Goal: Answer question/provide support

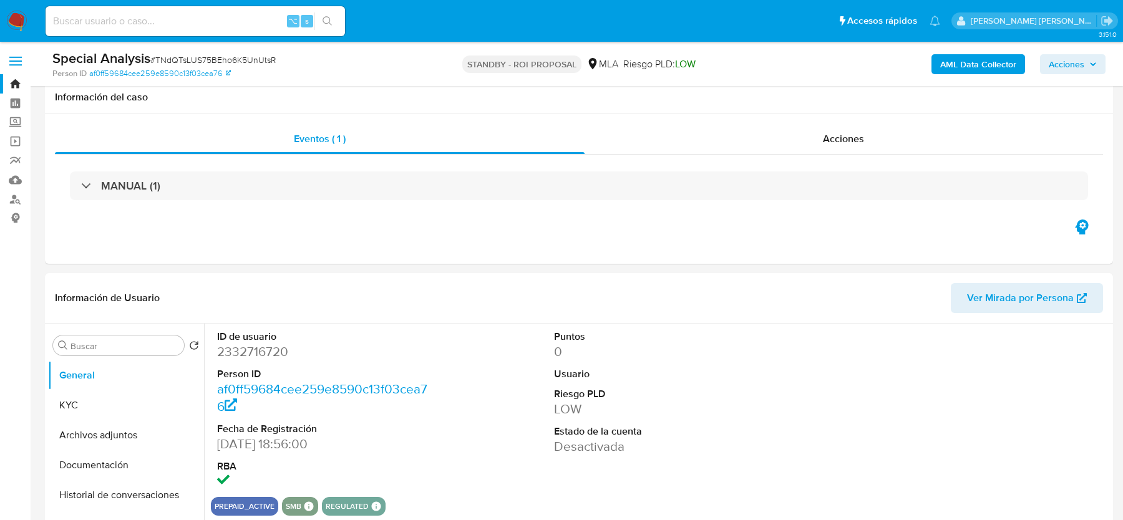
select select "10"
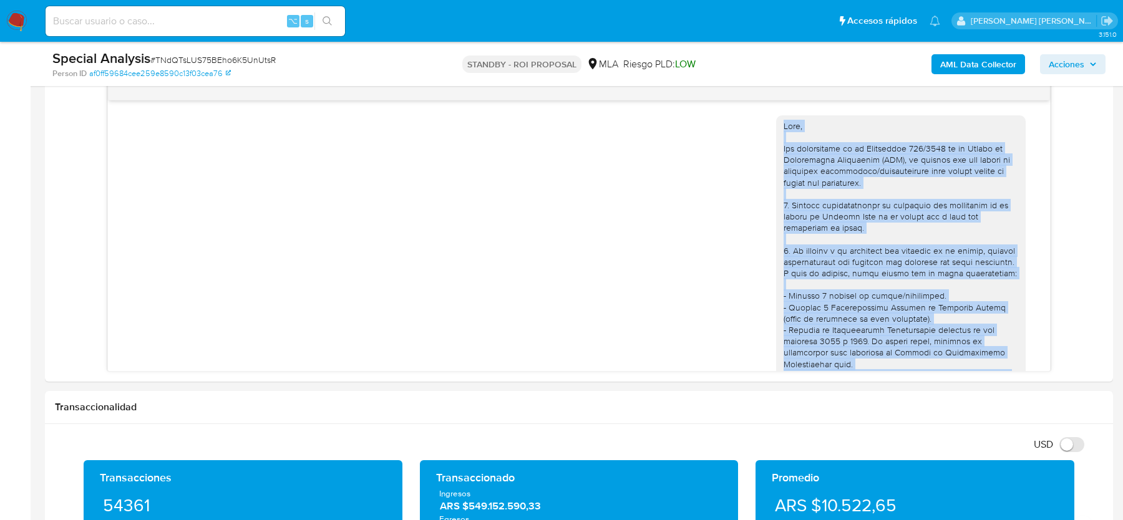
scroll to position [448, 0]
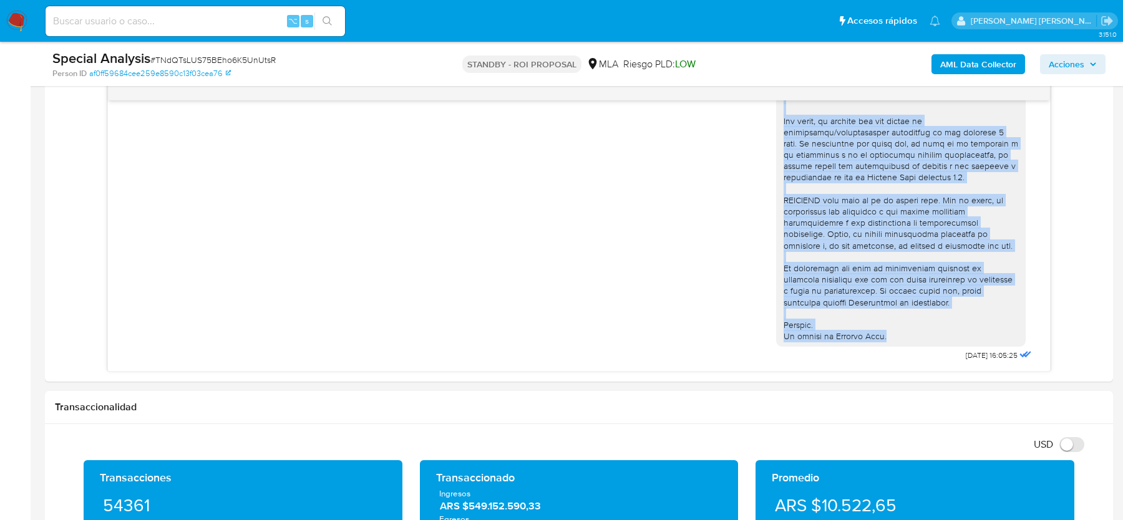
click at [16, 23] on img at bounding box center [16, 21] width 21 height 21
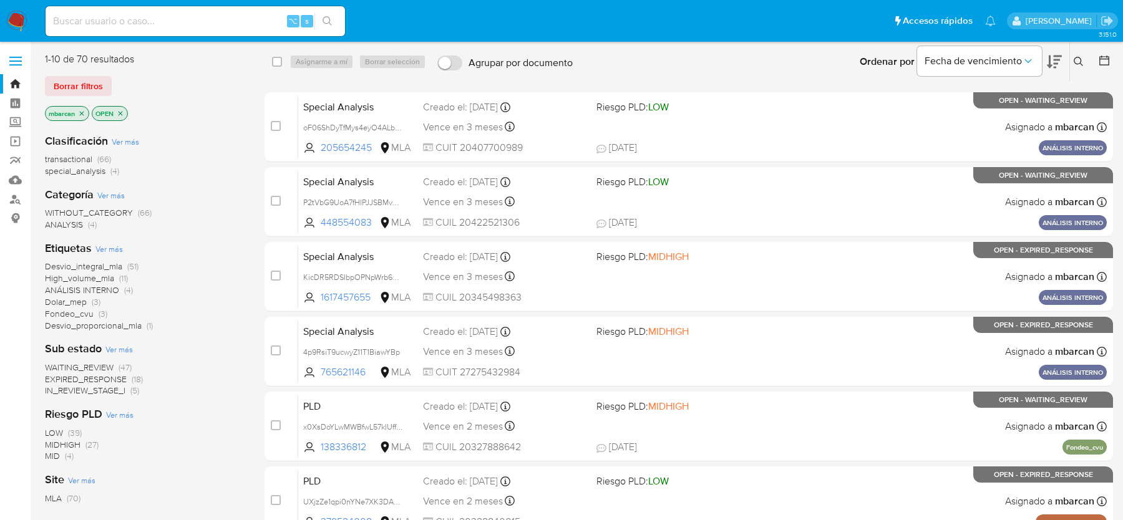
click at [188, 24] on input at bounding box center [195, 21] width 299 height 16
paste input "KicDR5RDSIbpOPNpWrb6ESOs"
type input "KicDR5RDSIbpOPNpWrb6ESOs"
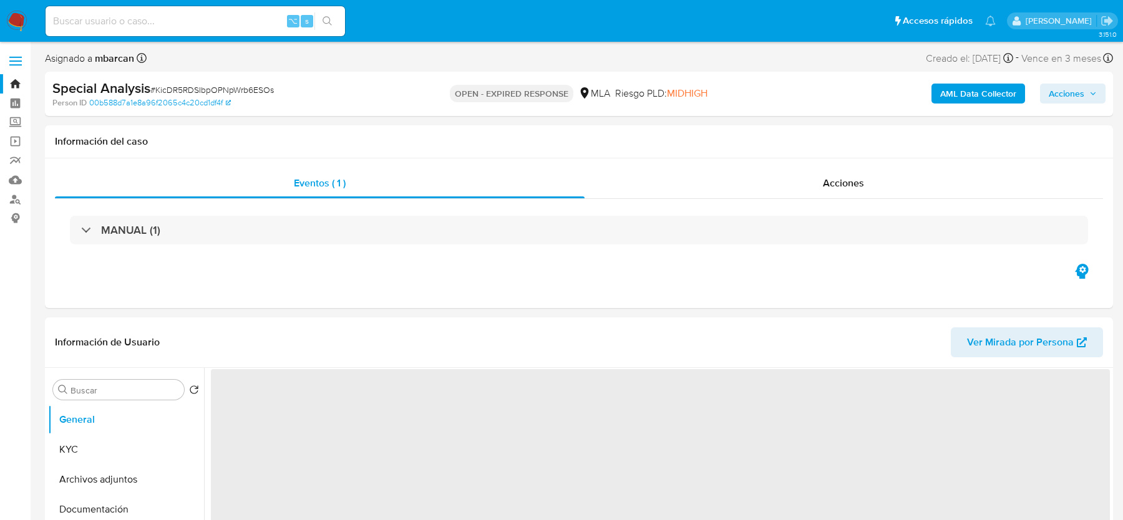
click at [15, 17] on img at bounding box center [16, 21] width 21 height 21
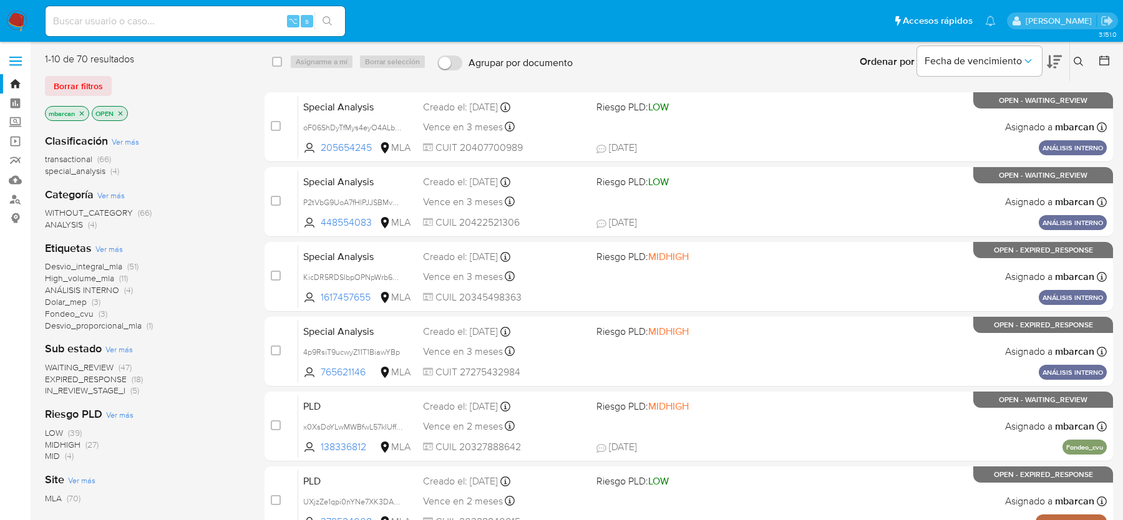
click at [1077, 57] on icon at bounding box center [1078, 61] width 9 height 9
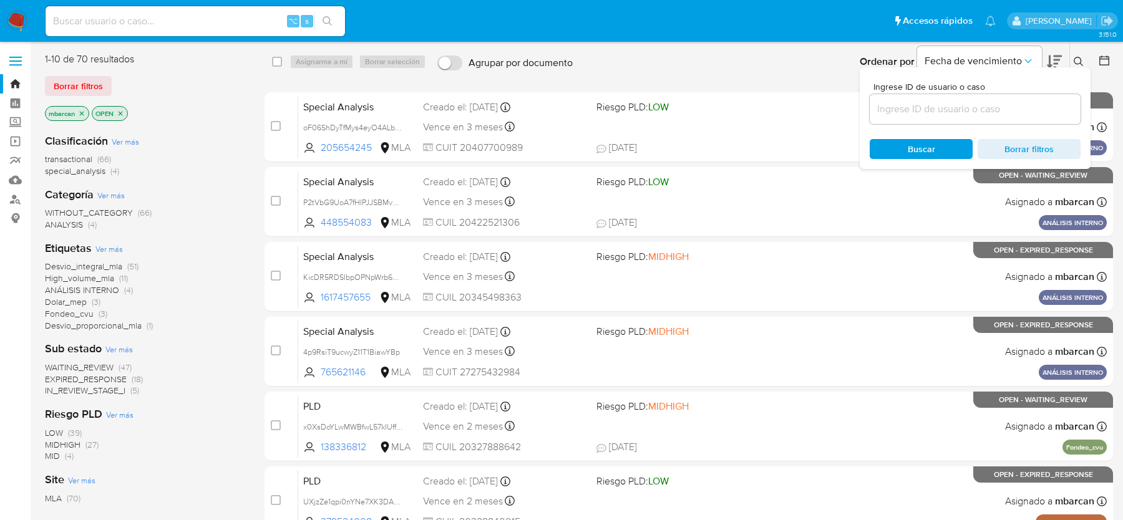
click at [968, 110] on input at bounding box center [975, 109] width 211 height 16
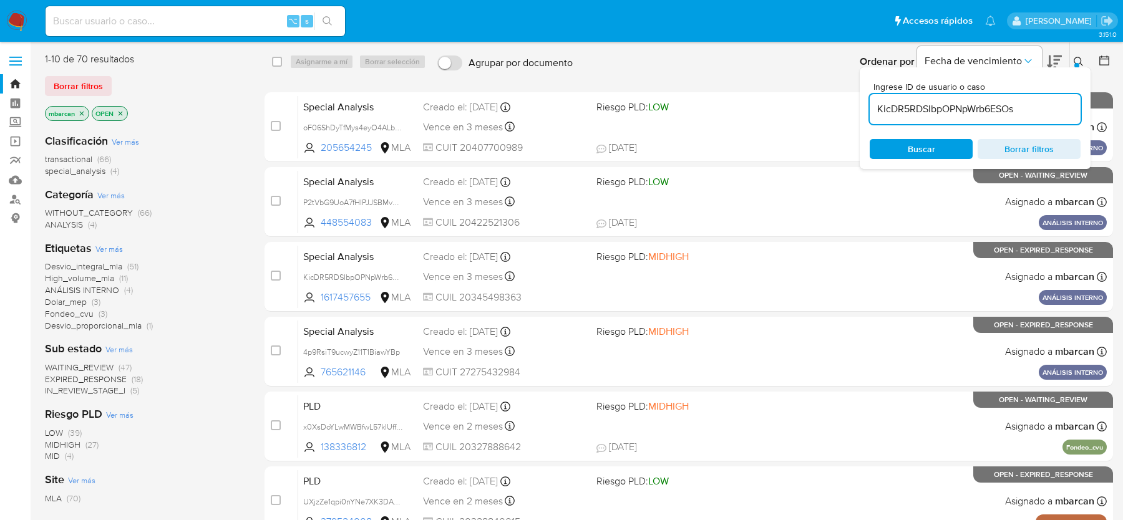
type input "KicDR5RDSIbpOPNpWrb6ESOs"
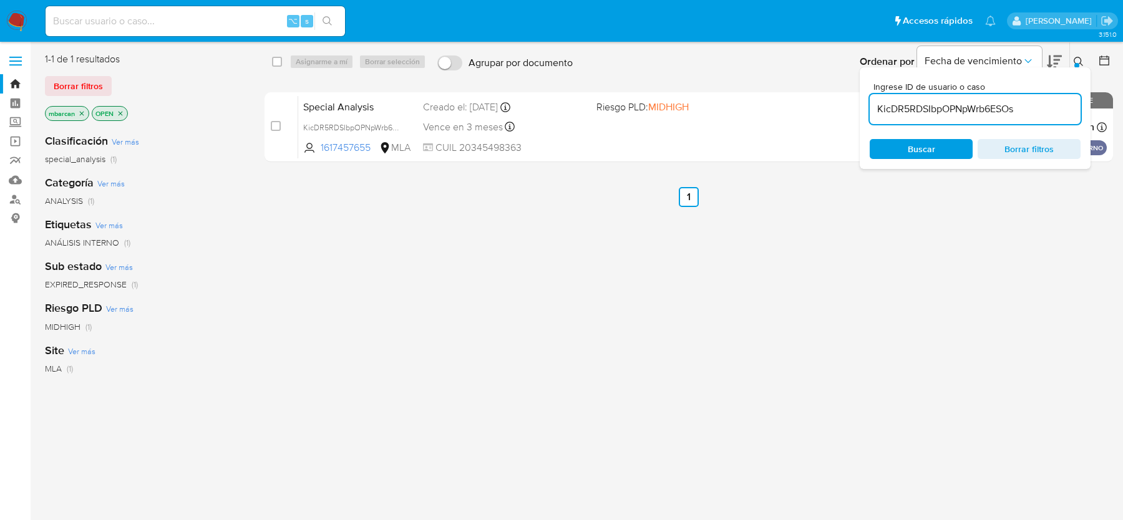
click at [1079, 63] on icon at bounding box center [1078, 61] width 9 height 9
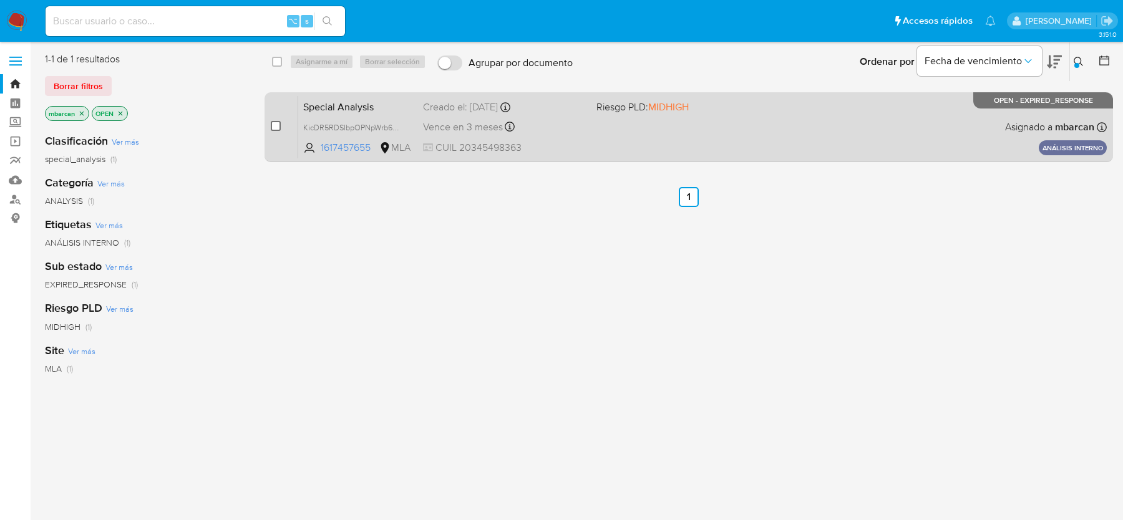
click at [271, 124] on input "checkbox" at bounding box center [276, 126] width 10 height 10
checkbox input "true"
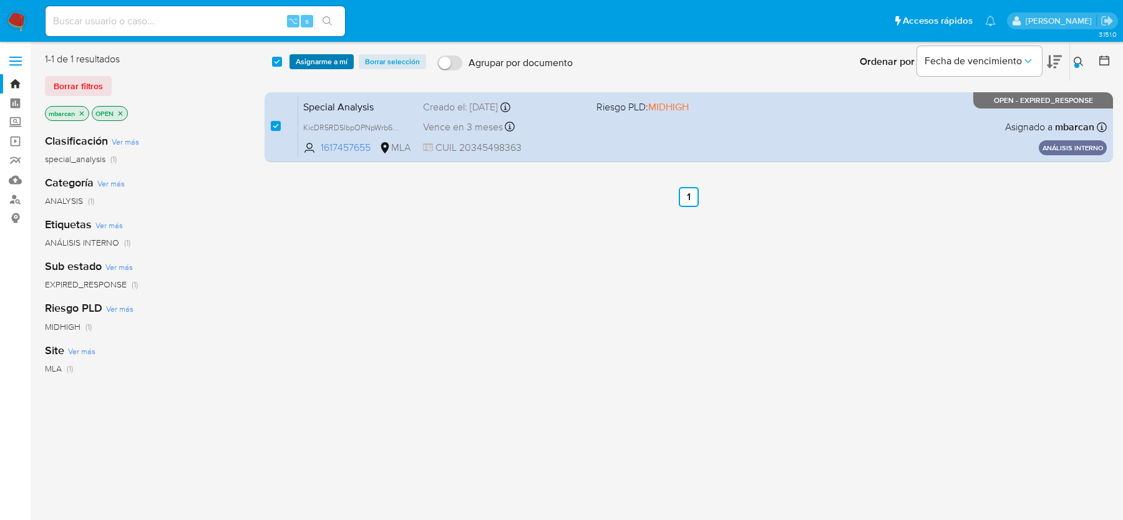
click at [300, 62] on span "Asignarme a mí" at bounding box center [322, 62] width 52 height 12
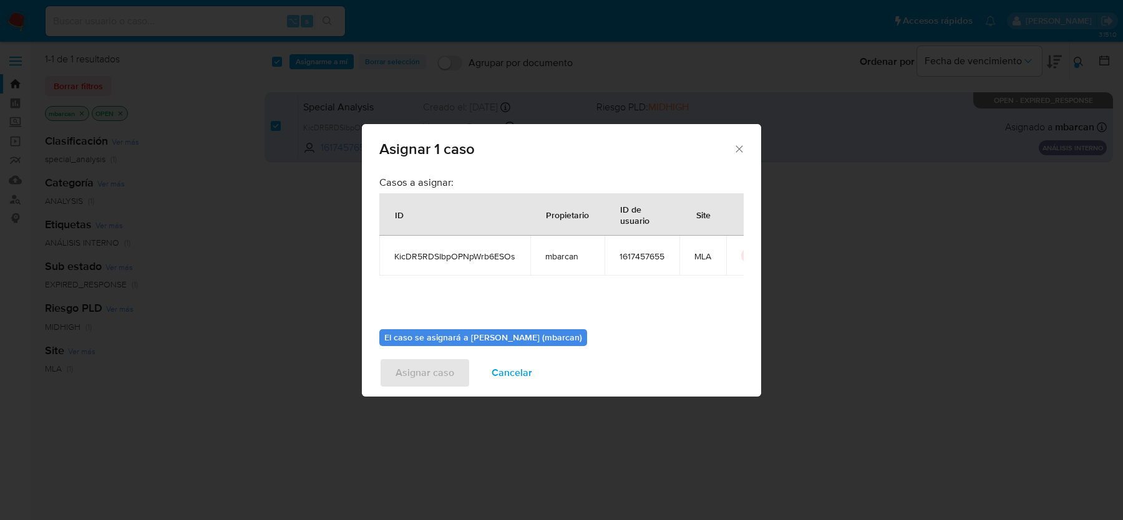
scroll to position [64, 0]
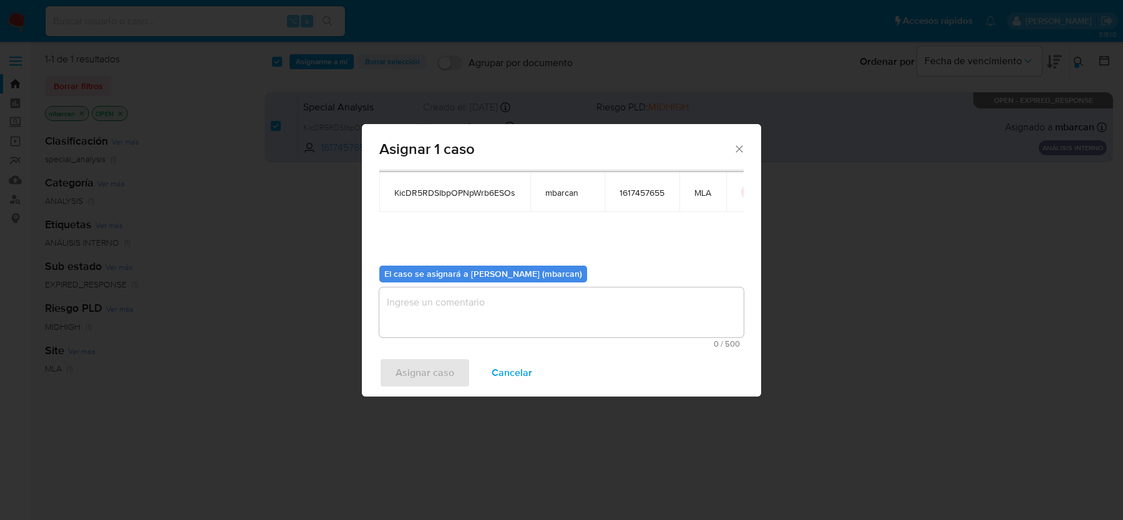
click at [549, 314] on textarea "assign-modal" at bounding box center [561, 313] width 364 height 50
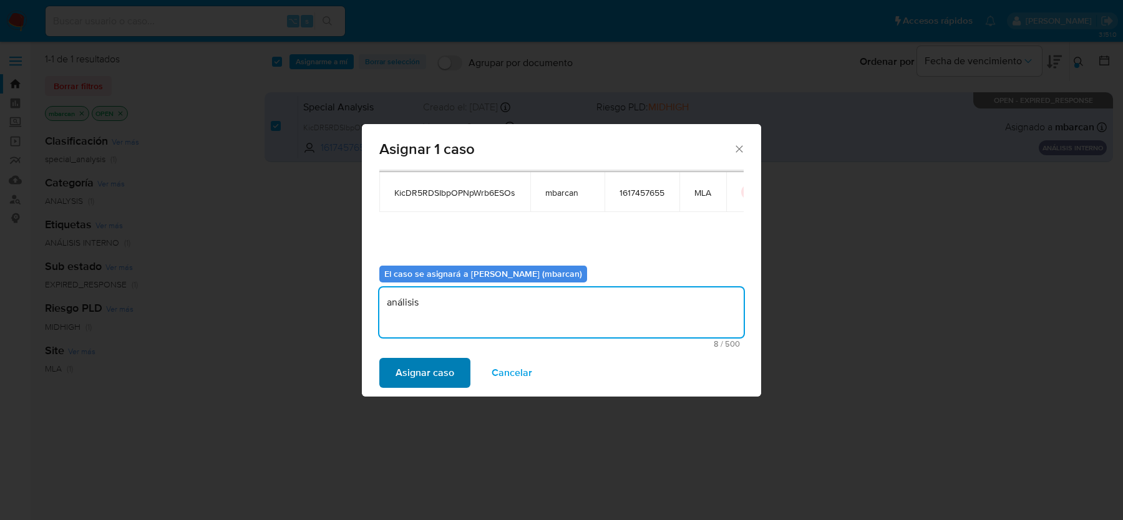
type textarea "análisis"
click at [413, 371] on span "Asignar caso" at bounding box center [424, 372] width 59 height 27
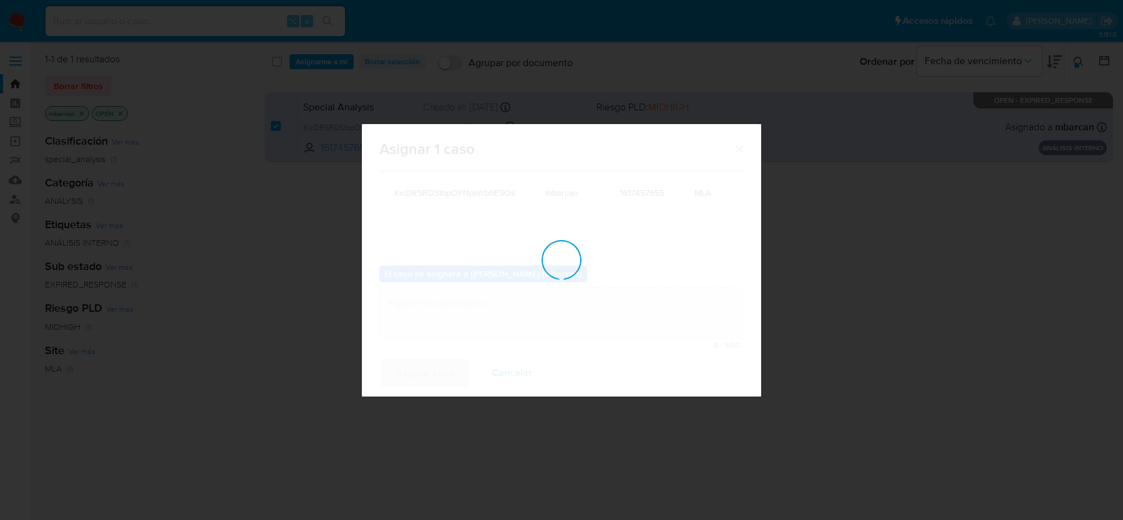
checkbox input "false"
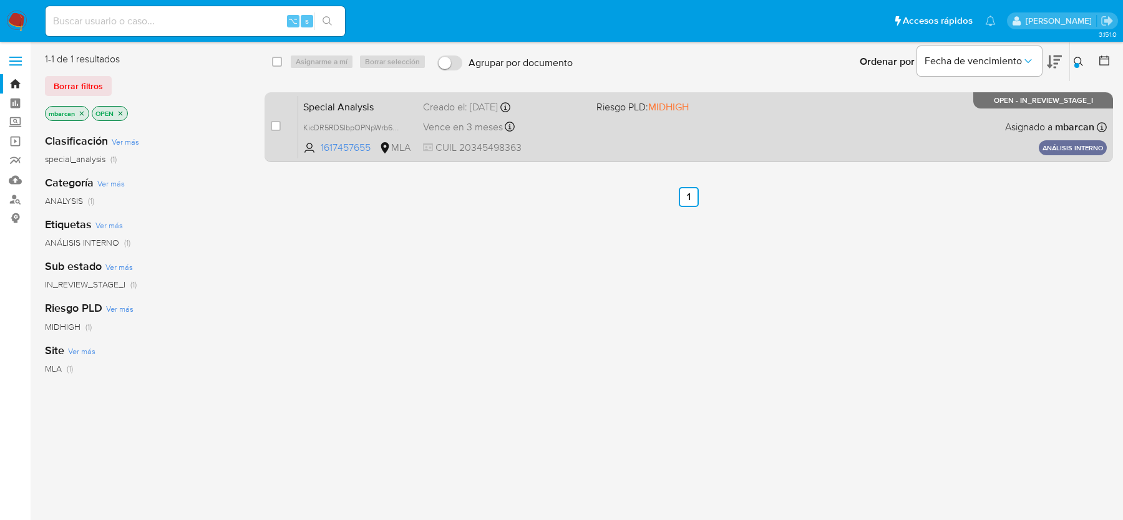
click at [390, 107] on span "Special Analysis" at bounding box center [358, 106] width 110 height 16
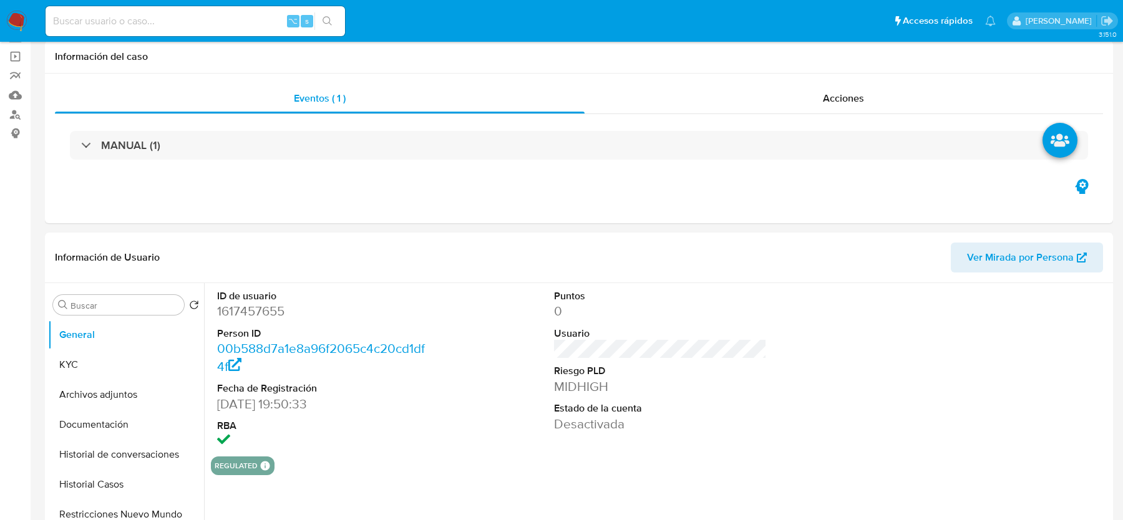
scroll to position [410, 0]
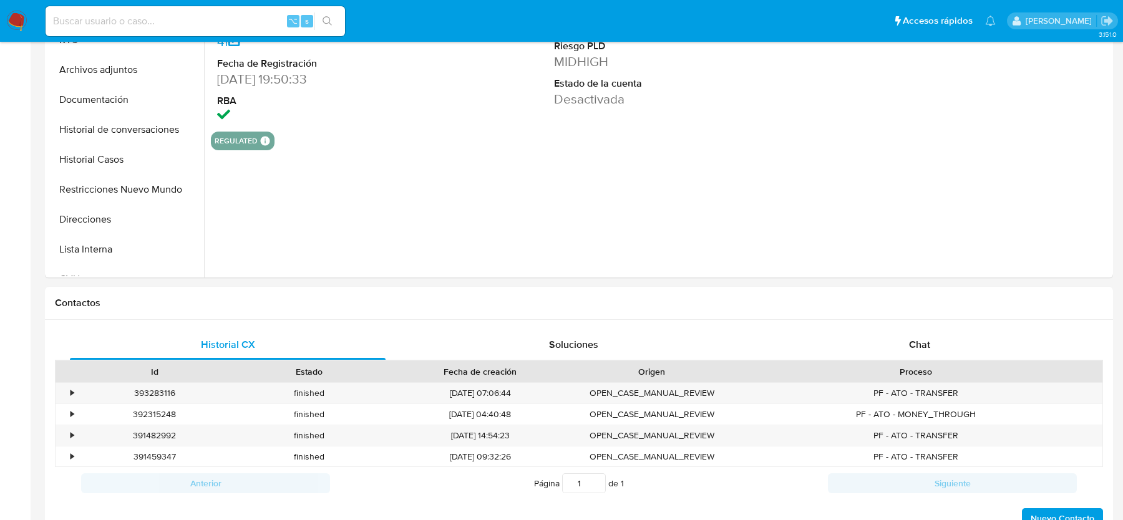
select select "10"
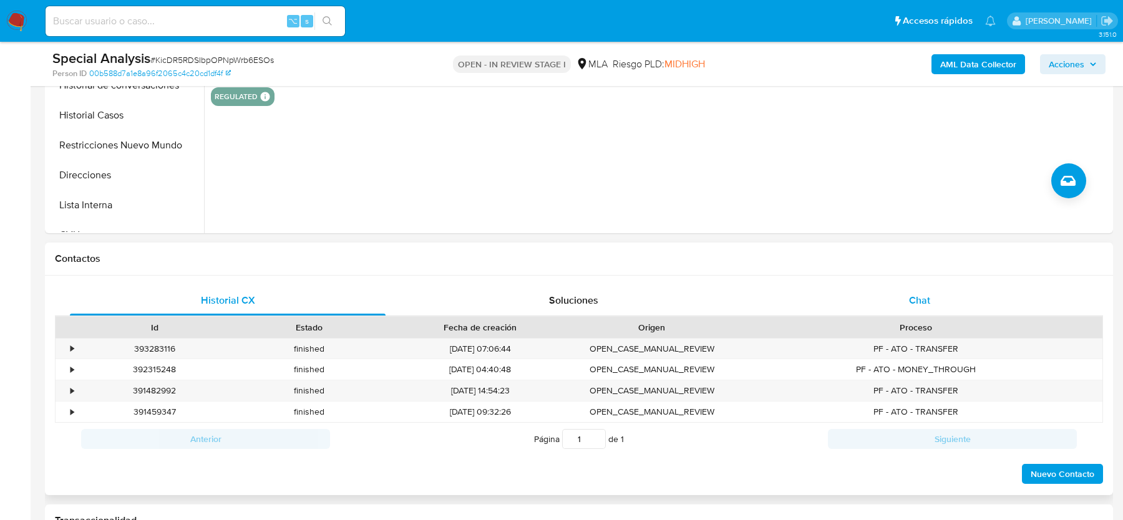
click at [890, 307] on div "Chat" at bounding box center [920, 301] width 316 height 30
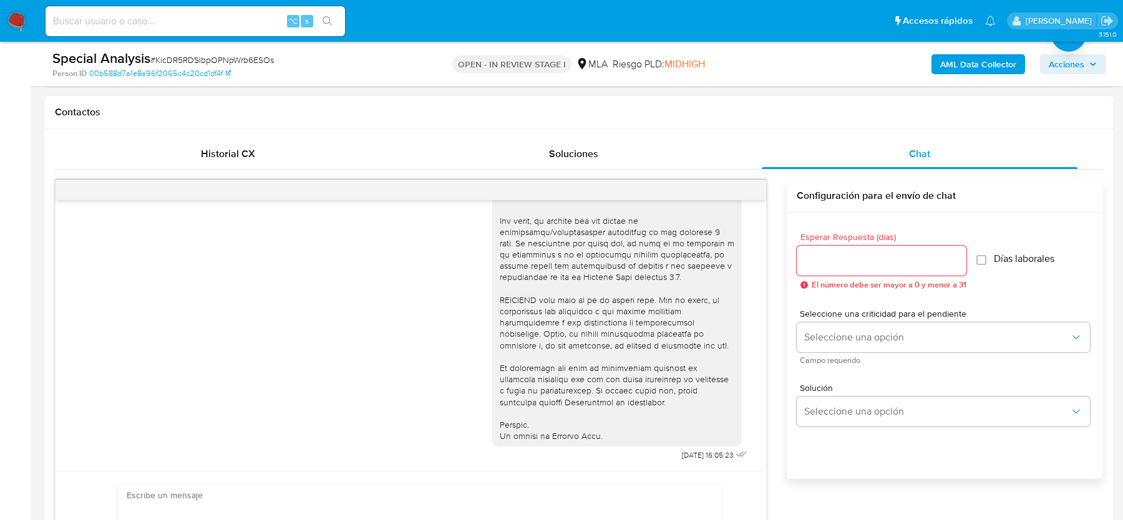
scroll to position [618, 0]
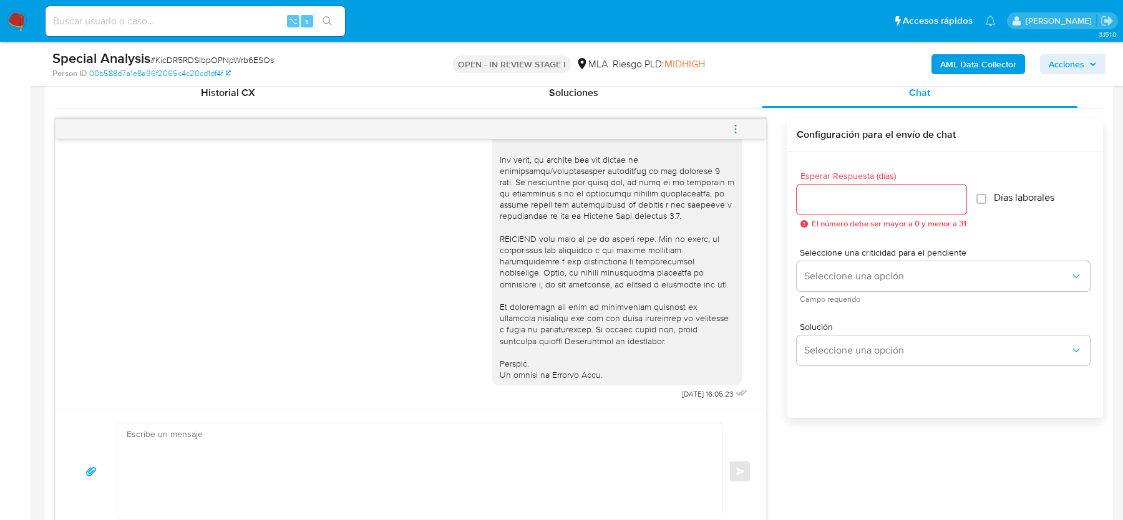
click at [733, 127] on icon "menu-action" at bounding box center [735, 129] width 11 height 11
click at [635, 101] on li "Cerrar conversación" at bounding box center [652, 104] width 128 height 22
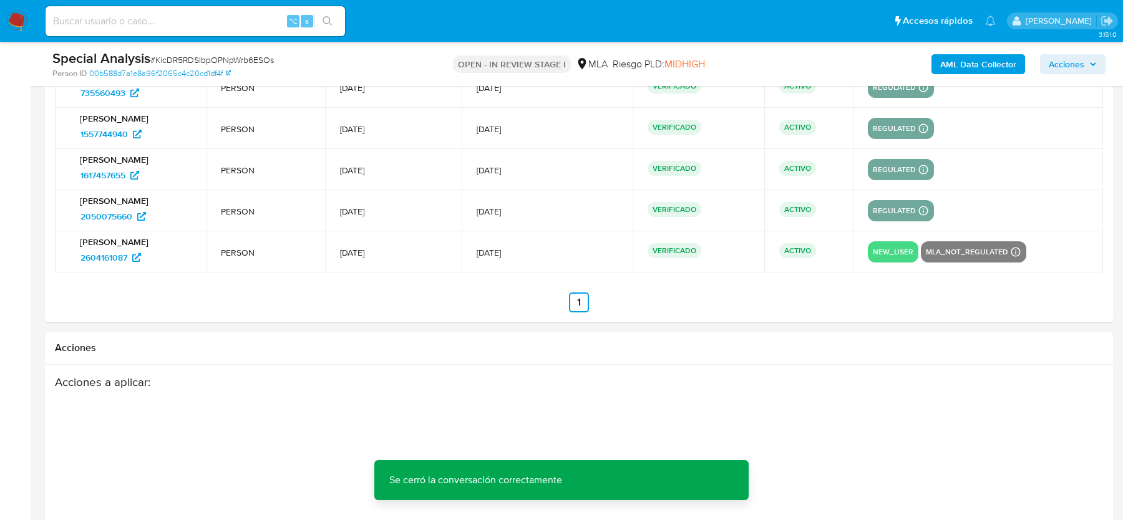
scroll to position [2352, 0]
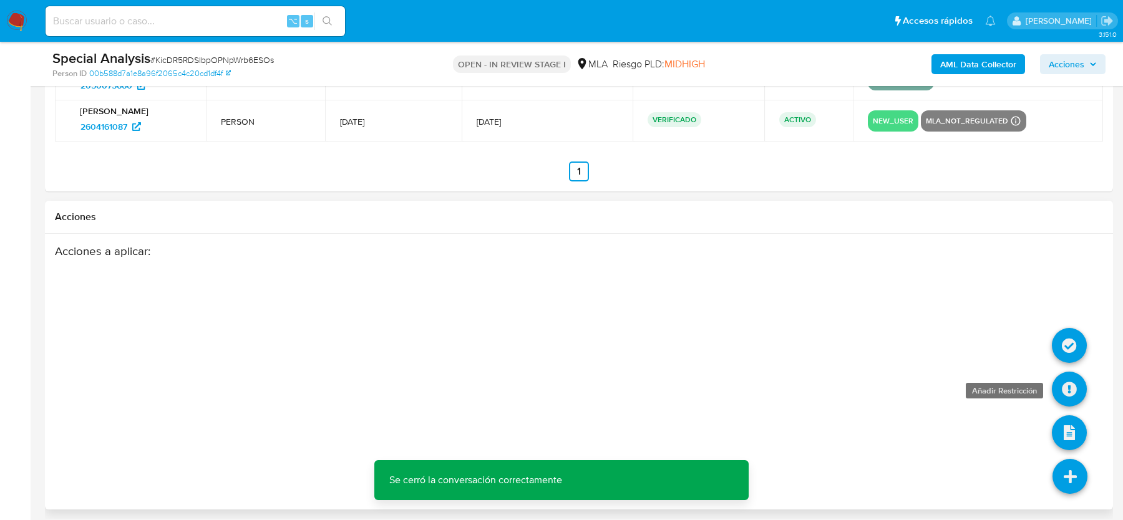
click at [1076, 372] on icon at bounding box center [1069, 389] width 35 height 35
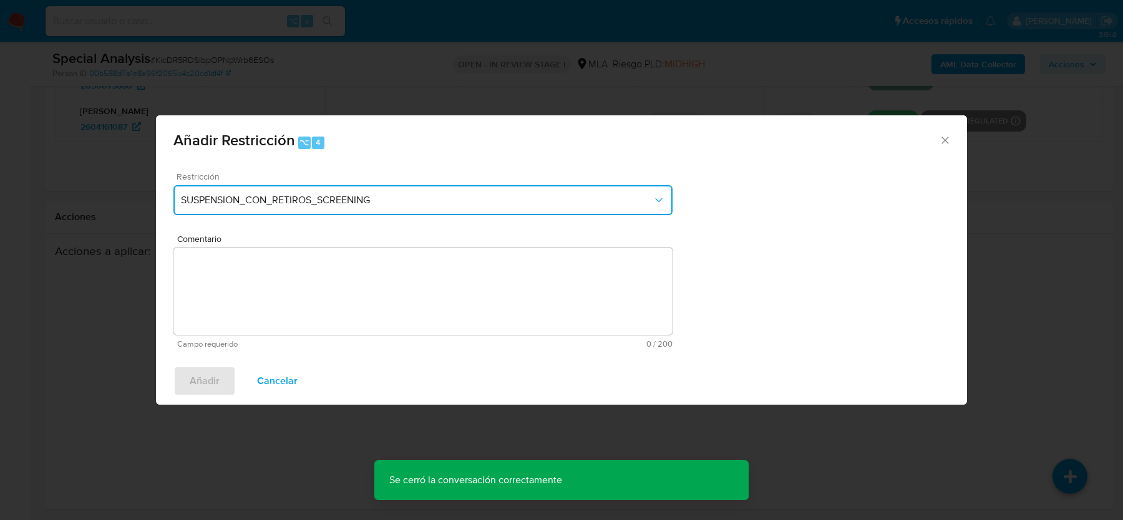
click at [324, 198] on span "SUSPENSION_CON_RETIROS_SCREENING" at bounding box center [417, 200] width 472 height 12
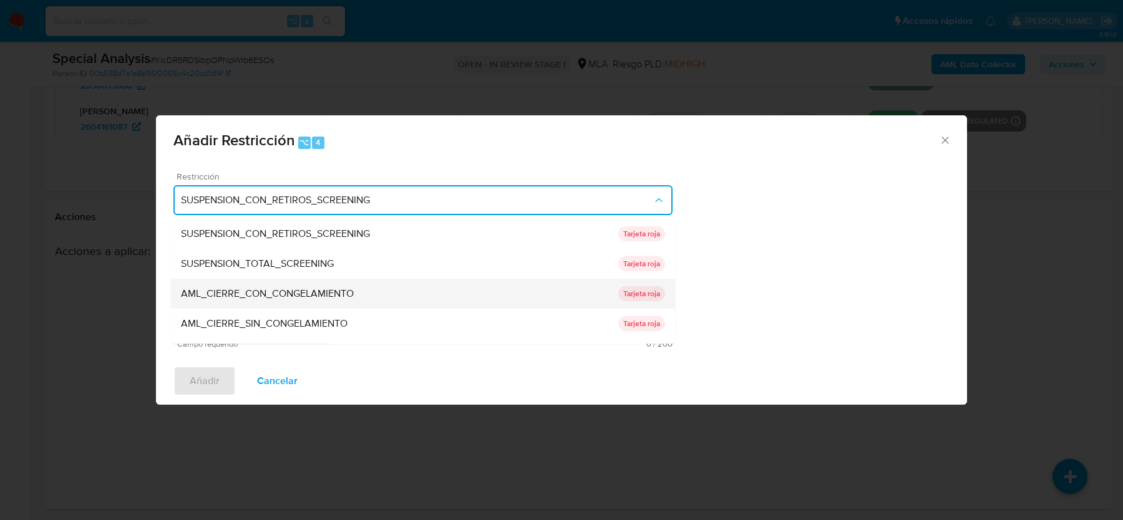
scroll to position [205, 0]
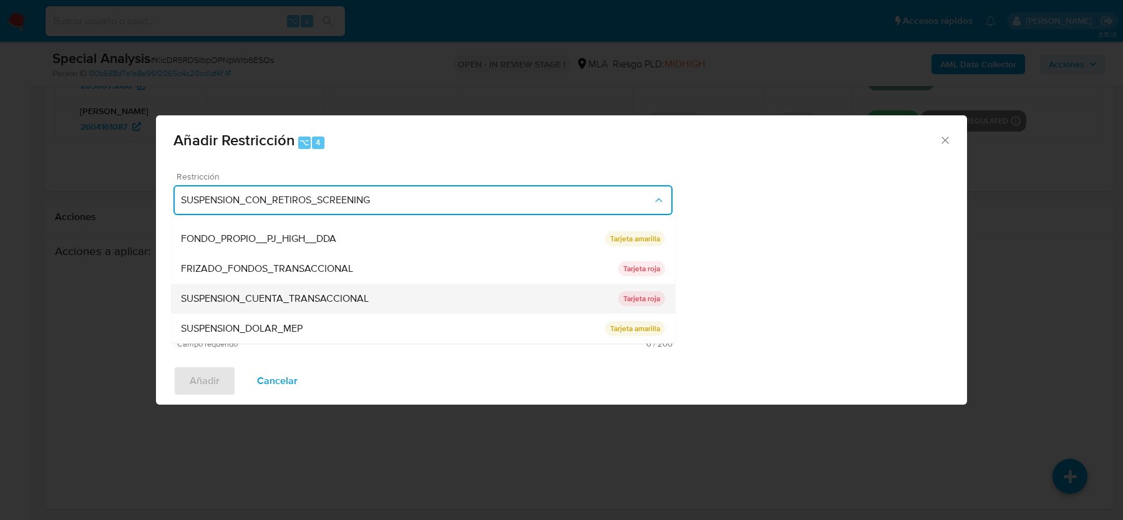
click at [278, 296] on span "SUSPENSION_CUENTA_TRANSACCIONAL" at bounding box center [275, 299] width 188 height 12
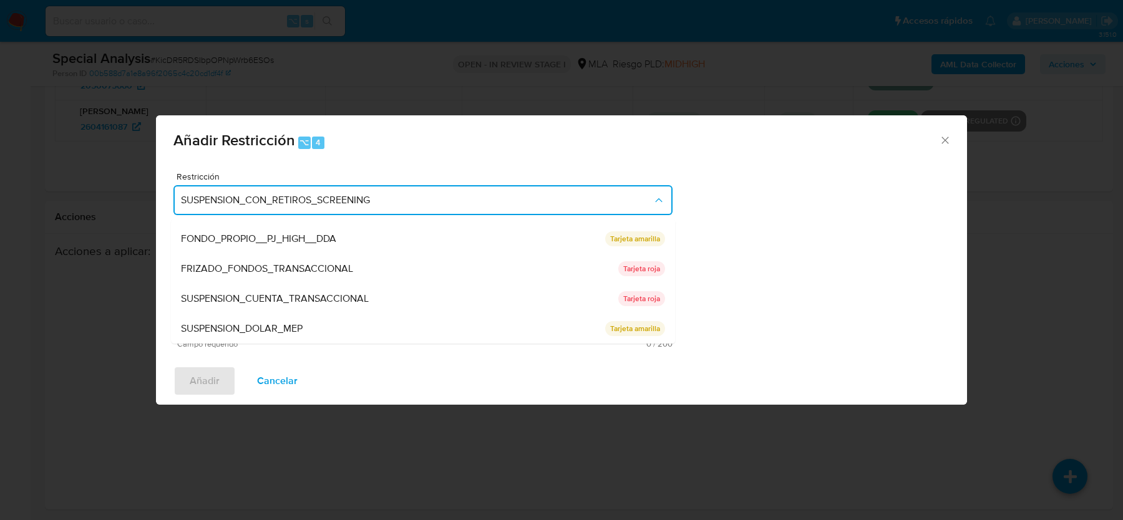
click at [271, 310] on textarea "Comentario" at bounding box center [422, 291] width 499 height 87
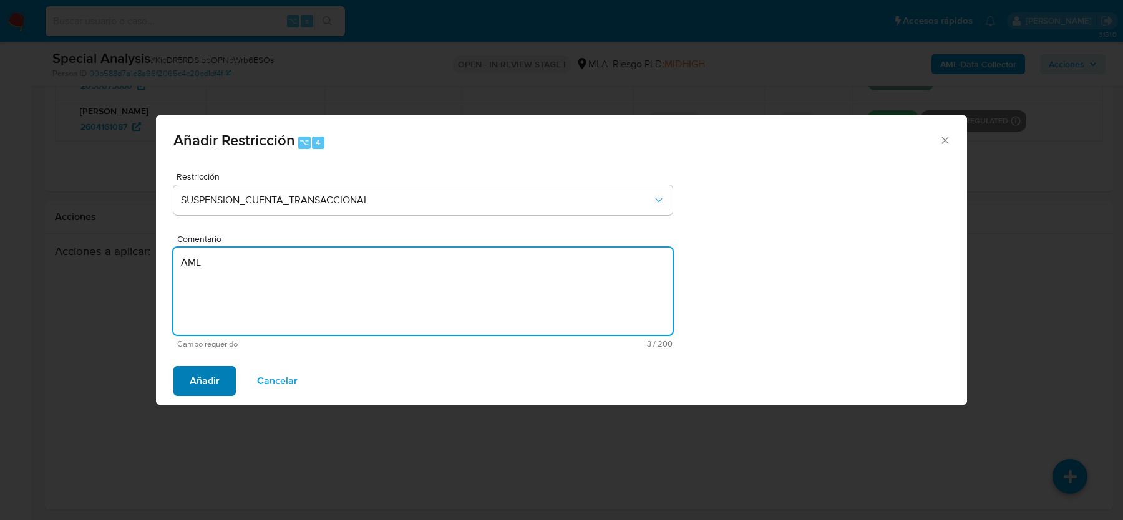
type textarea "AML"
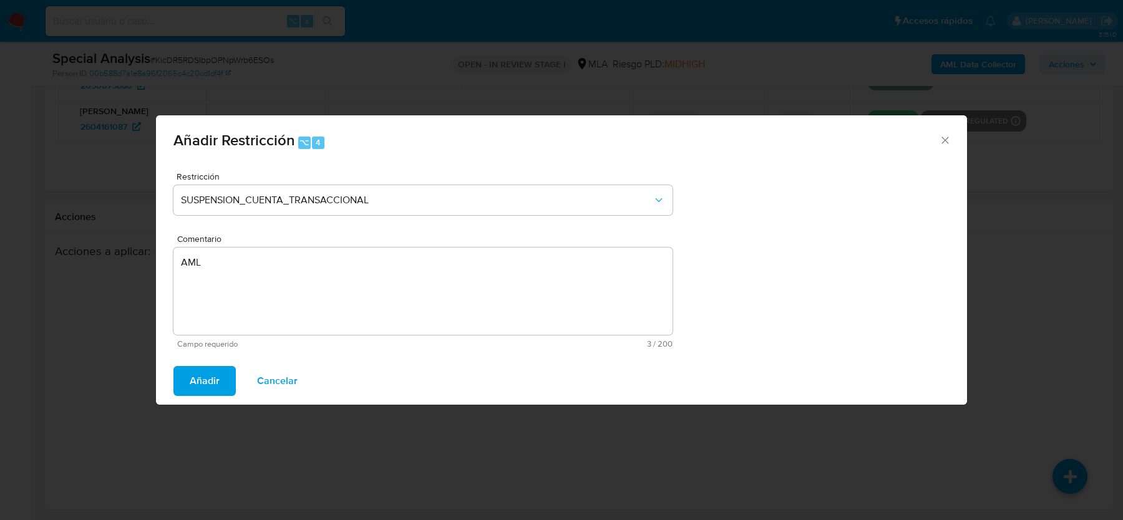
click at [187, 376] on button "Añadir" at bounding box center [204, 381] width 62 height 30
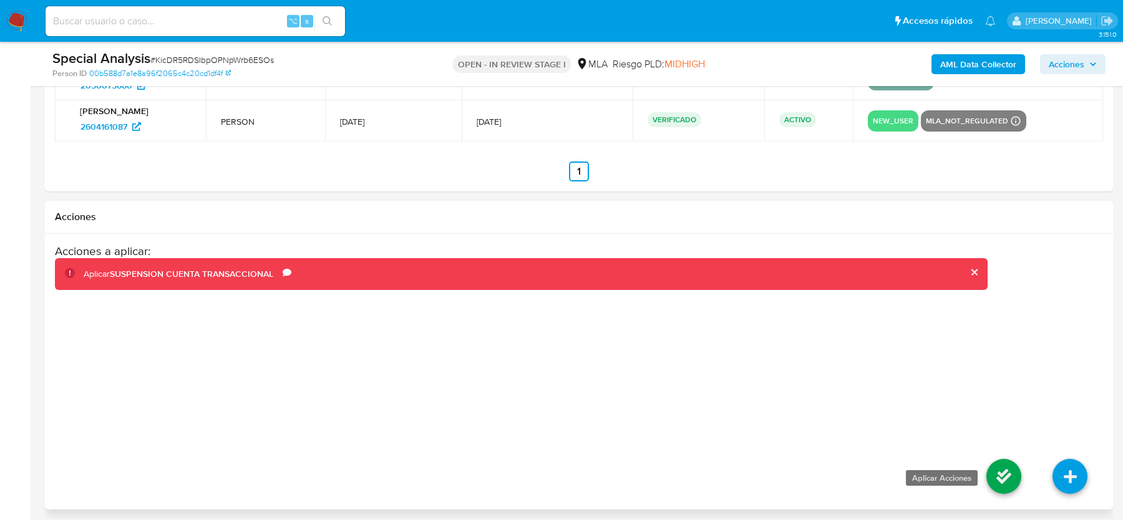
click at [1008, 465] on icon at bounding box center [1003, 476] width 35 height 35
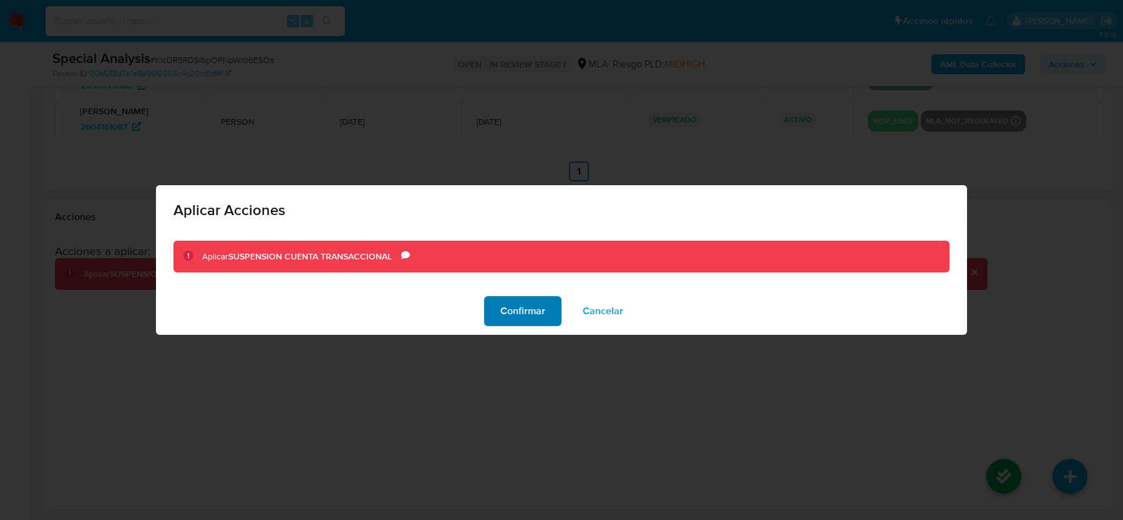
click at [535, 313] on span "Confirmar" at bounding box center [522, 311] width 45 height 27
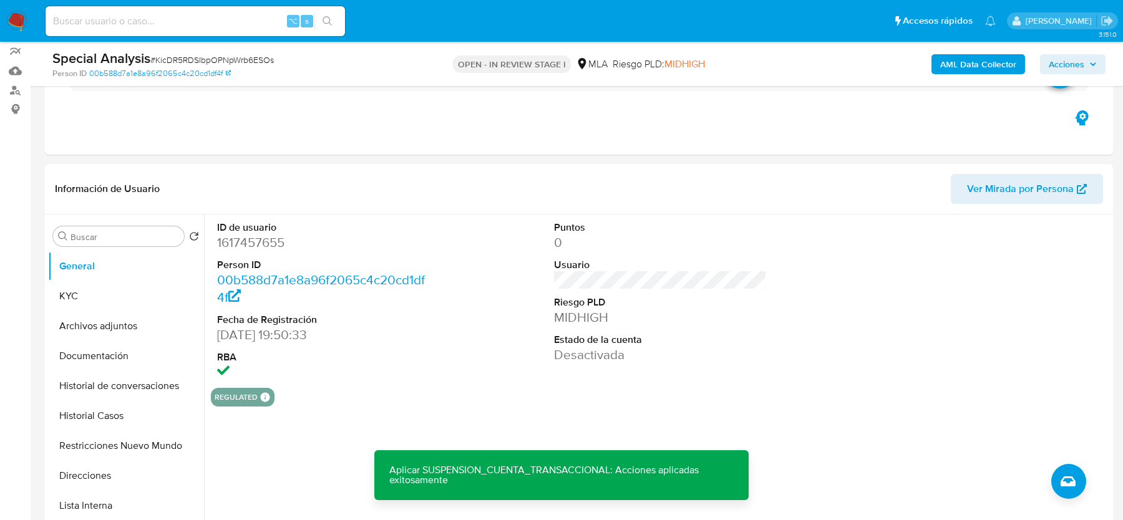
scroll to position [222, 0]
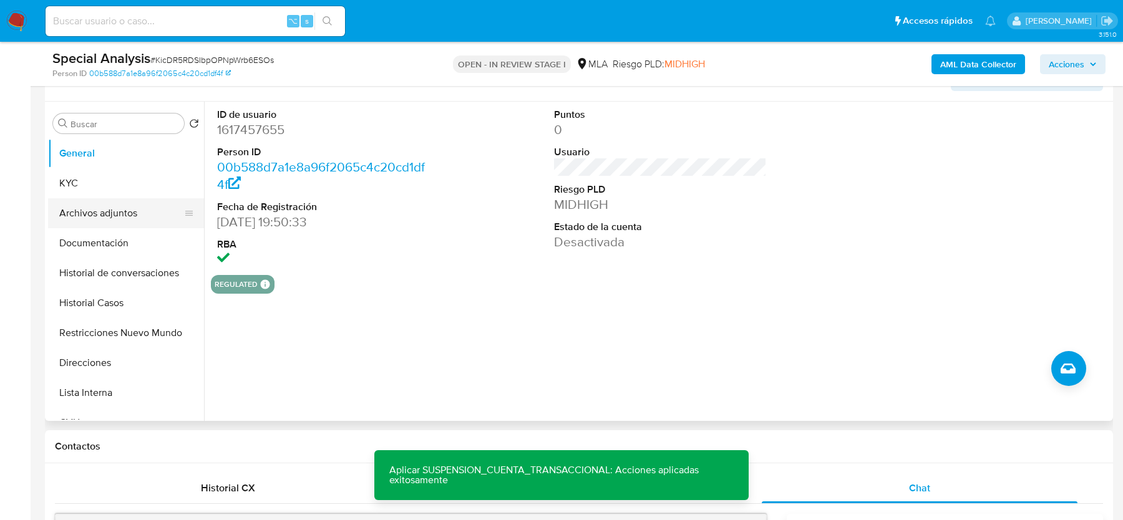
click at [123, 218] on button "Archivos adjuntos" at bounding box center [121, 213] width 146 height 30
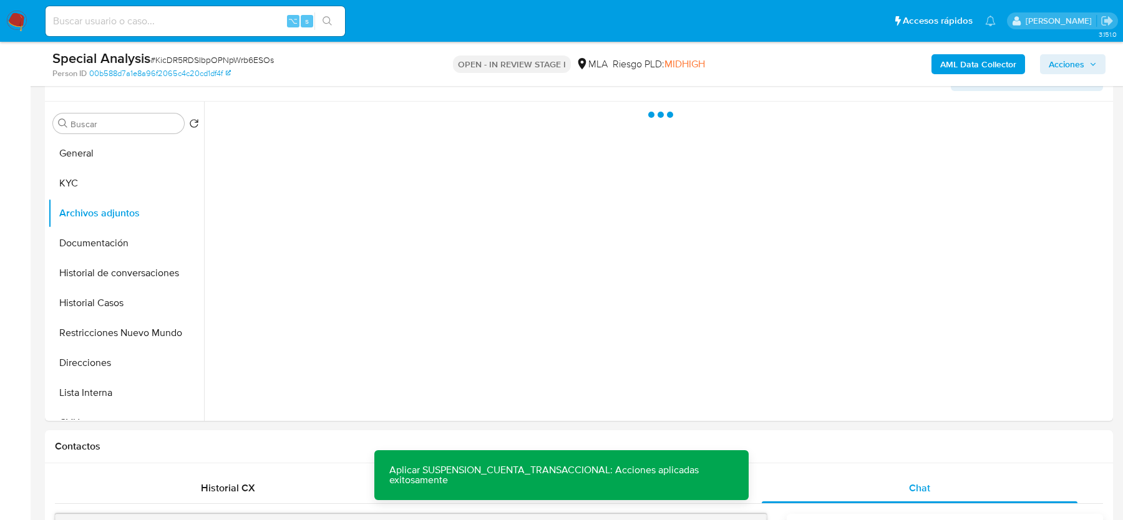
click at [184, 54] on span "# KicDR5RDSIbpOPNpWrb6ESOs" at bounding box center [212, 60] width 124 height 12
copy span "KicDR5RDSIbpOPNpWrb6ESOs"
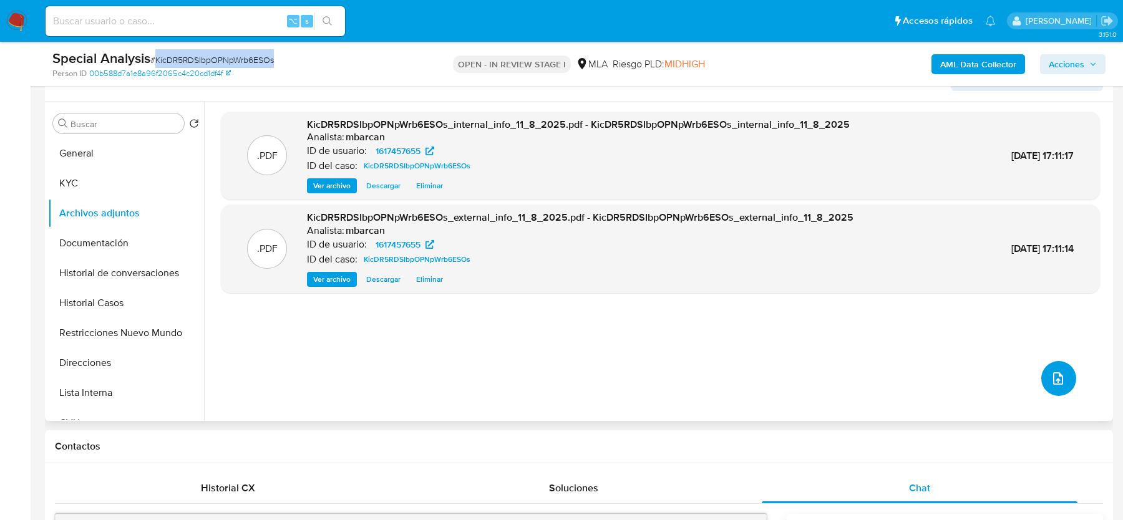
click at [1049, 387] on button "upload-file" at bounding box center [1058, 378] width 35 height 35
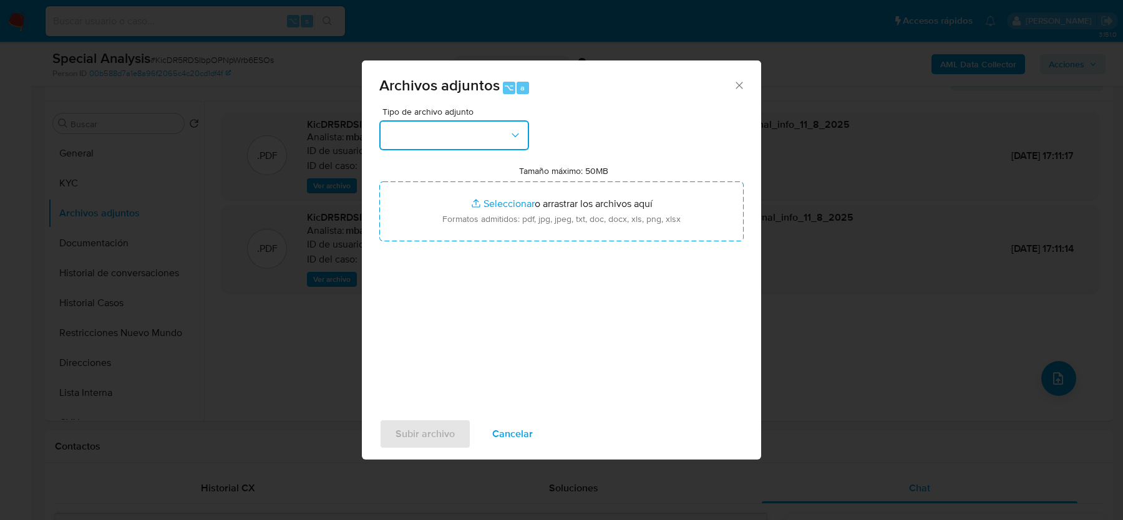
click at [436, 138] on button "button" at bounding box center [454, 135] width 150 height 30
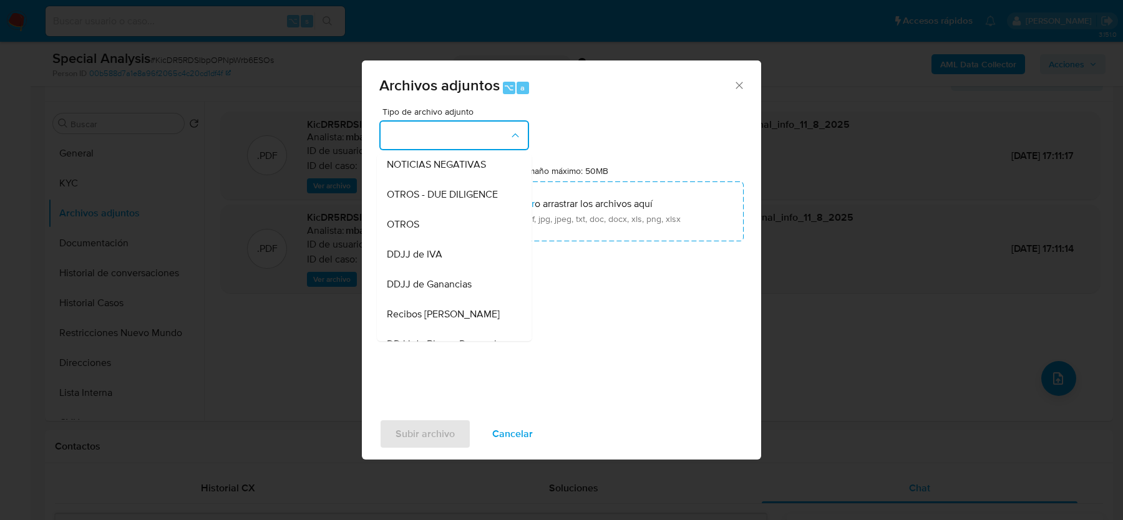
scroll to position [203, 0]
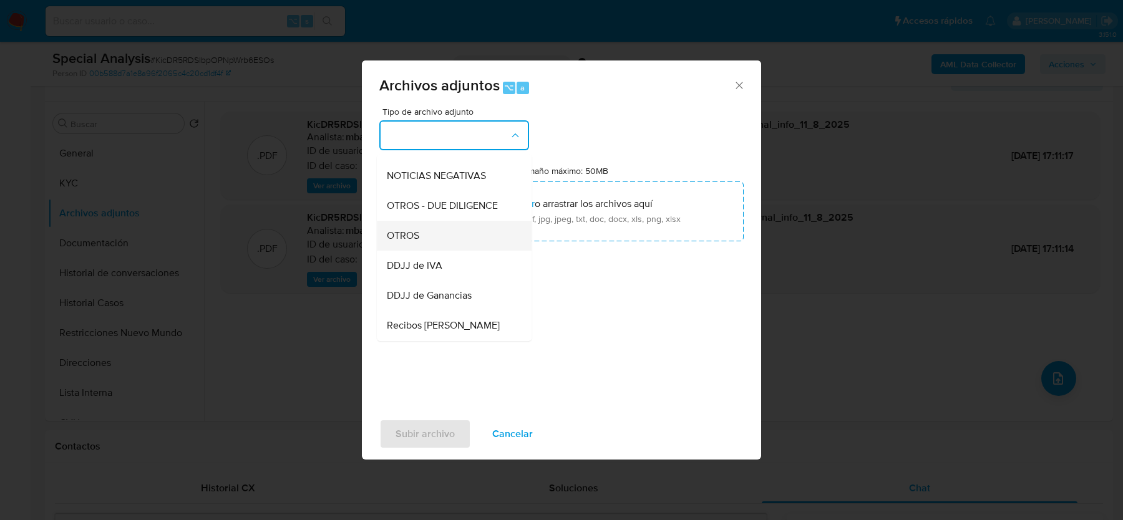
click at [418, 238] on span "OTROS" at bounding box center [403, 236] width 32 height 12
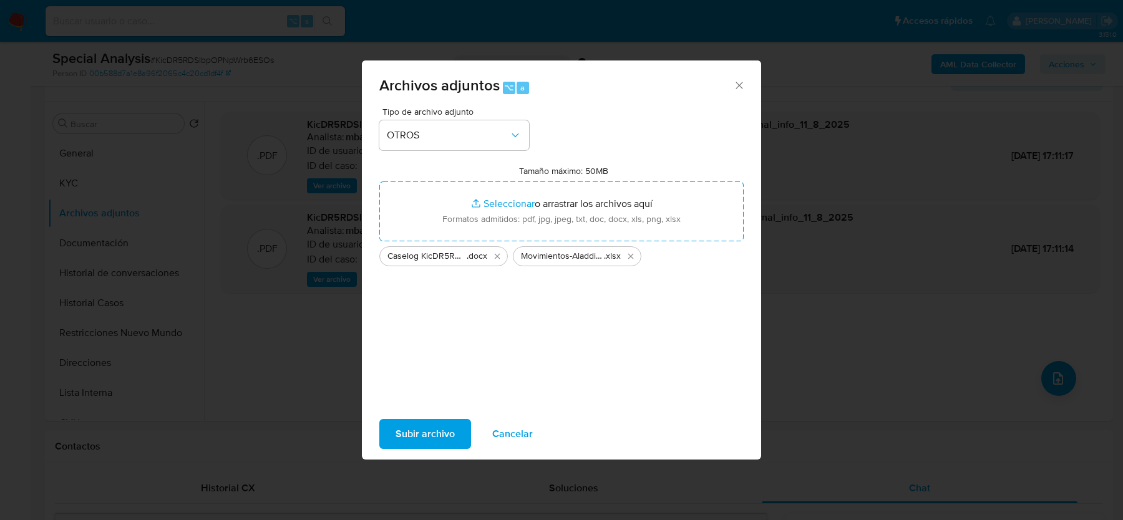
click at [424, 421] on span "Subir archivo" at bounding box center [424, 433] width 59 height 27
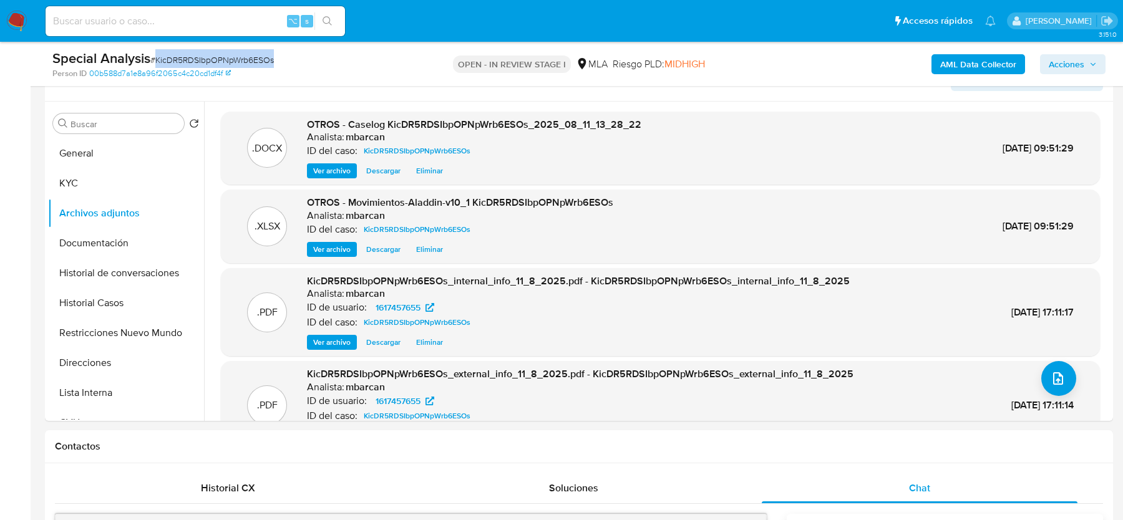
click at [1061, 69] on span "Acciones" at bounding box center [1067, 64] width 36 height 20
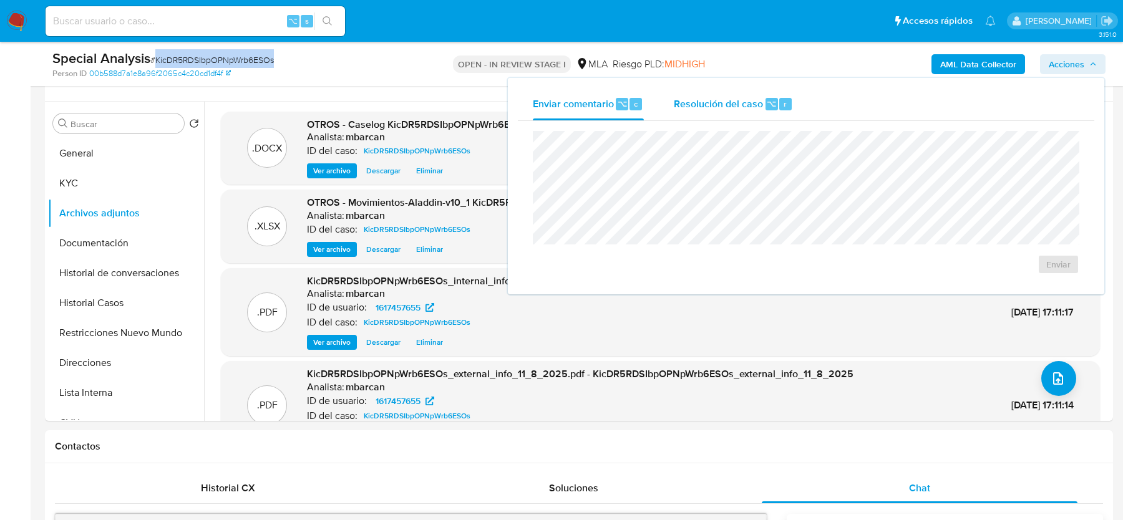
click at [708, 116] on div "Resolución del caso ⌥ r" at bounding box center [733, 104] width 119 height 32
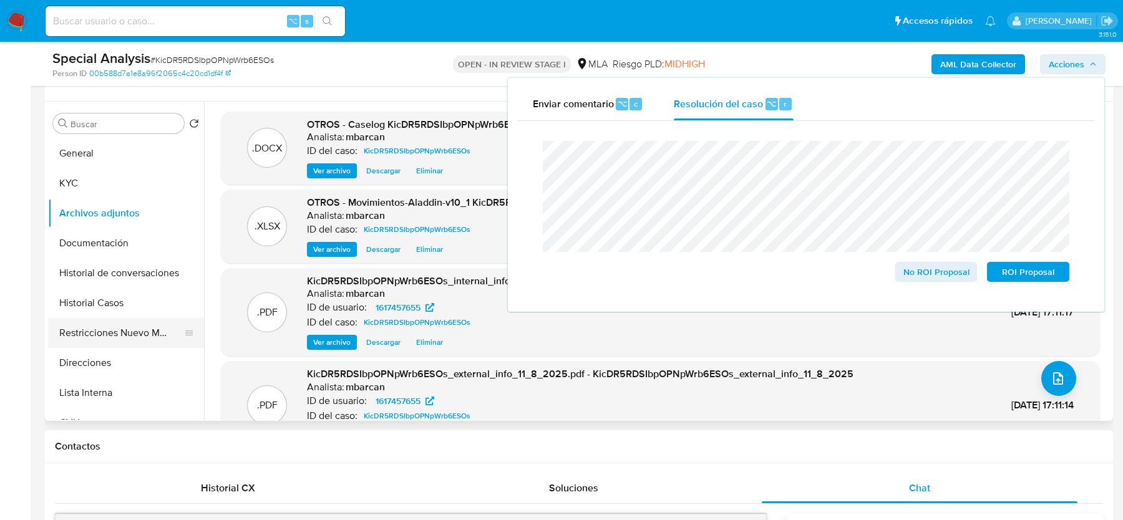
click at [94, 339] on button "Restricciones Nuevo Mundo" at bounding box center [121, 333] width 146 height 30
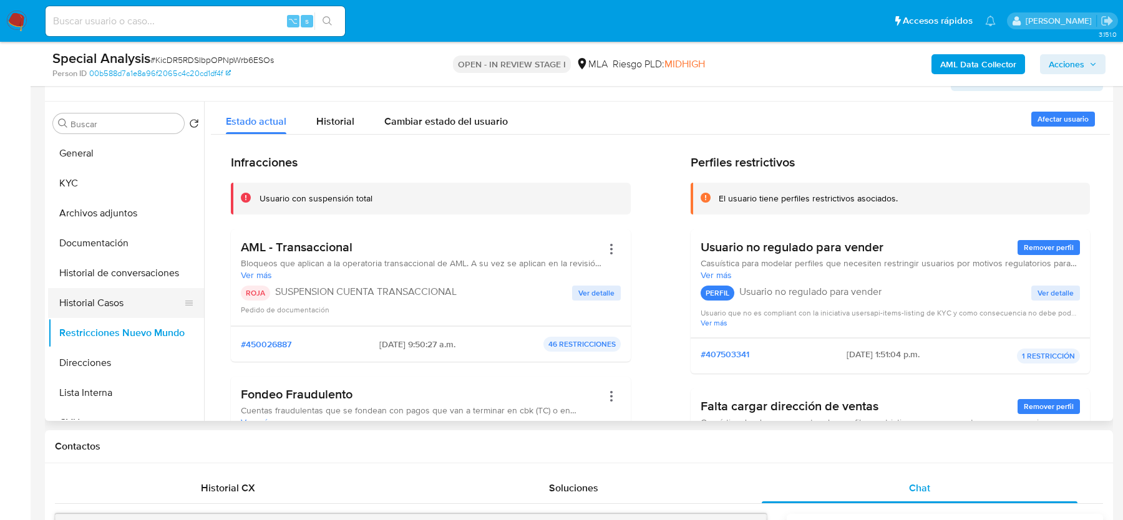
click at [105, 311] on button "Historial Casos" at bounding box center [121, 303] width 146 height 30
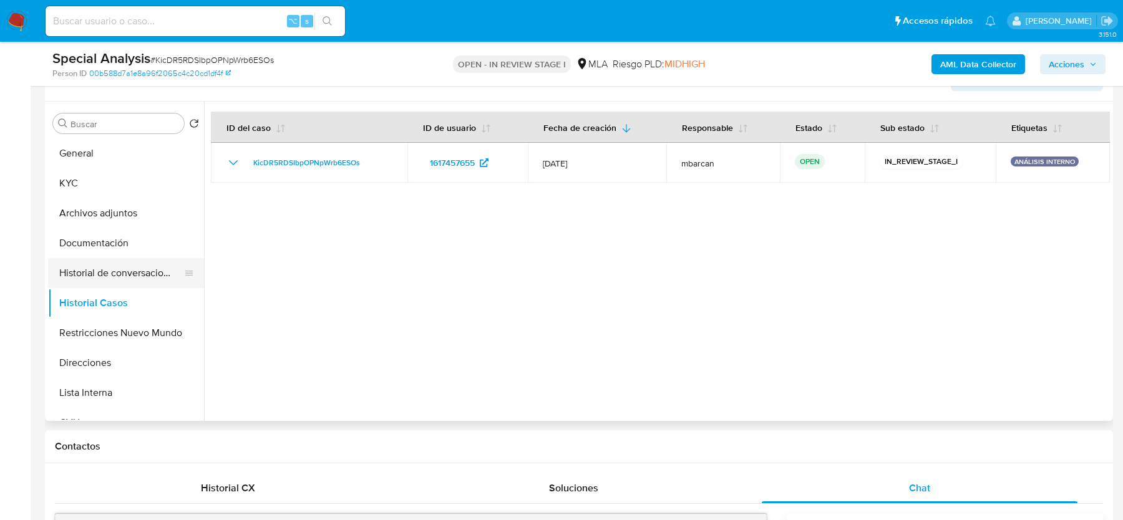
click at [107, 273] on button "Historial de conversaciones" at bounding box center [121, 273] width 146 height 30
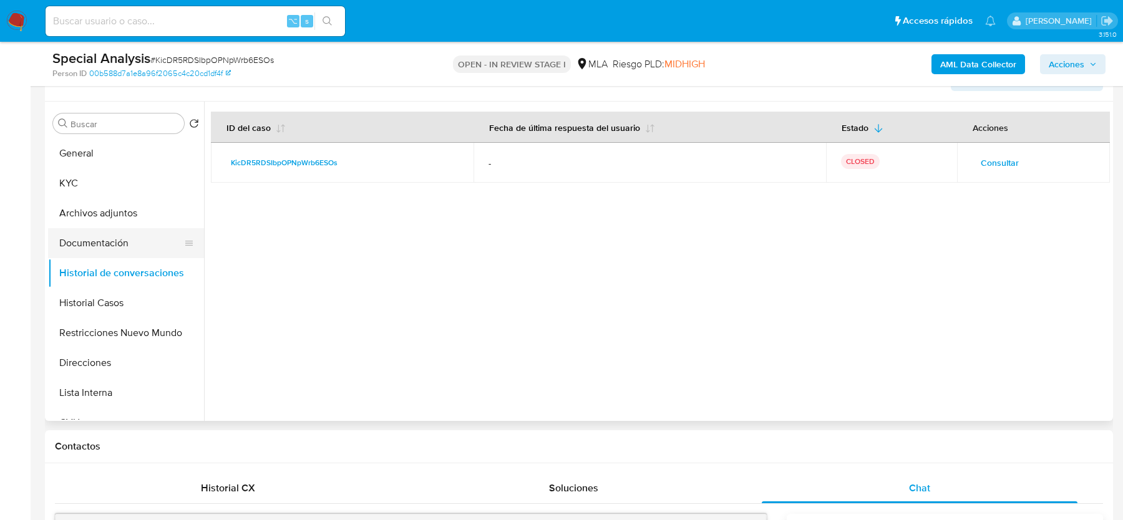
click at [109, 230] on button "Documentación" at bounding box center [121, 243] width 146 height 30
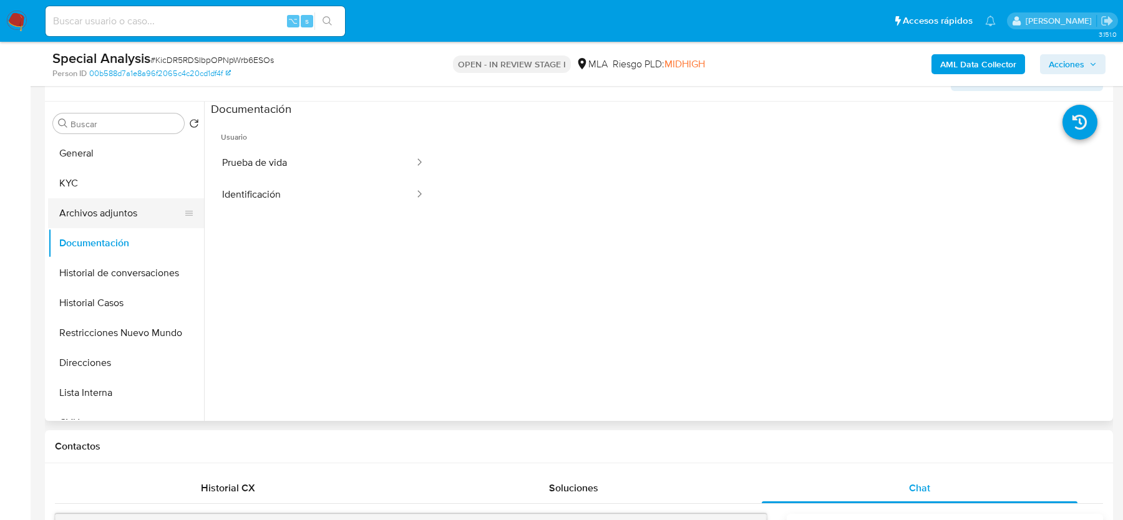
click at [109, 203] on button "Archivos adjuntos" at bounding box center [121, 213] width 146 height 30
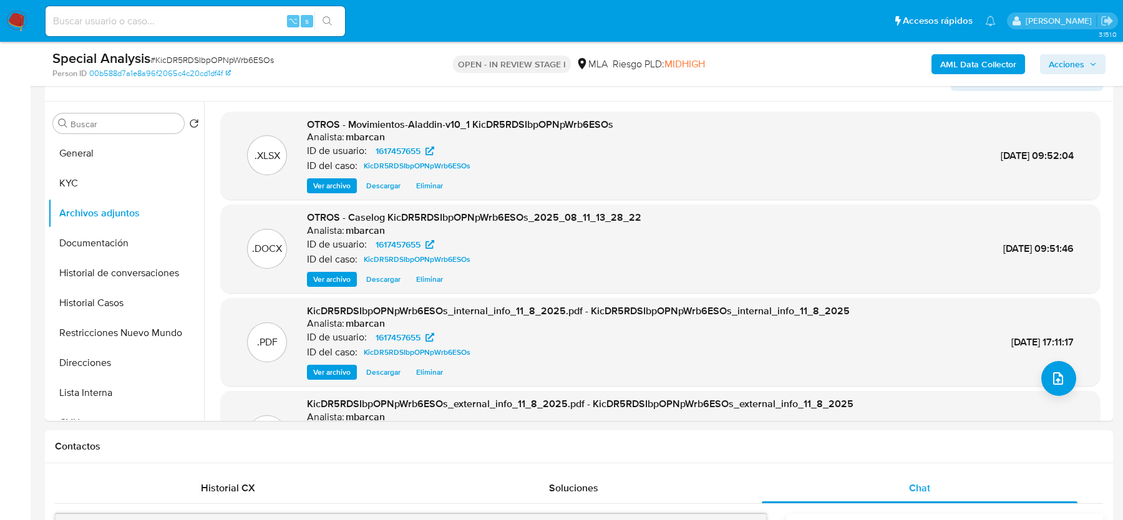
click at [1075, 67] on span "Acciones" at bounding box center [1067, 64] width 36 height 20
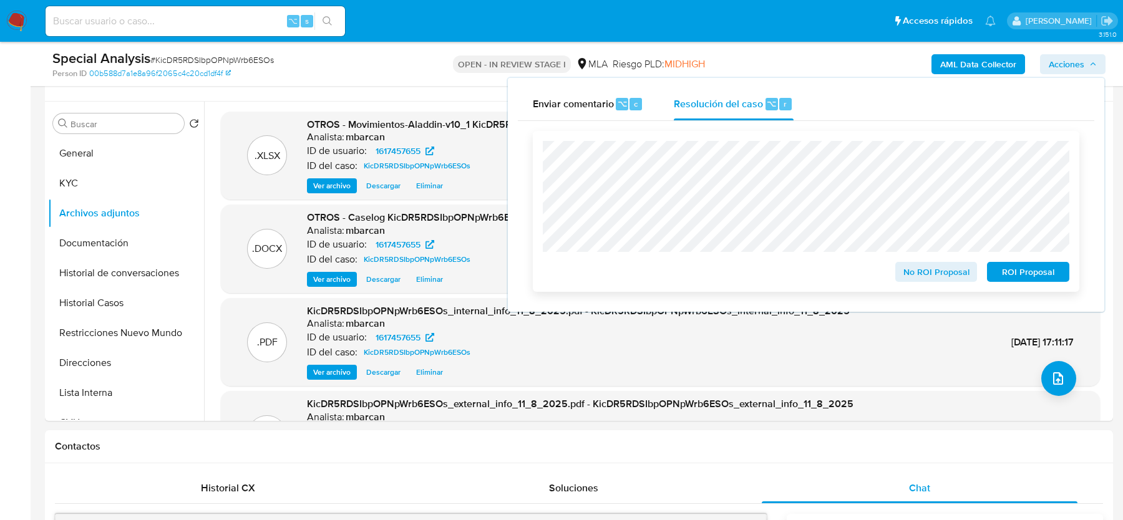
click at [1026, 271] on span "ROI Proposal" at bounding box center [1028, 271] width 65 height 17
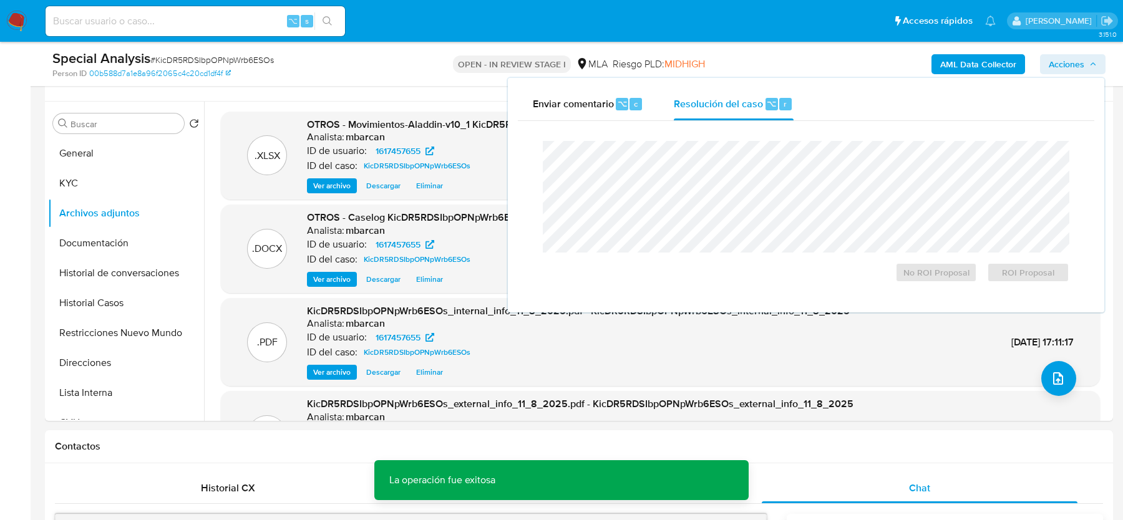
click at [194, 59] on span "# KicDR5RDSIbpOPNpWrb6ESOs" at bounding box center [212, 60] width 124 height 12
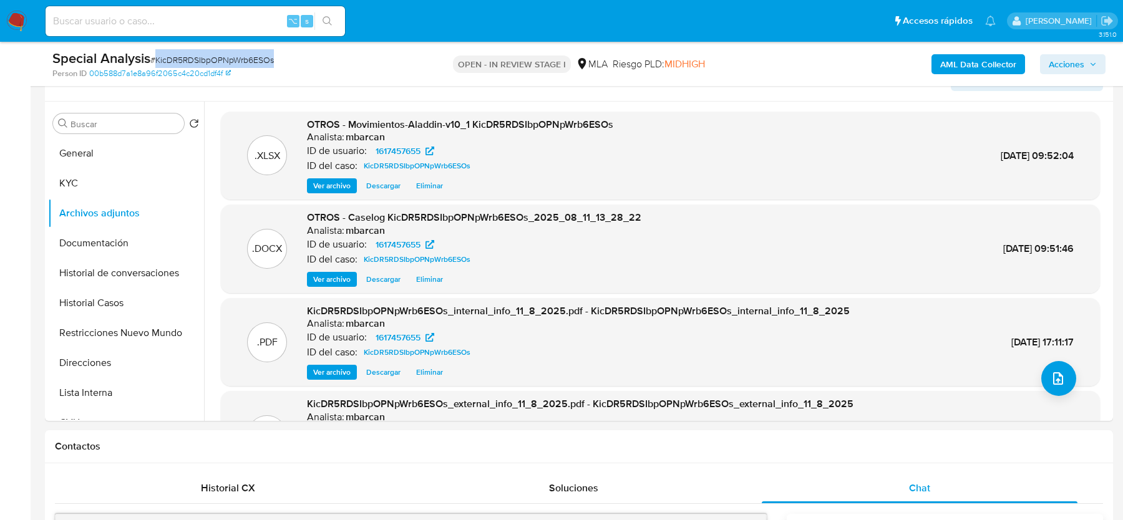
click at [194, 59] on span "# KicDR5RDSIbpOPNpWrb6ESOs" at bounding box center [212, 60] width 124 height 12
copy span "KicDR5RDSIbpOPNpWrb6ESOs"
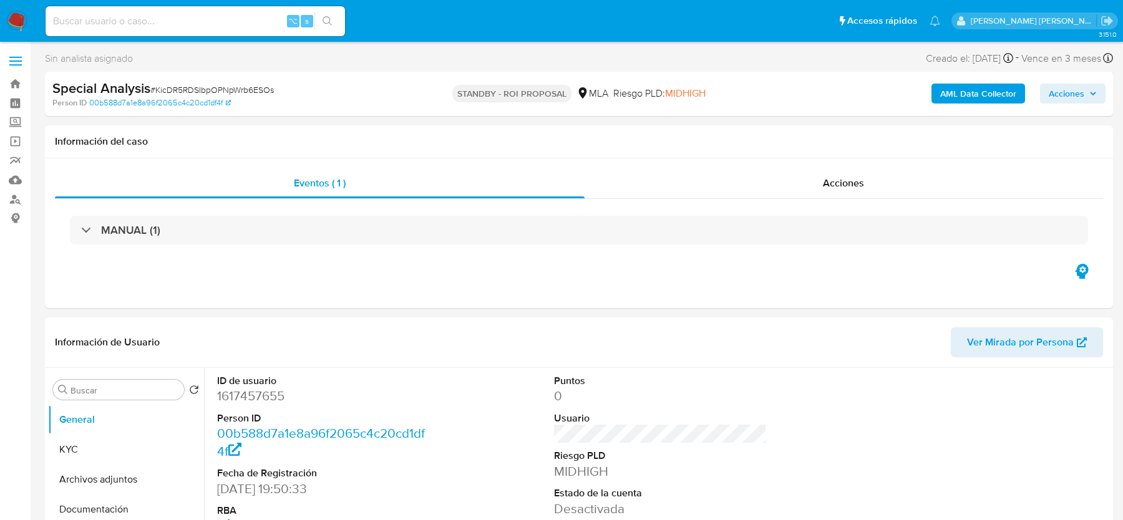
select select "10"
click at [19, 19] on img at bounding box center [16, 21] width 21 height 21
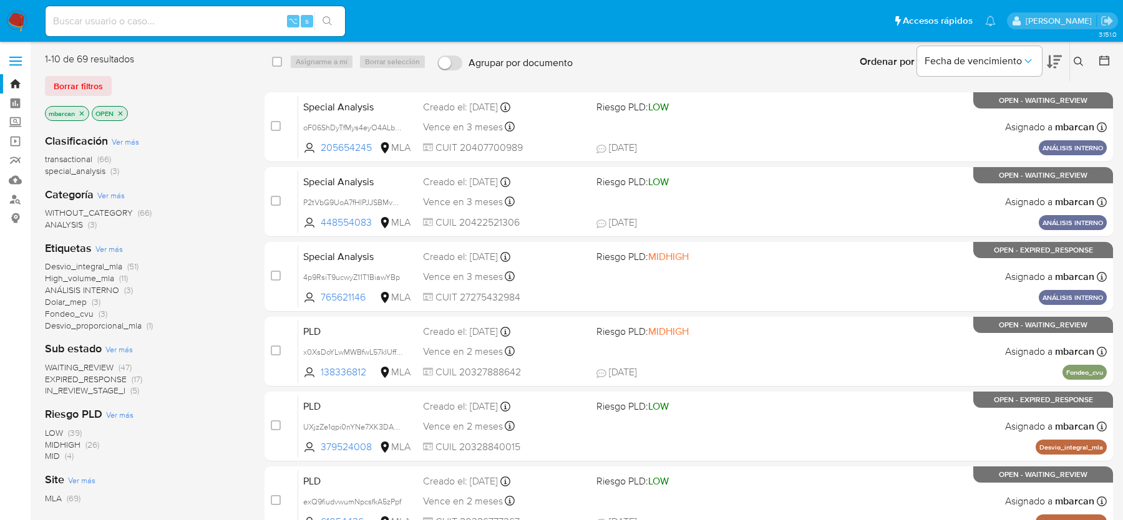
click at [105, 12] on div "⌥ s" at bounding box center [195, 21] width 299 height 30
click at [114, 19] on input at bounding box center [195, 21] width 299 height 16
paste input "92465602"
type input "92465602"
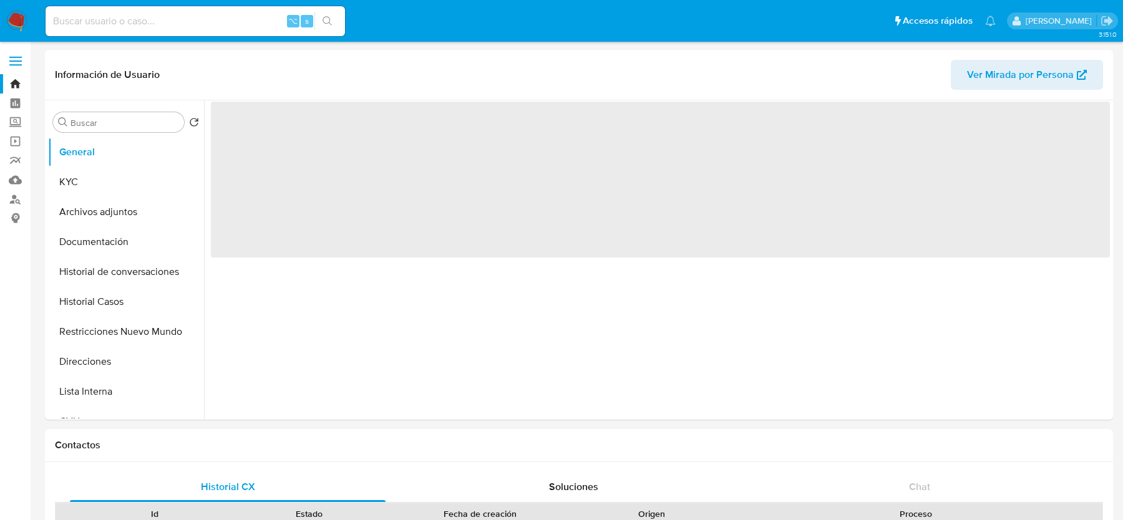
select select "10"
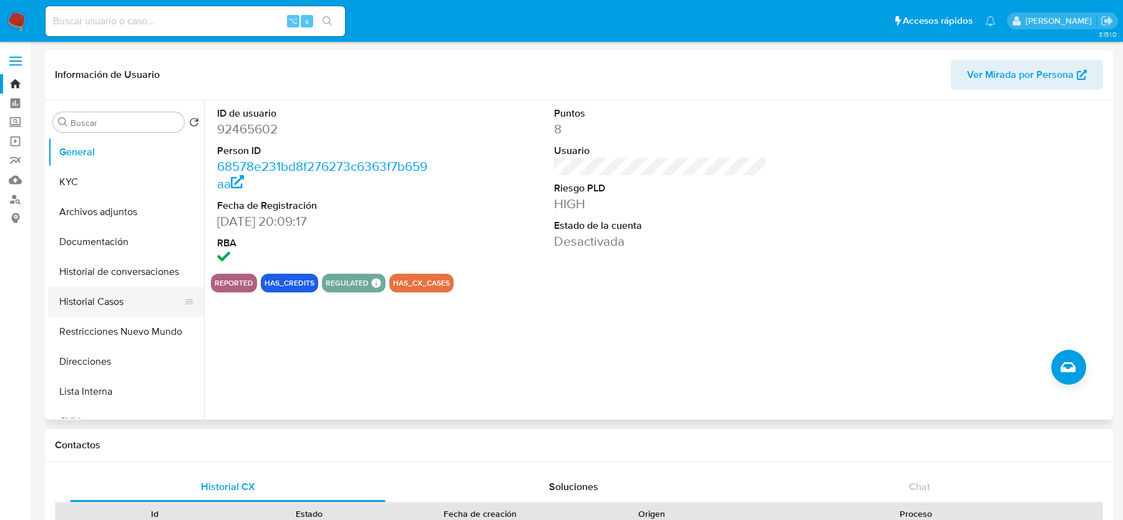
click at [111, 306] on button "Historial Casos" at bounding box center [121, 302] width 146 height 30
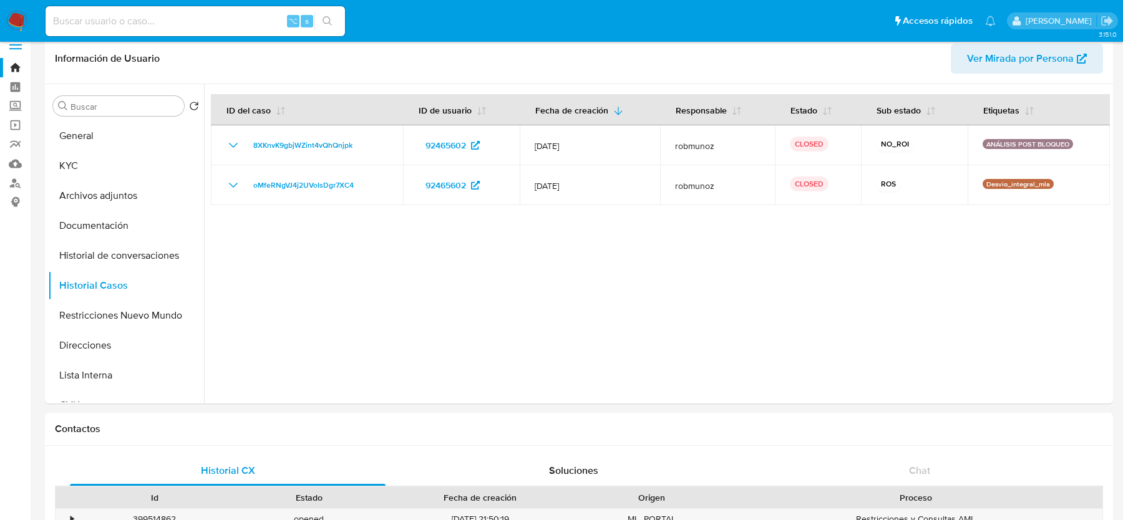
scroll to position [22, 0]
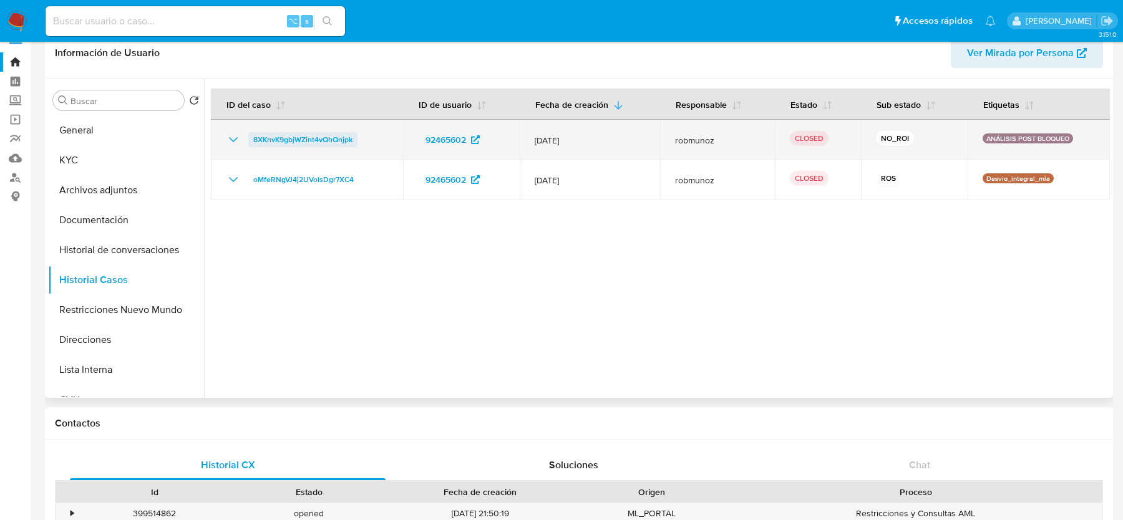
click at [313, 140] on span "8XKnvK9gbjWZint4vQhQnjpk" at bounding box center [302, 139] width 99 height 15
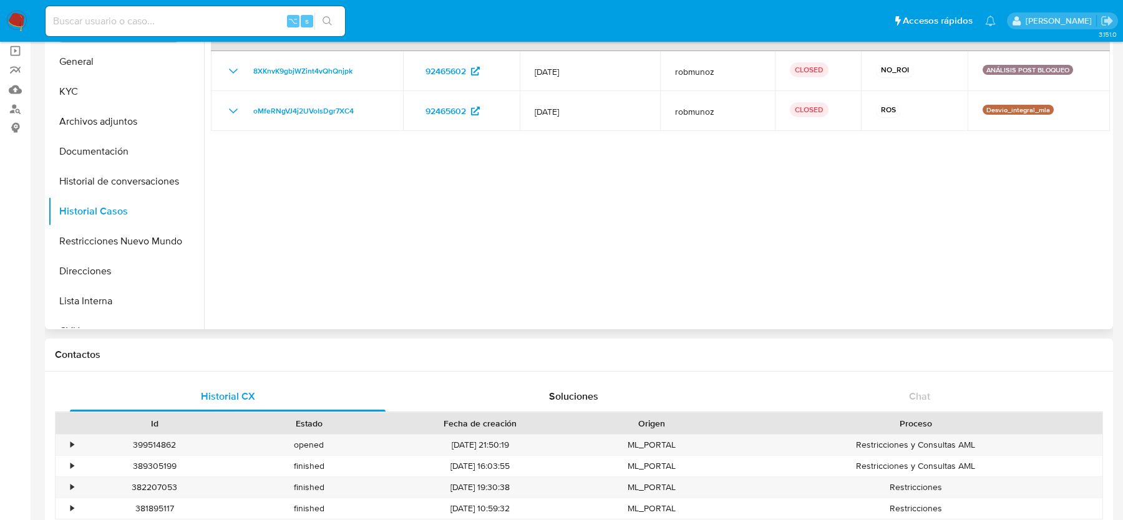
scroll to position [97, 0]
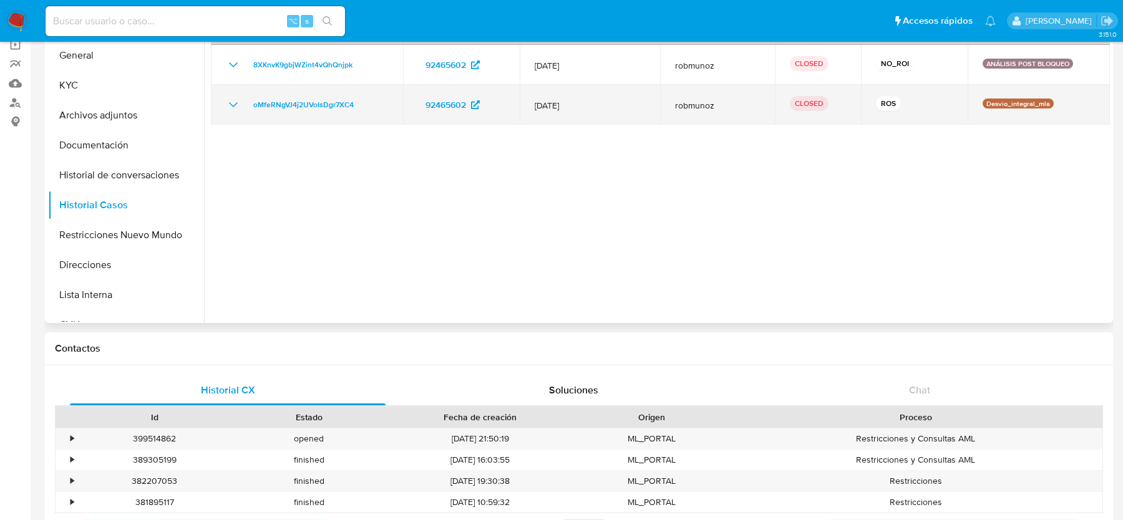
click at [377, 100] on div "oMfeRNgVJ4j2UVoIsDgr7XC4" at bounding box center [307, 104] width 162 height 15
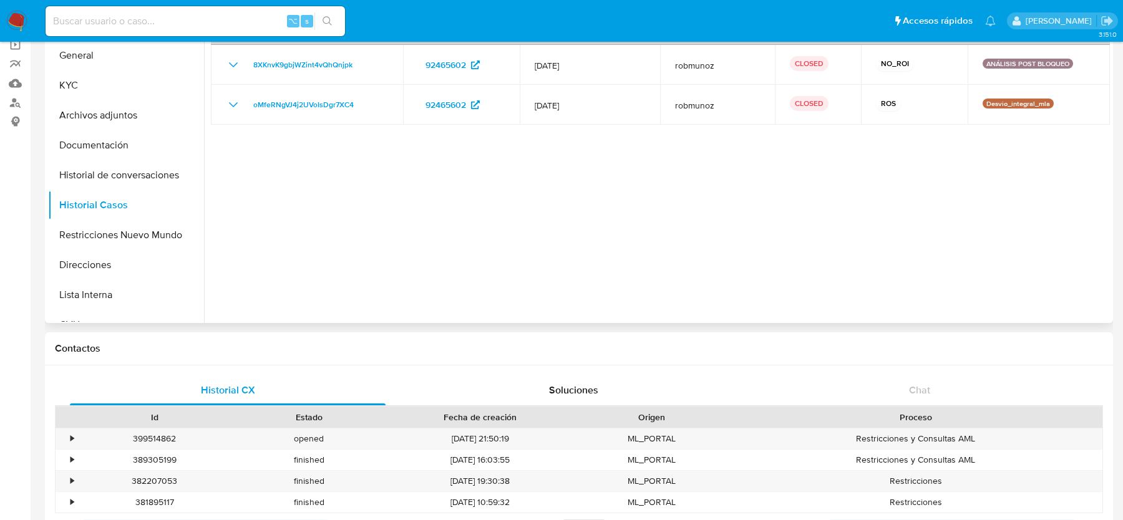
click at [521, 263] on div at bounding box center [657, 163] width 906 height 319
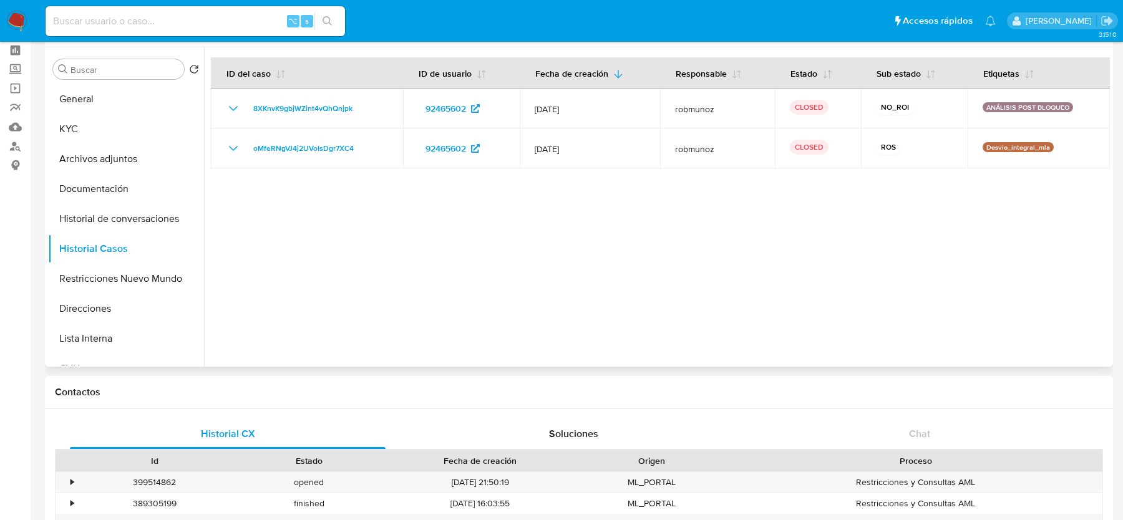
scroll to position [42, 0]
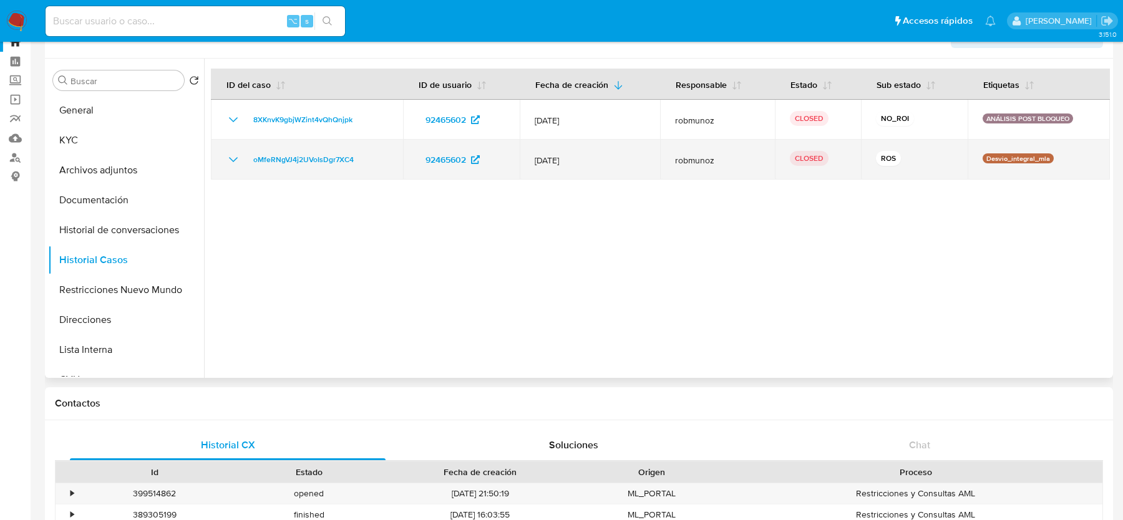
click at [236, 153] on icon "Mostrar/Ocultar" at bounding box center [233, 159] width 15 height 15
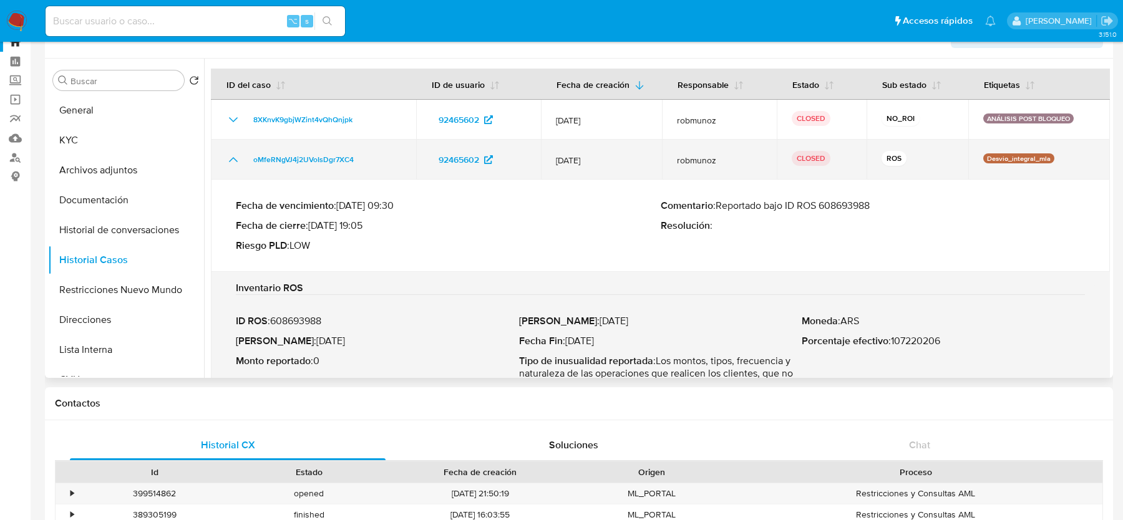
click at [231, 165] on icon "Mostrar/Ocultar" at bounding box center [233, 159] width 15 height 15
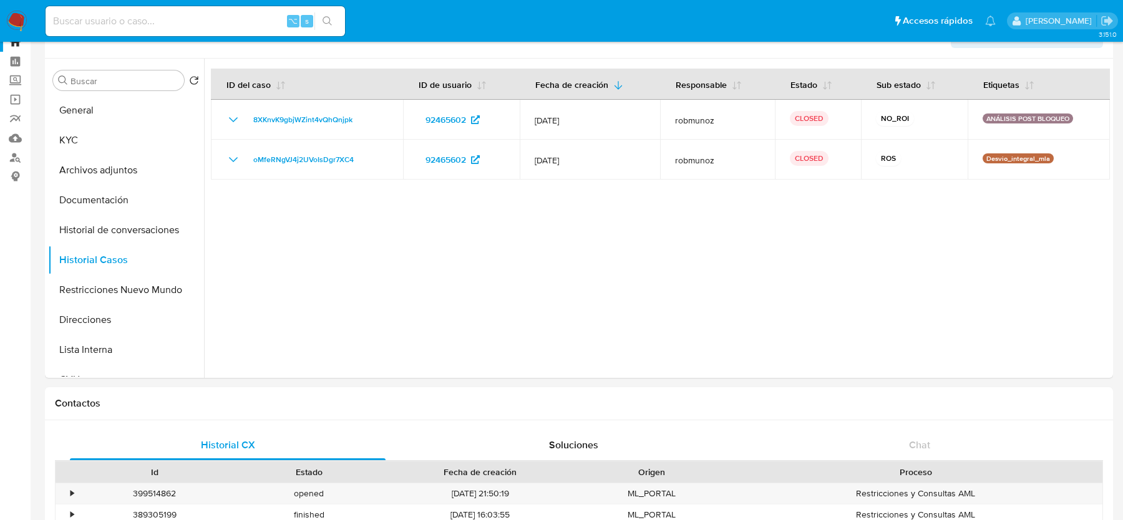
click at [141, 24] on input at bounding box center [195, 21] width 299 height 16
paste input "SUH9yJdjaJoIRanCNFhE4kK6"
type input "SUH9yJdjaJoIRanCNFhE4kK6"
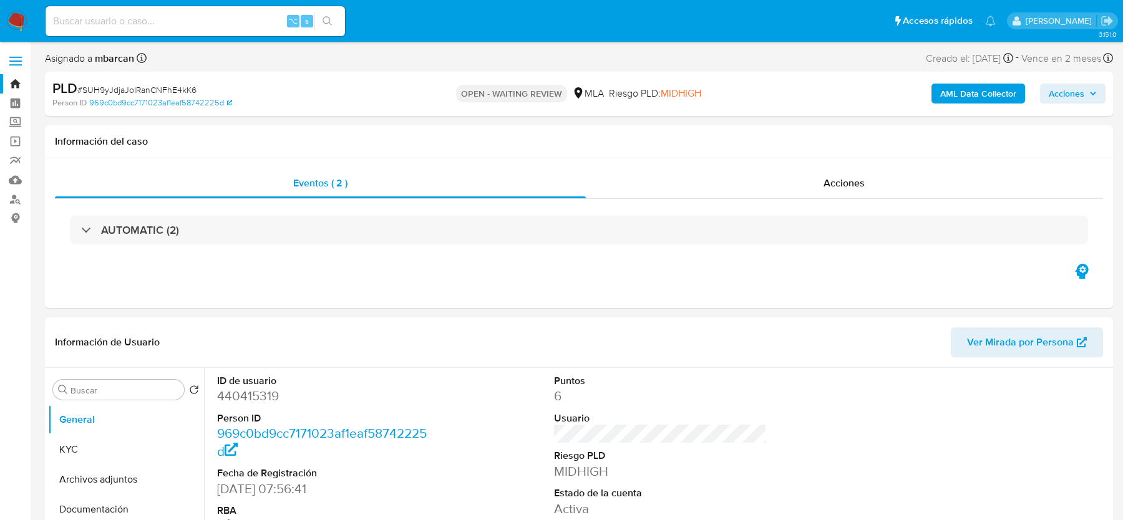
select select "10"
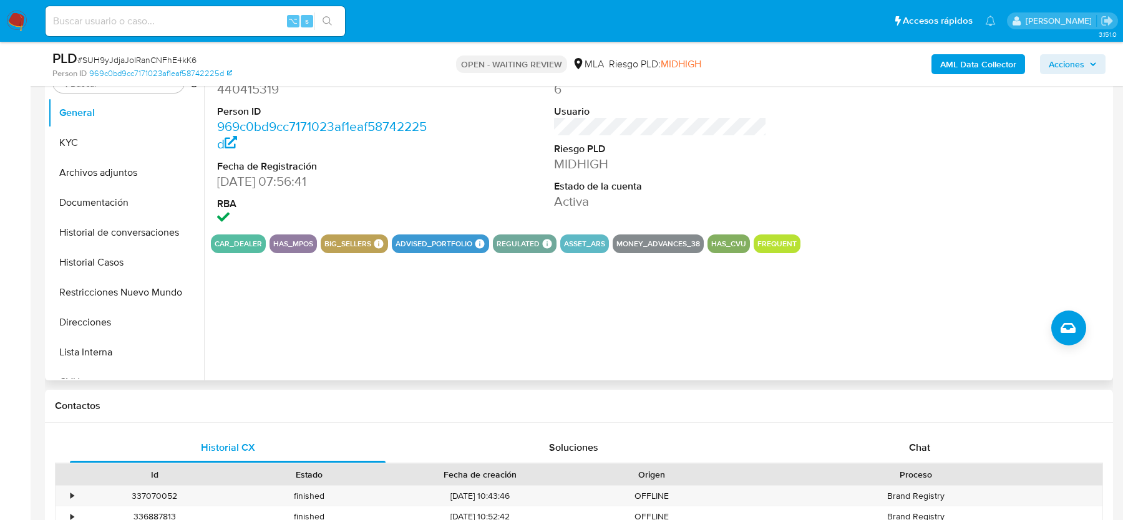
scroll to position [490, 0]
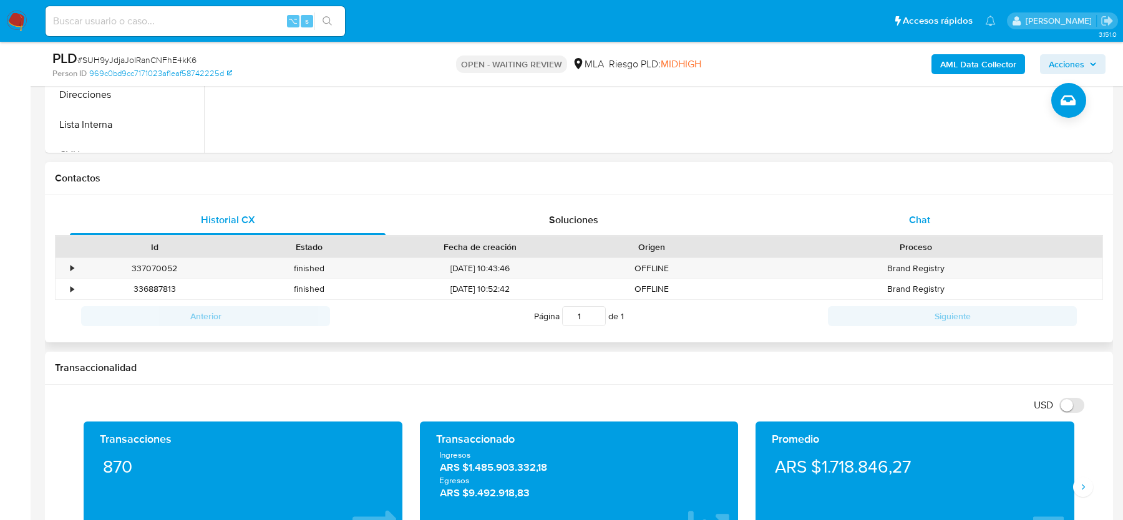
click at [910, 225] on span "Chat" at bounding box center [919, 220] width 21 height 14
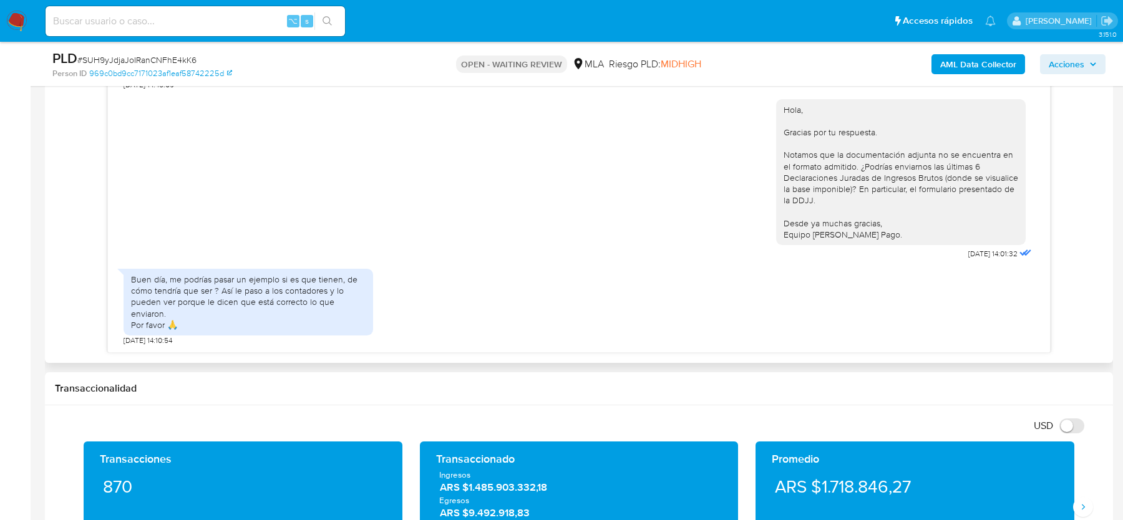
scroll to position [671, 0]
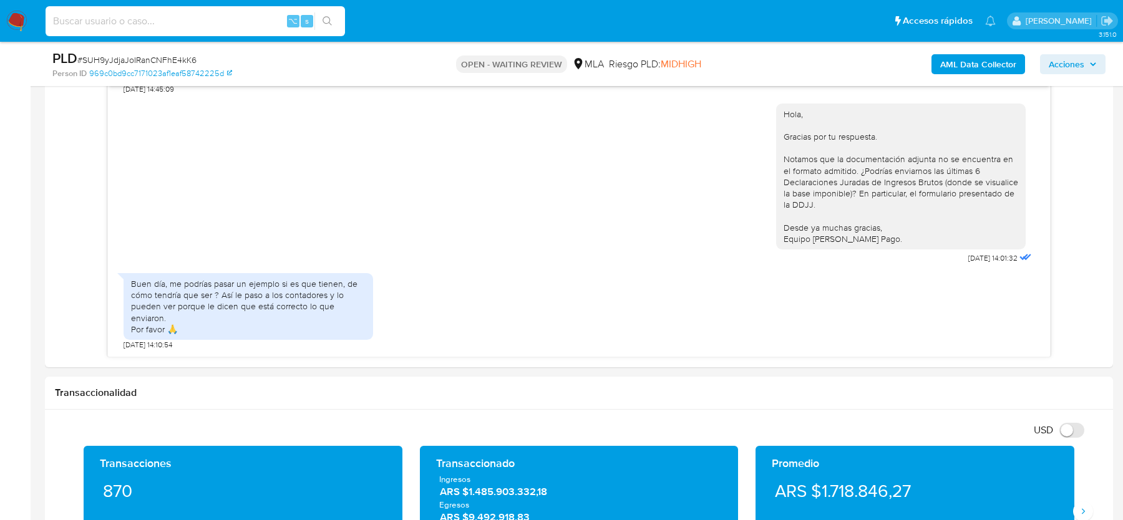
click at [190, 27] on input at bounding box center [195, 21] width 299 height 16
paste input "y6GH682MYuSV4I21dZ95aLV8"
type input "y6GH682MYuSV4I21dZ95aLV8"
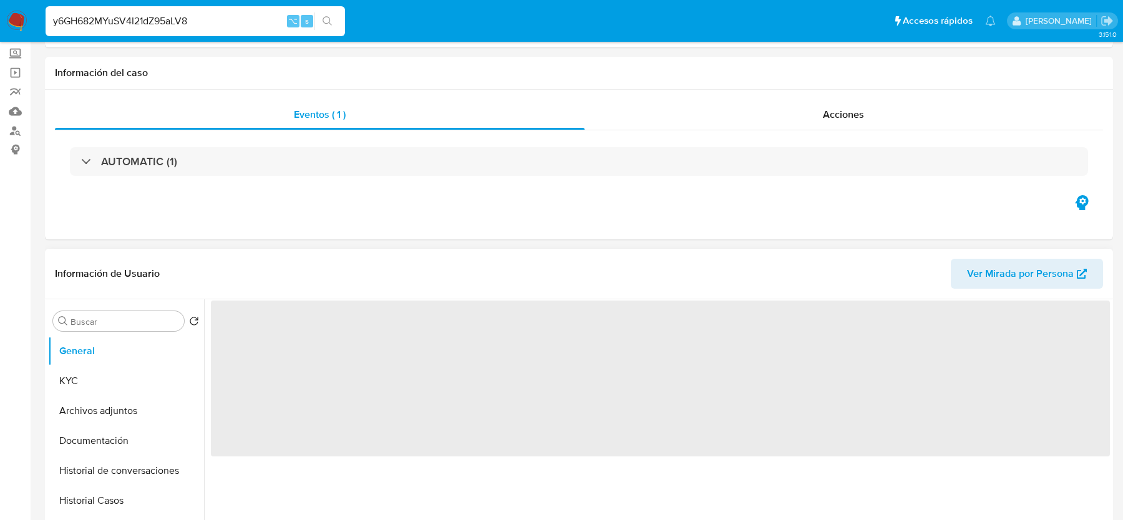
scroll to position [147, 0]
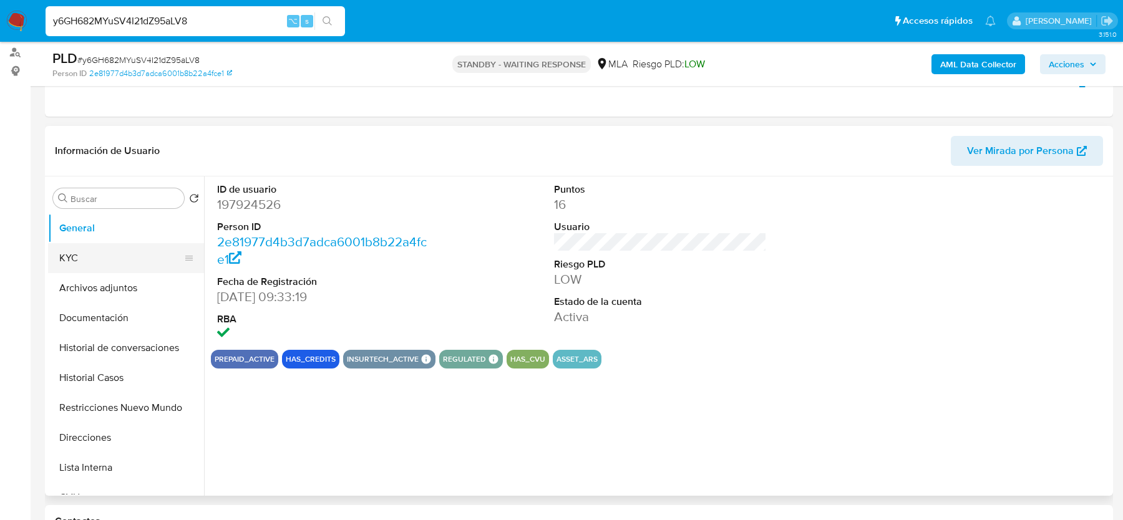
click at [93, 269] on button "KYC" at bounding box center [121, 258] width 146 height 30
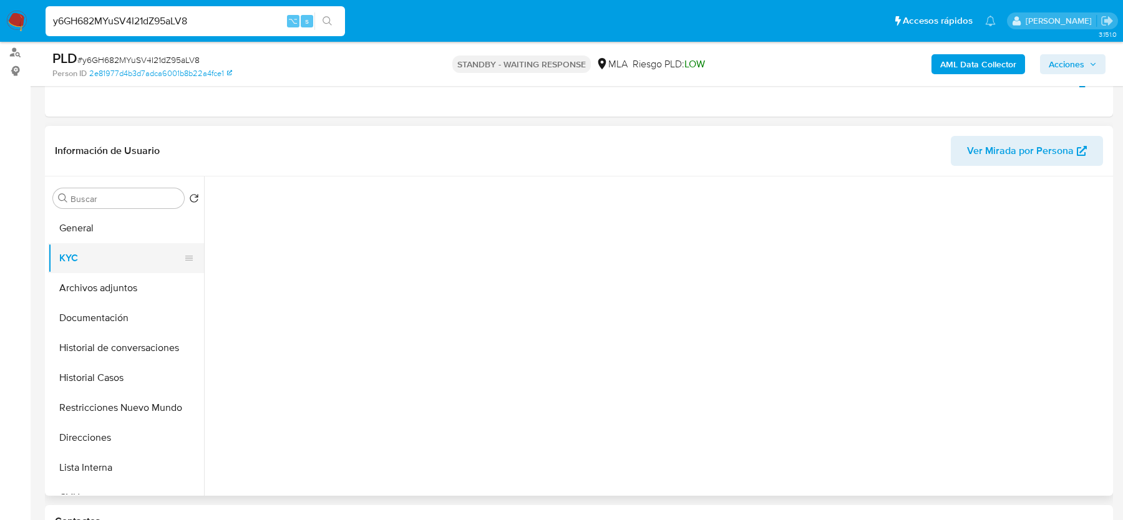
select select "10"
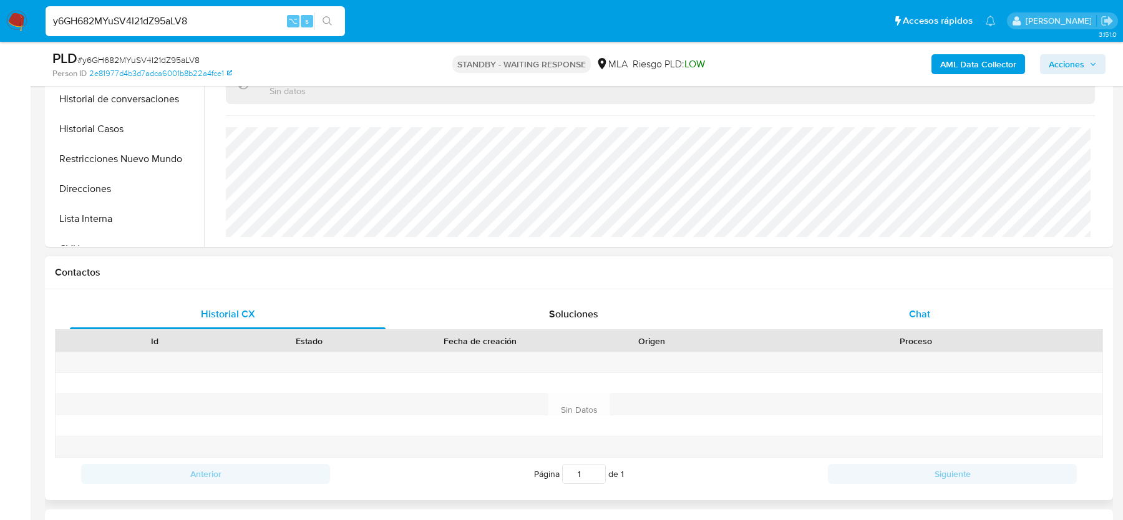
scroll to position [656, 0]
click at [903, 311] on div "Chat" at bounding box center [920, 314] width 316 height 30
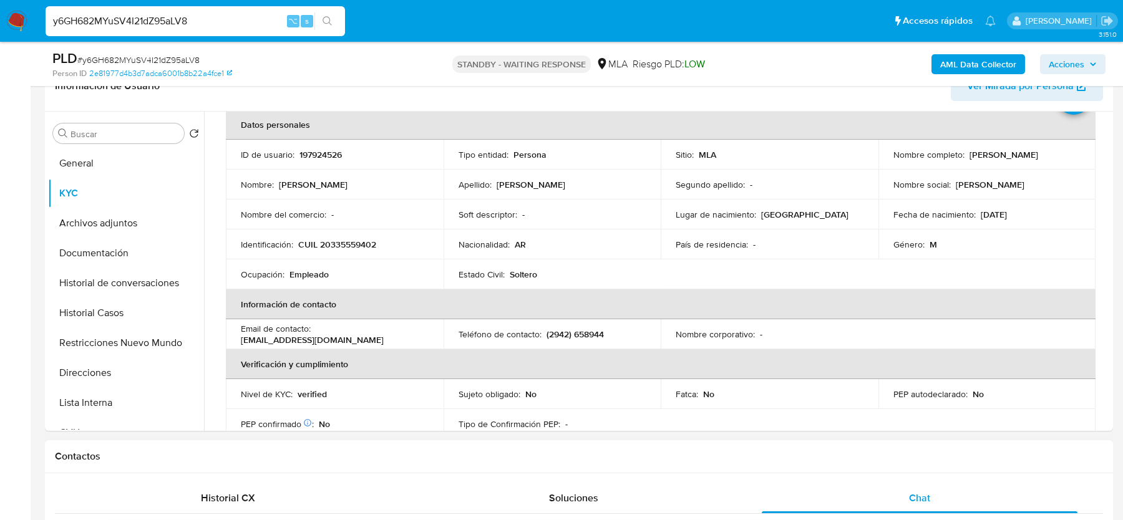
scroll to position [52, 0]
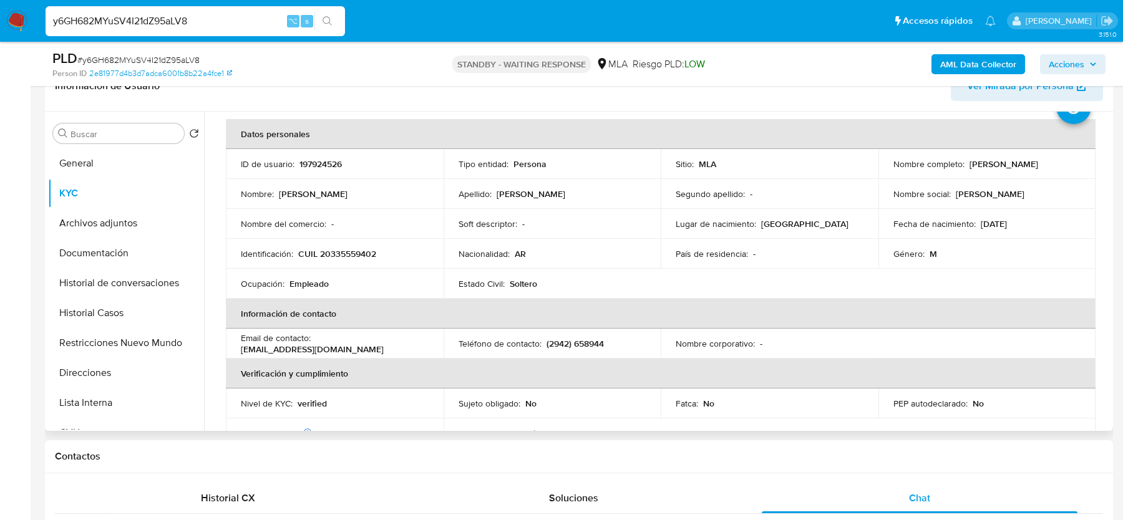
click at [353, 344] on p "luengo940@gmail.com" at bounding box center [312, 349] width 143 height 11
click at [323, 344] on p "luengo940@gmail.com" at bounding box center [312, 349] width 143 height 11
drag, startPoint x: 314, startPoint y: 342, endPoint x: 412, endPoint y: 342, distance: 98.6
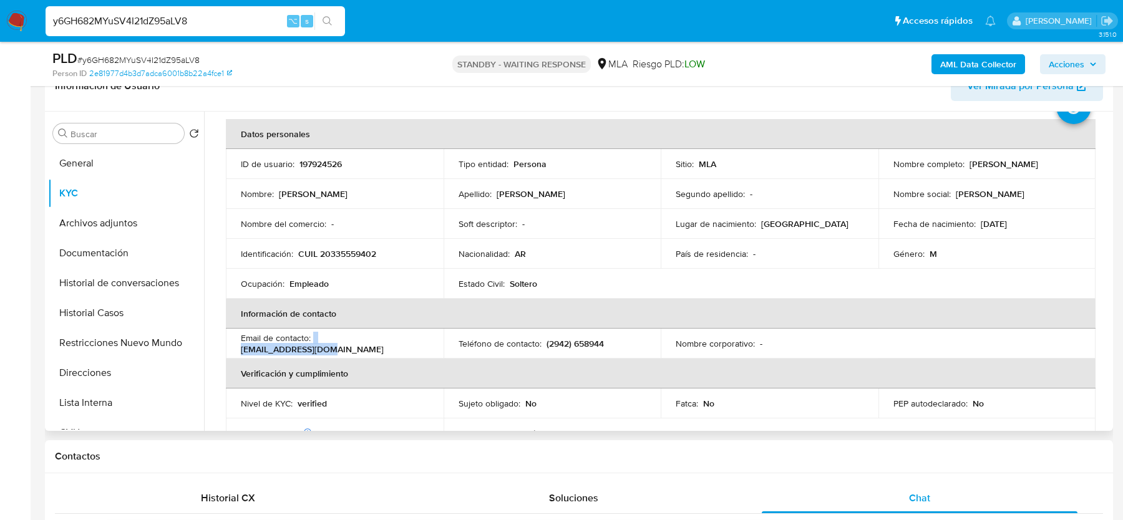
click at [412, 342] on div "Email de contacto : luengo940@gmail.com" at bounding box center [335, 343] width 188 height 22
copy div "luengo940@gmail.com"
click at [146, 24] on input "y6GH682MYuSV4I21dZ95aLV8" at bounding box center [195, 21] width 299 height 16
paste input "pgd80USTKFGb0AGVoG48b105"
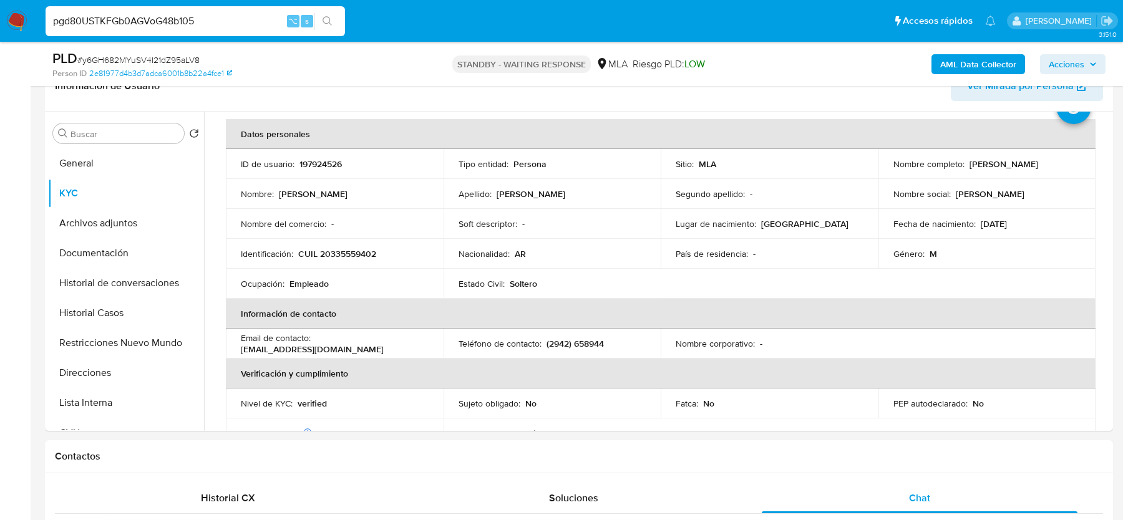
type input "pgd80USTKFGb0AGVoG48b105"
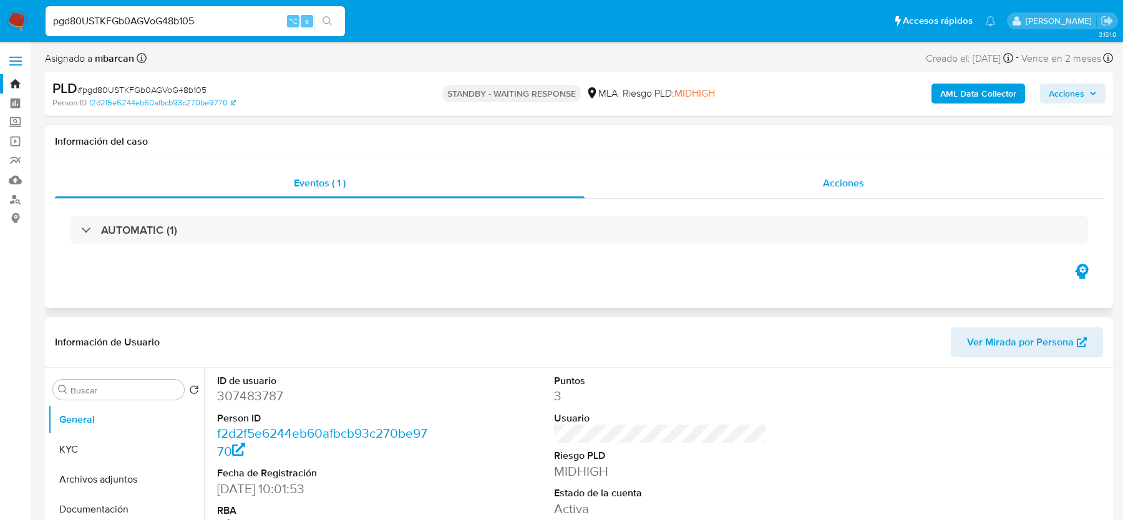
select select "10"
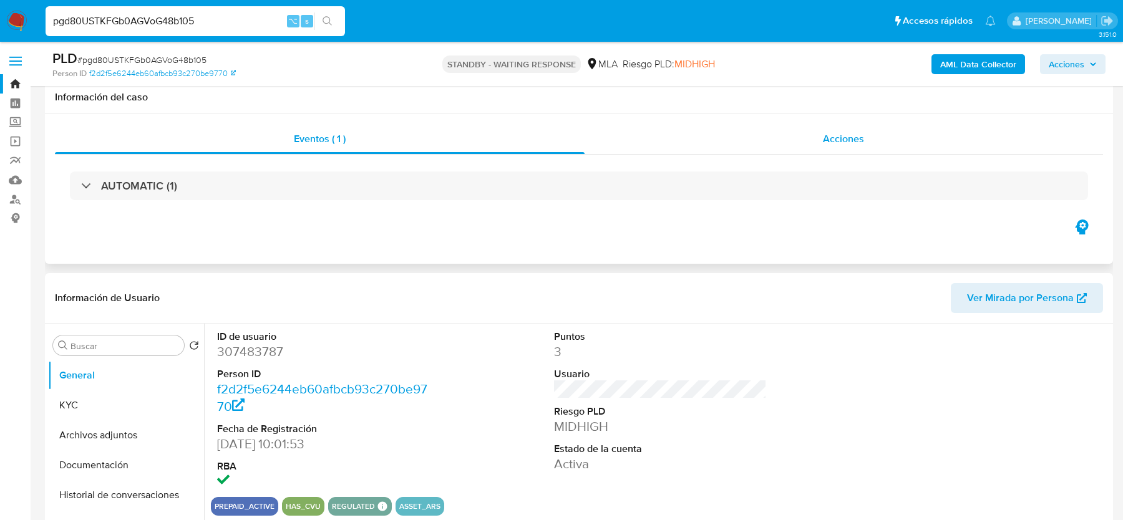
scroll to position [404, 0]
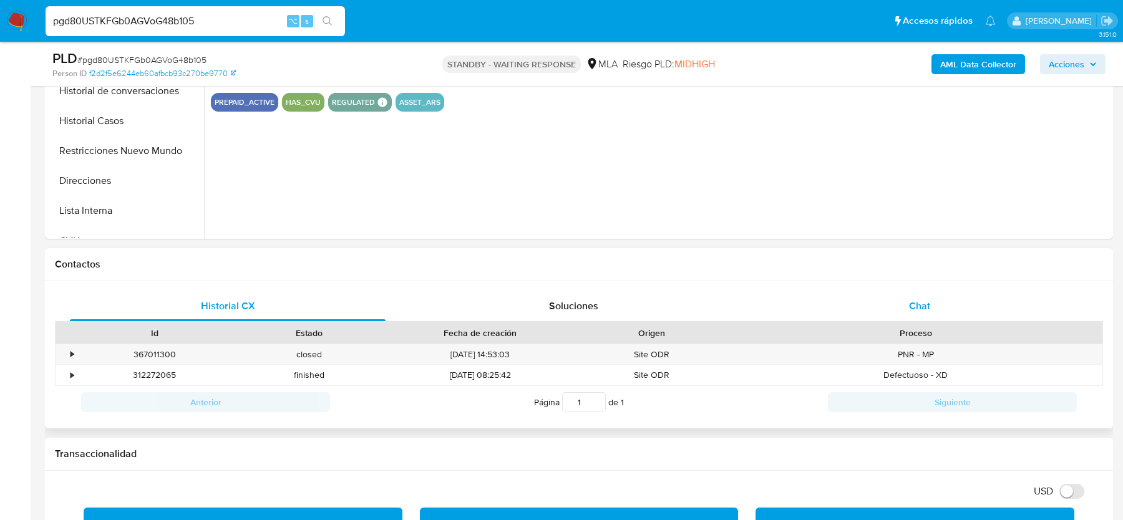
click at [896, 308] on div "Chat" at bounding box center [920, 306] width 316 height 30
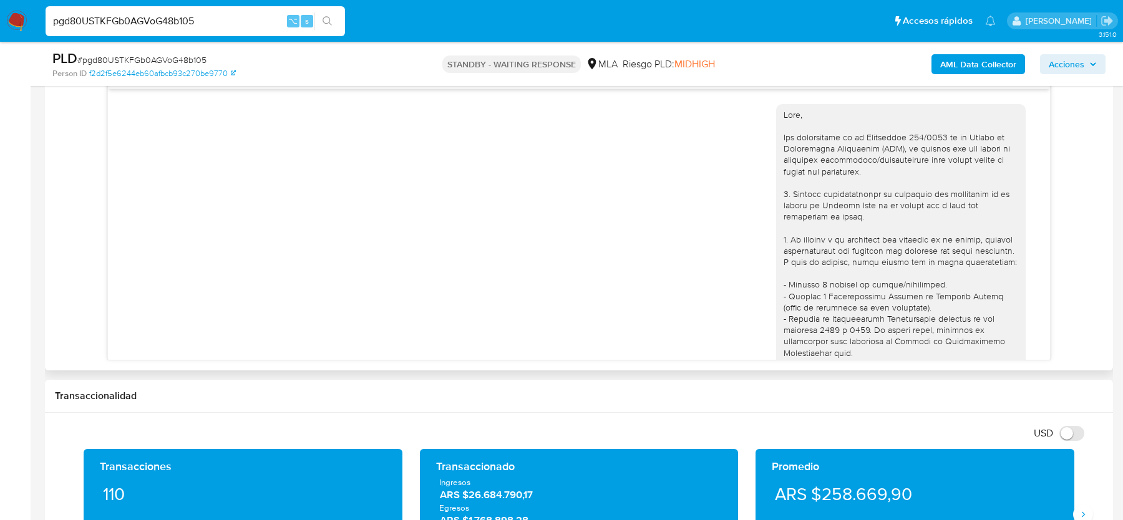
scroll to position [1490, 0]
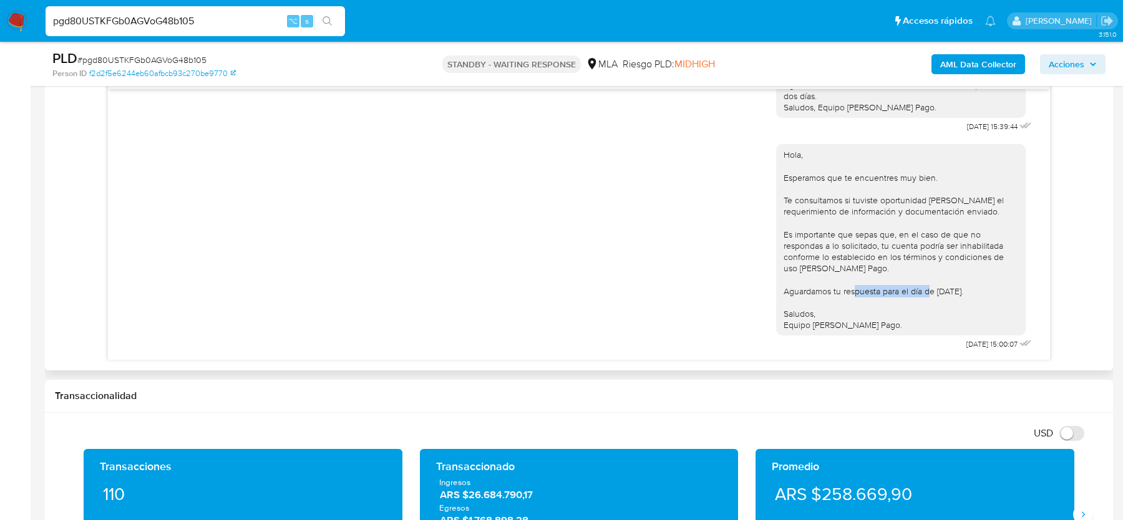
drag, startPoint x: 892, startPoint y: 291, endPoint x: 995, endPoint y: 291, distance: 102.9
click at [995, 291] on div "Hola, Esperamos que te encuentres muy bien. Te consultamos si tuviste oportunid…" at bounding box center [901, 240] width 235 height 182
click at [964, 284] on div "Hola, Esperamos que te encuentres muy bien. Te consultamos si tuviste oportunid…" at bounding box center [901, 240] width 235 height 182
click at [150, 22] on input "pgd80USTKFGb0AGVoG48b105" at bounding box center [195, 21] width 299 height 16
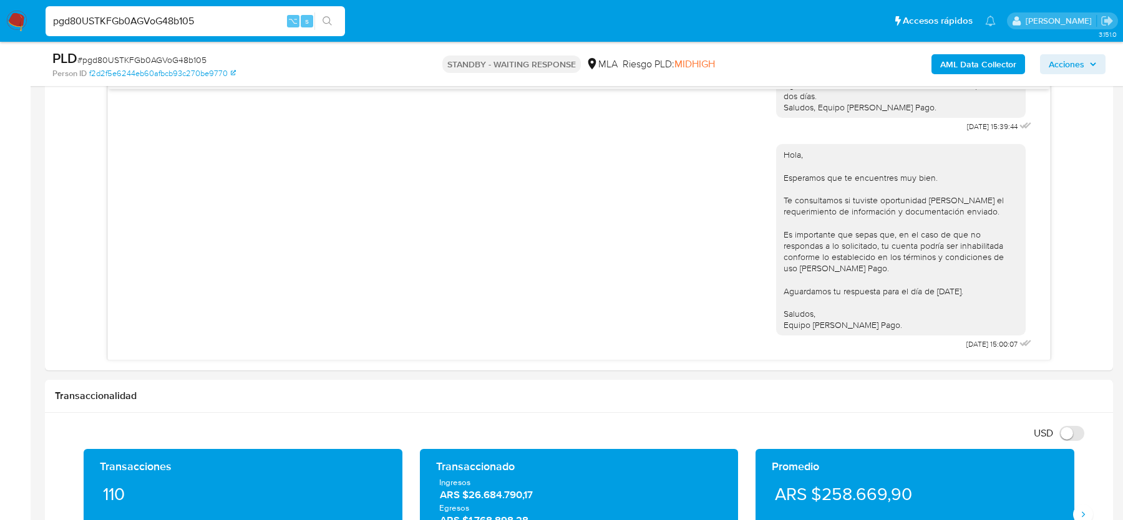
paste input "je7Xq6g6sI1kmQpUwJWi5lpr"
type input "je7Xq6g6sI1kmQpUwJWi5lpr"
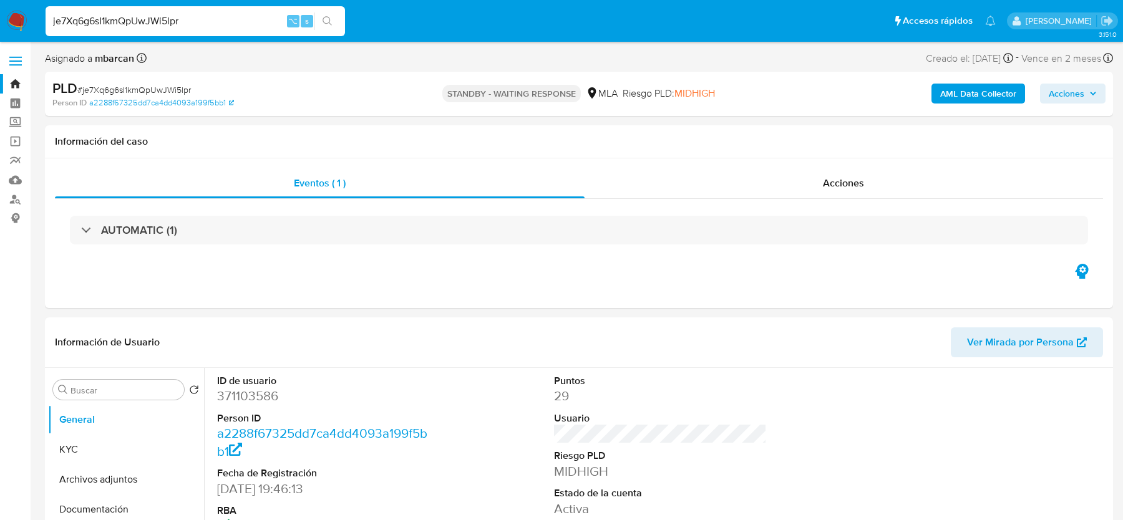
select select "10"
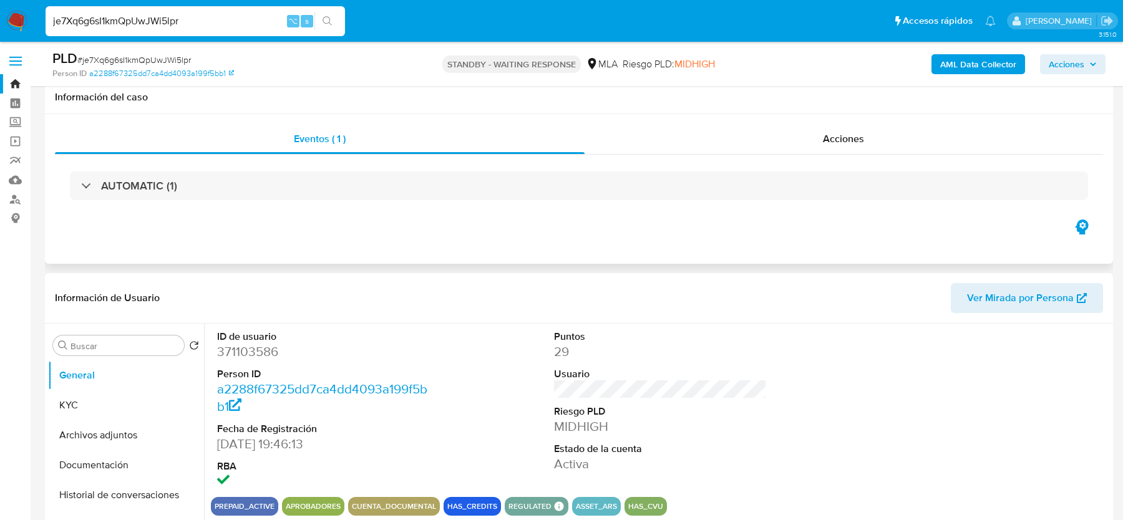
scroll to position [484, 0]
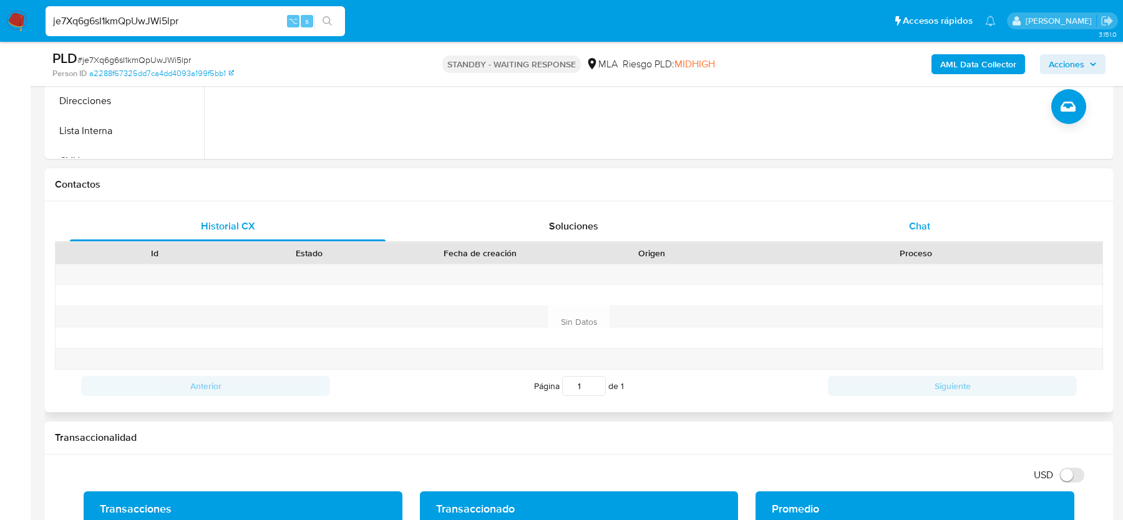
click at [930, 240] on div "Chat" at bounding box center [920, 226] width 316 height 30
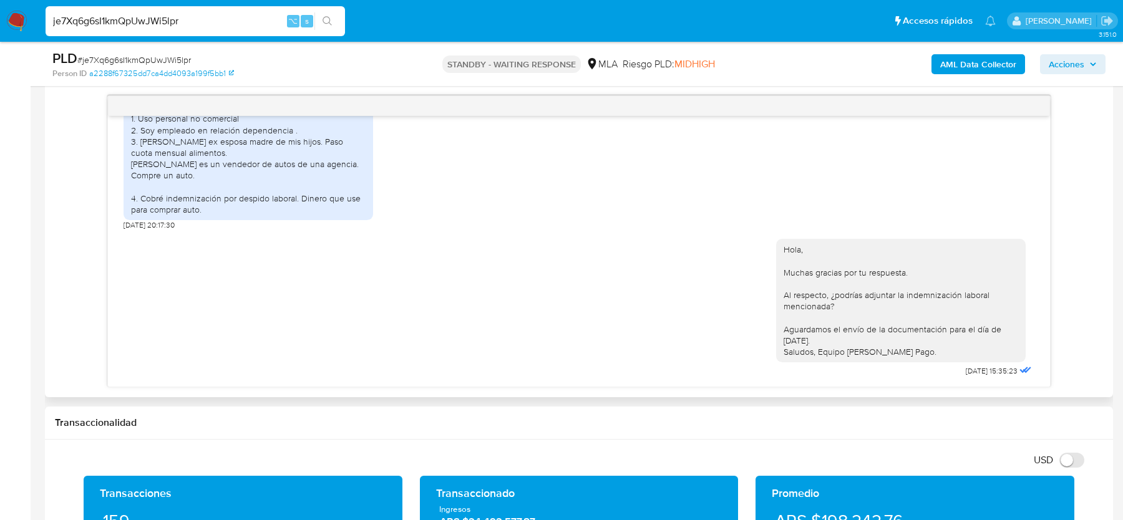
scroll to position [649, 0]
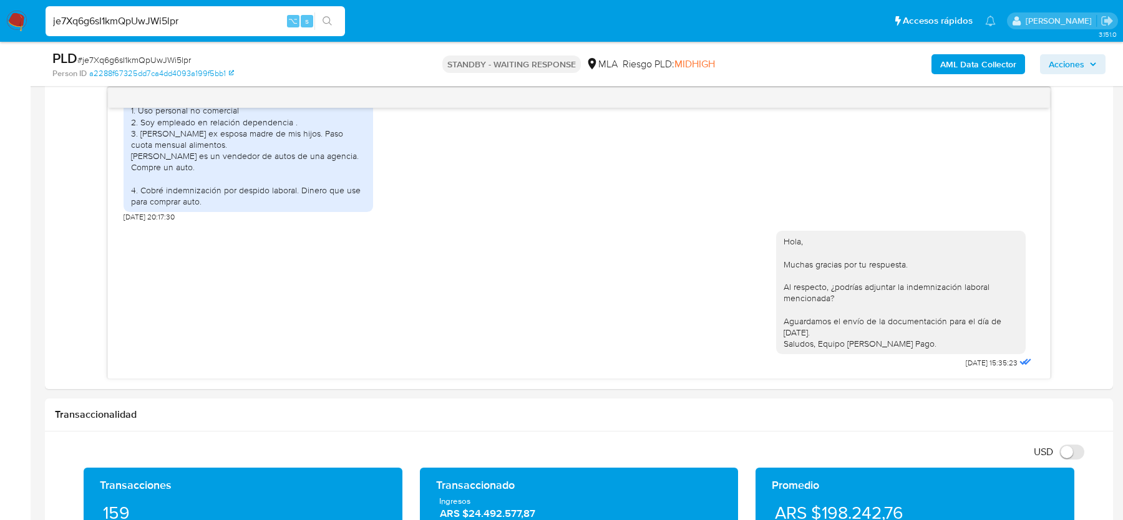
click at [172, 55] on span "# je7Xq6g6sI1kmQpUwJWi5lpr" at bounding box center [134, 60] width 114 height 12
copy span "je7Xq6g6sI1kmQpUwJWi5lpr"
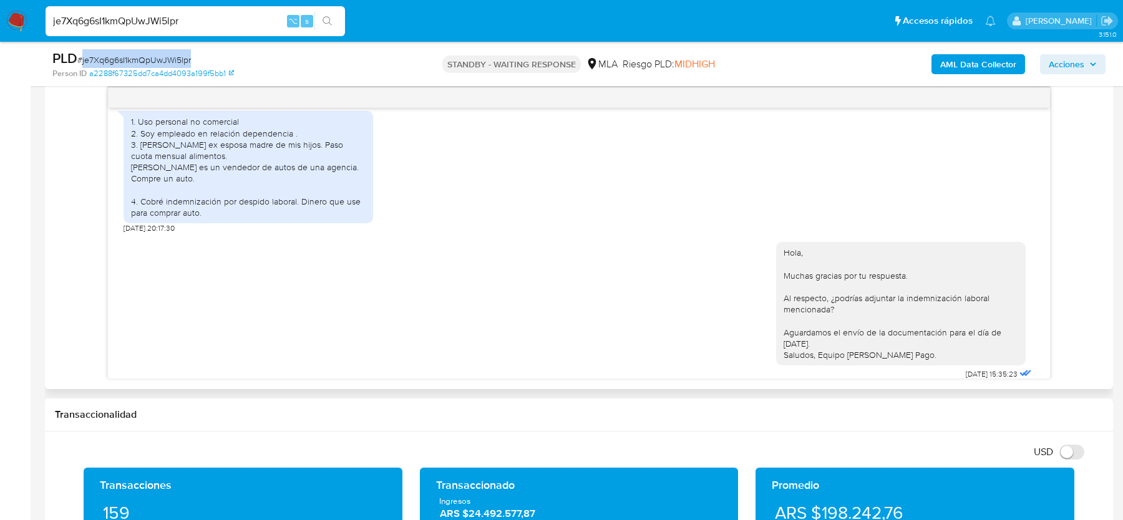
scroll to position [1519, 0]
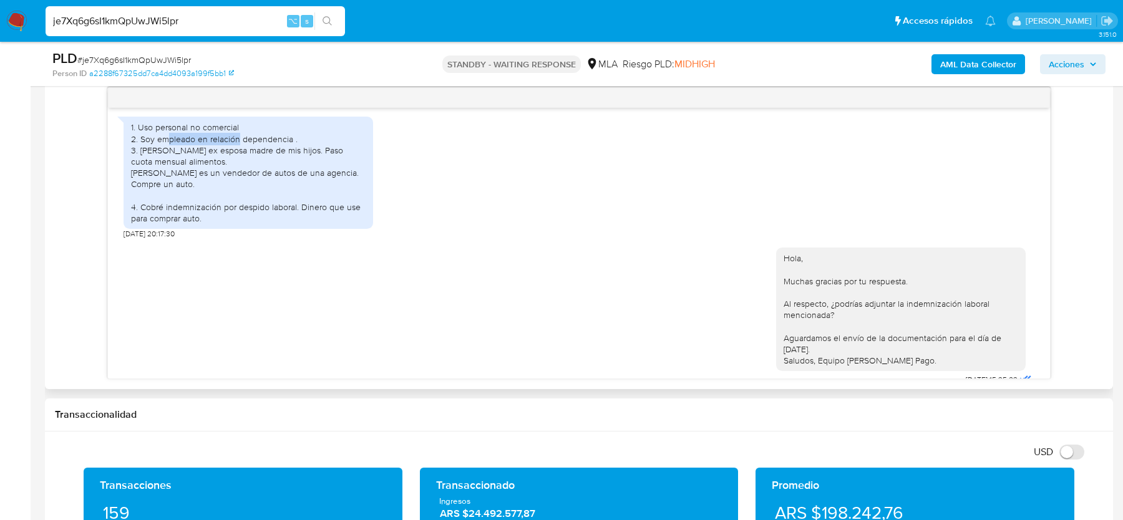
drag, startPoint x: 170, startPoint y: 168, endPoint x: 238, endPoint y: 168, distance: 67.4
click at [238, 168] on div "1. Uso personal no comercial 2. Soy empleado en relación dependencia . 3. [PERS…" at bounding box center [248, 173] width 235 height 102
click at [171, 164] on div "1. Uso personal no comercial 2. Soy empleado en relación dependencia . 3. [PERS…" at bounding box center [248, 173] width 235 height 102
drag, startPoint x: 166, startPoint y: 159, endPoint x: 224, endPoint y: 159, distance: 58.0
click at [224, 159] on div "1. Uso personal no comercial 2. Soy empleado en relación dependencia . 3. [PERS…" at bounding box center [248, 173] width 235 height 102
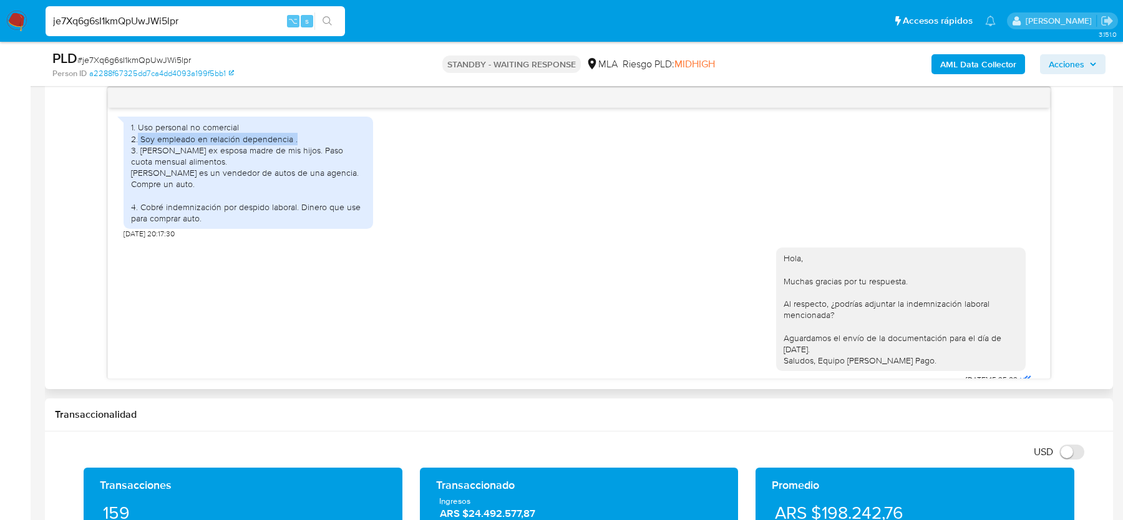
drag, startPoint x: 138, startPoint y: 173, endPoint x: 330, endPoint y: 173, distance: 192.1
click at [330, 173] on div "1. Uso personal no comercial 2. Soy empleado en relación dependencia . 3. [PERS…" at bounding box center [248, 173] width 235 height 102
drag, startPoint x: 155, startPoint y: 193, endPoint x: 205, endPoint y: 200, distance: 49.8
click at [205, 200] on div "1. Uso personal no comercial 2. Soy empleado en relación dependencia . 3. [PERS…" at bounding box center [248, 173] width 235 height 102
click at [205, 198] on div "1. Uso personal no comercial 2. Soy empleado en relación dependencia . 3. [PERS…" at bounding box center [248, 173] width 235 height 102
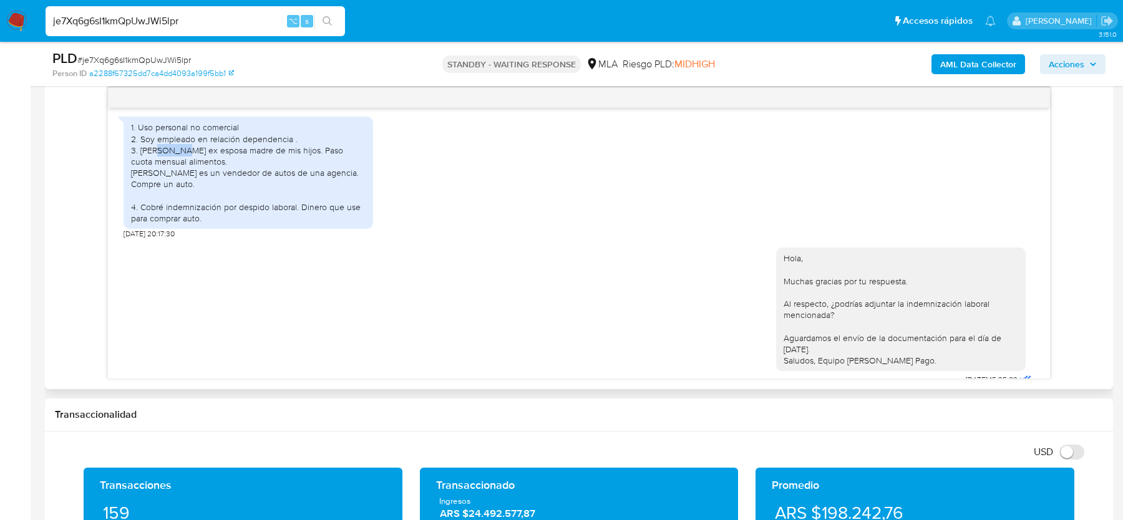
drag, startPoint x: 152, startPoint y: 182, endPoint x: 172, endPoint y: 189, distance: 21.3
click at [172, 189] on div "1. Uso personal no comercial 2. Soy empleado en relación dependencia . 3. [PERS…" at bounding box center [248, 173] width 235 height 102
click at [178, 190] on div "1. Uso personal no comercial 2. Soy empleado en relación dependencia . 3. [PERS…" at bounding box center [248, 173] width 235 height 102
drag, startPoint x: 144, startPoint y: 209, endPoint x: 145, endPoint y: 223, distance: 13.7
click at [145, 223] on div "1. Uso personal no comercial 2. Soy empleado en relación dependencia . 3. [PERS…" at bounding box center [248, 173] width 235 height 102
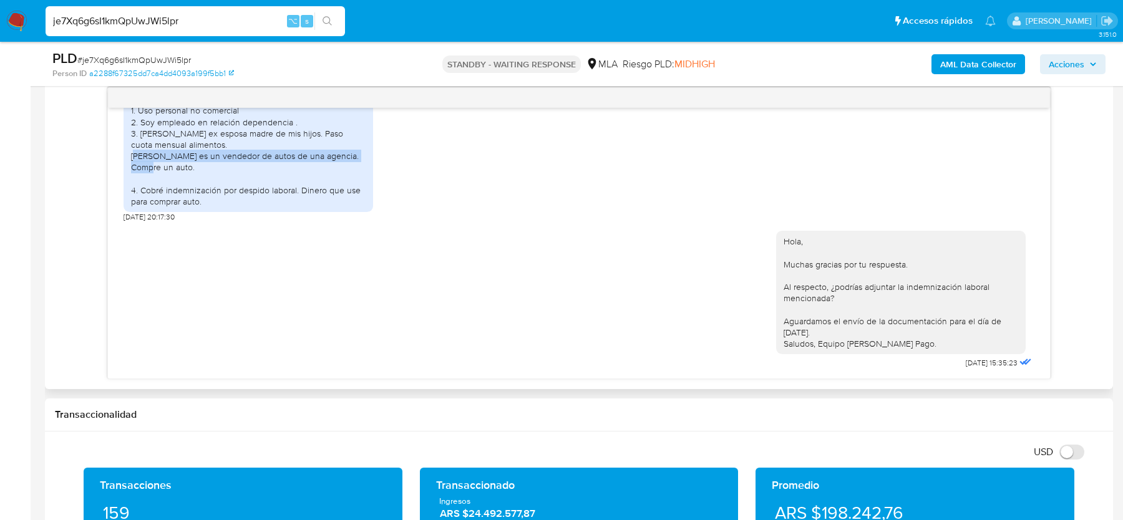
scroll to position [1568, 0]
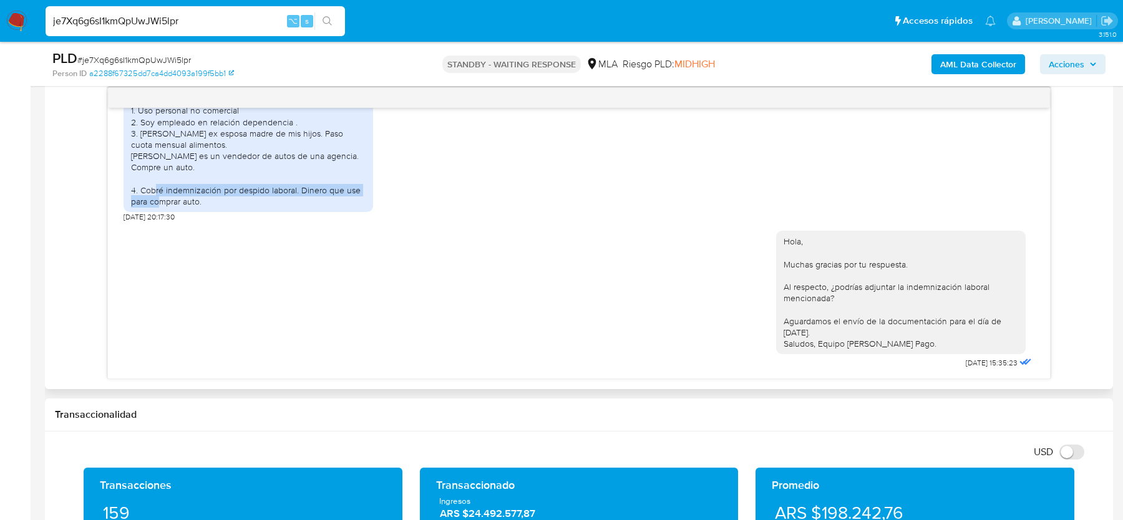
drag, startPoint x: 195, startPoint y: 187, endPoint x: 200, endPoint y: 206, distance: 20.6
click at [200, 206] on div "1. Uso personal no comercial 2. Soy empleado en relación dependencia . 3. [PERS…" at bounding box center [248, 156] width 235 height 102
click at [172, 58] on span "# je7Xq6g6sI1kmQpUwJWi5lpr" at bounding box center [134, 60] width 114 height 12
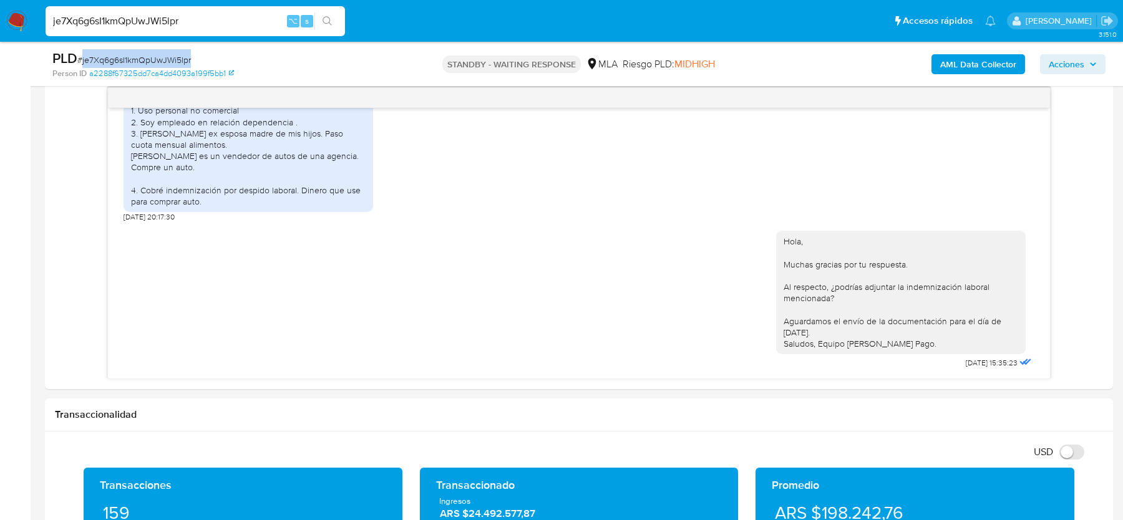
copy span "je7Xq6g6sI1kmQpUwJWi5lpr"
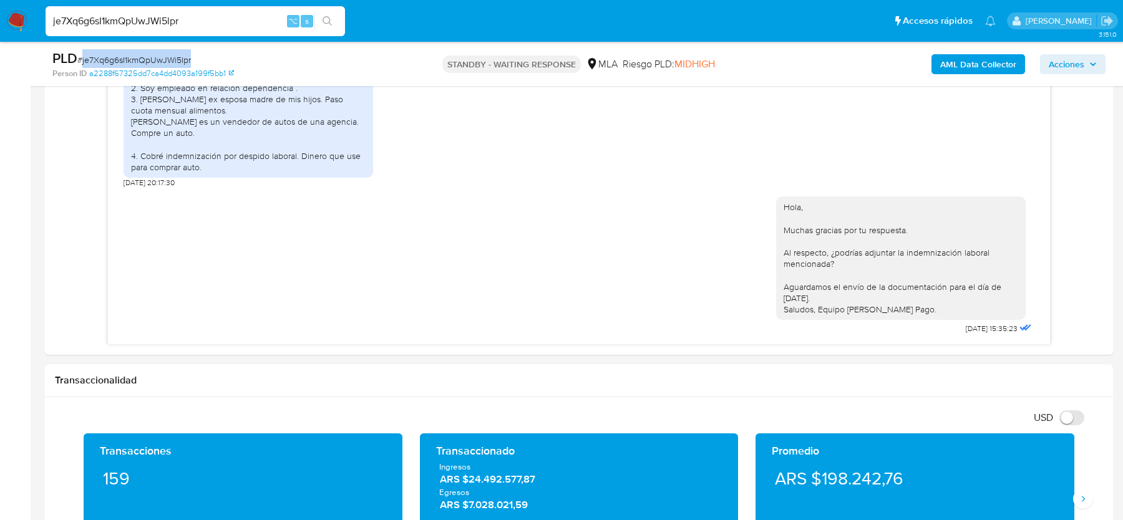
click at [169, 19] on input "je7Xq6g6sI1kmQpUwJWi5lpr" at bounding box center [195, 21] width 299 height 16
click at [114, 142] on div "17/07/2025 20:03:32 Hola, Esperamos que te encuentres muy bien. Te consultamos …" at bounding box center [579, 209] width 942 height 271
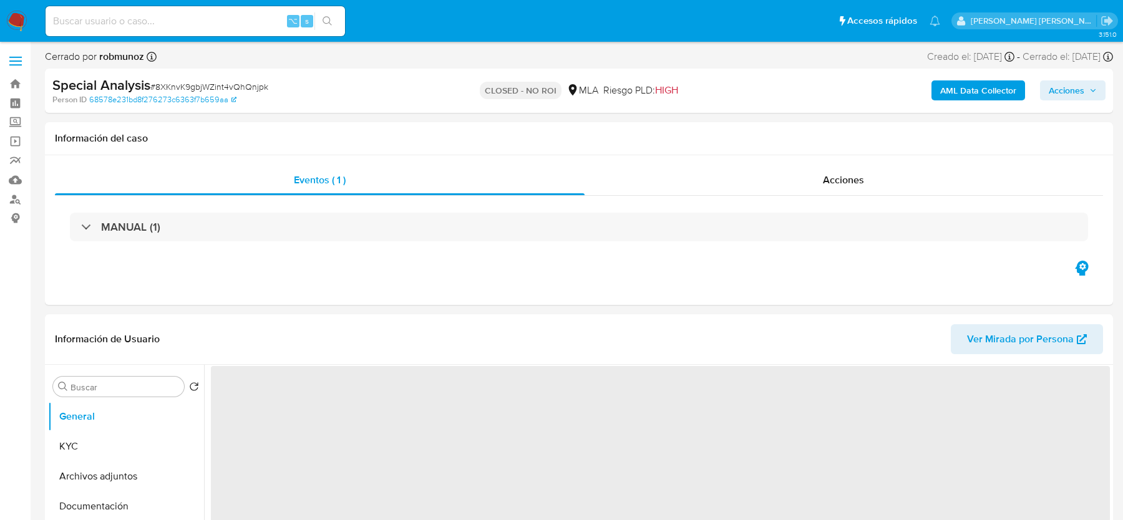
select select "10"
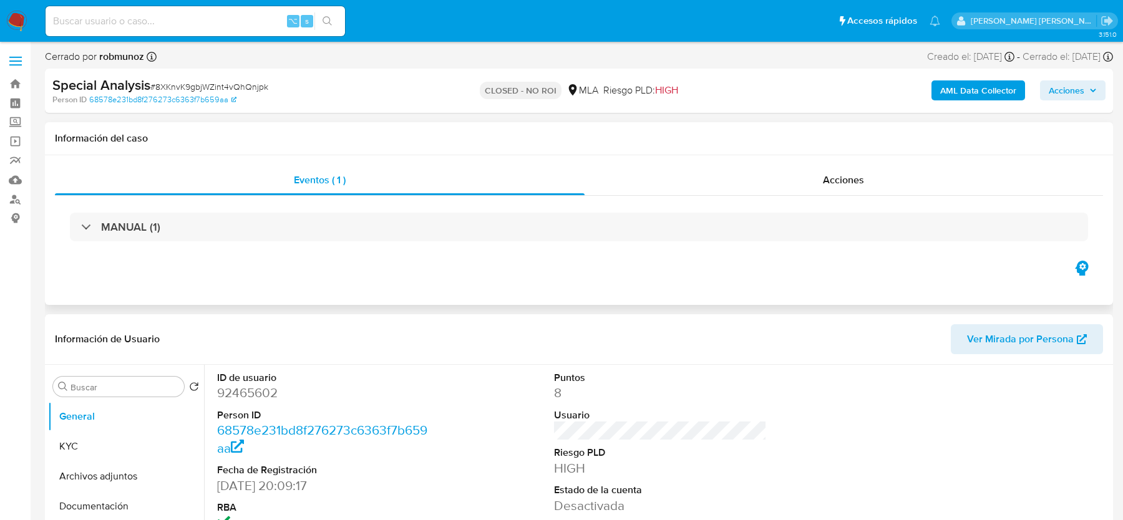
click at [855, 198] on div "MANUAL (1)" at bounding box center [579, 227] width 1048 height 62
click at [855, 183] on span "Acciones" at bounding box center [843, 180] width 41 height 14
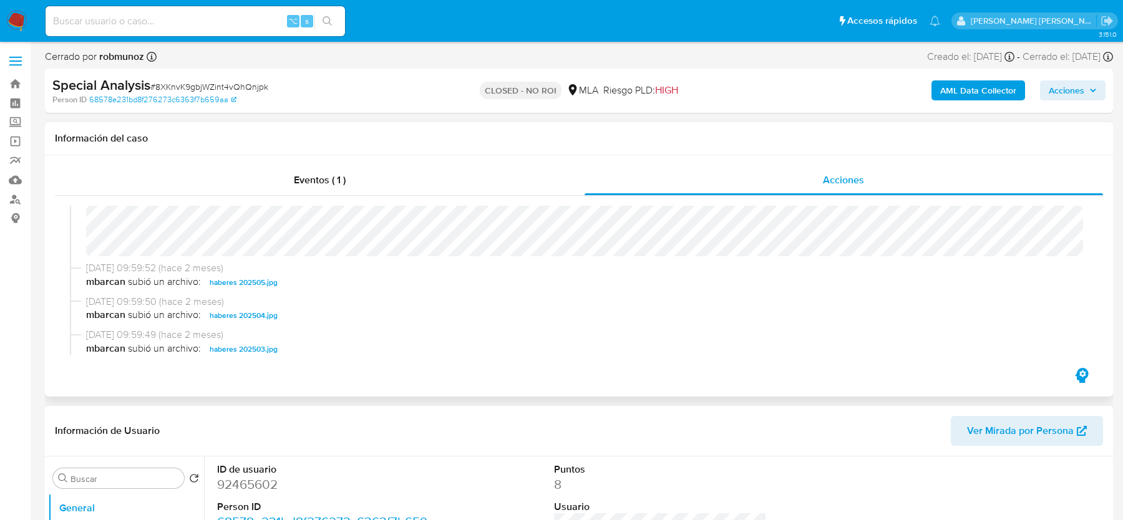
scroll to position [196, 0]
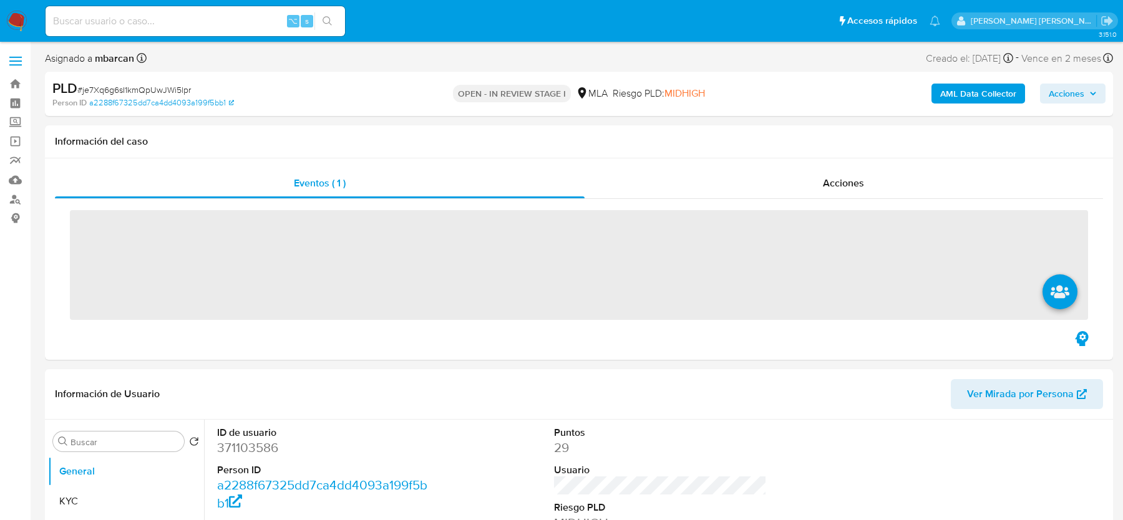
select select "10"
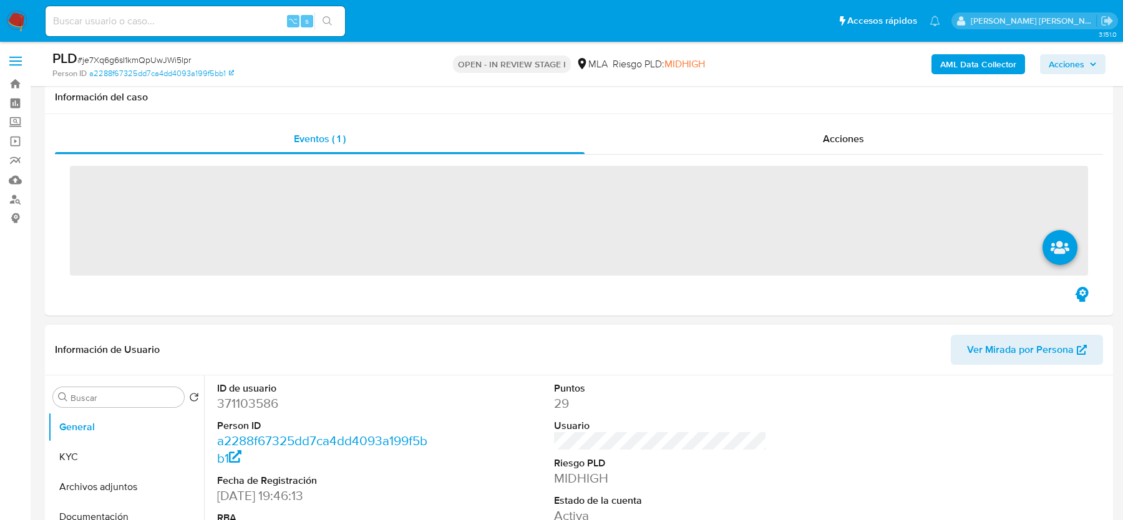
scroll to position [180, 0]
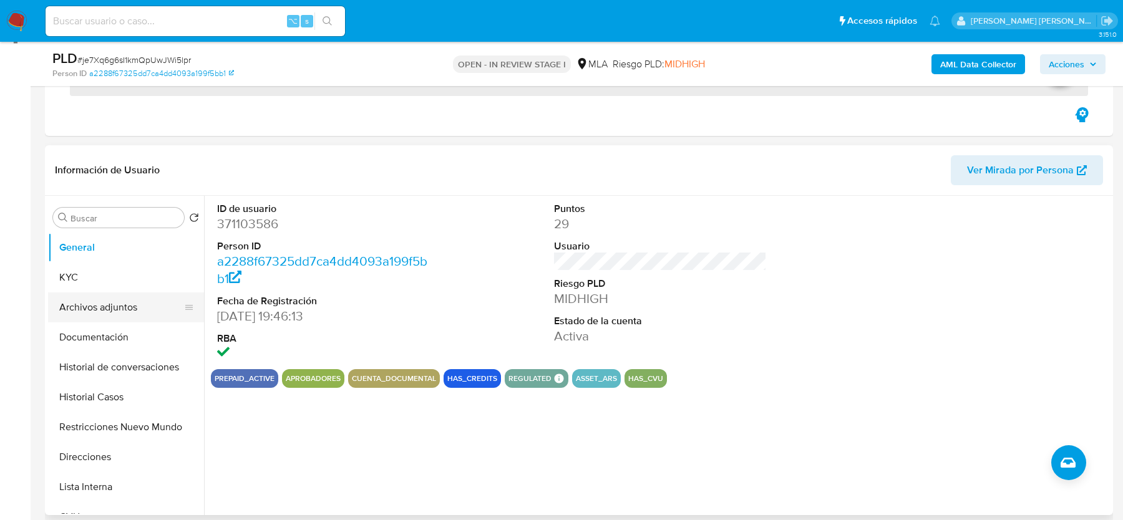
click at [130, 309] on button "Archivos adjuntos" at bounding box center [121, 308] width 146 height 30
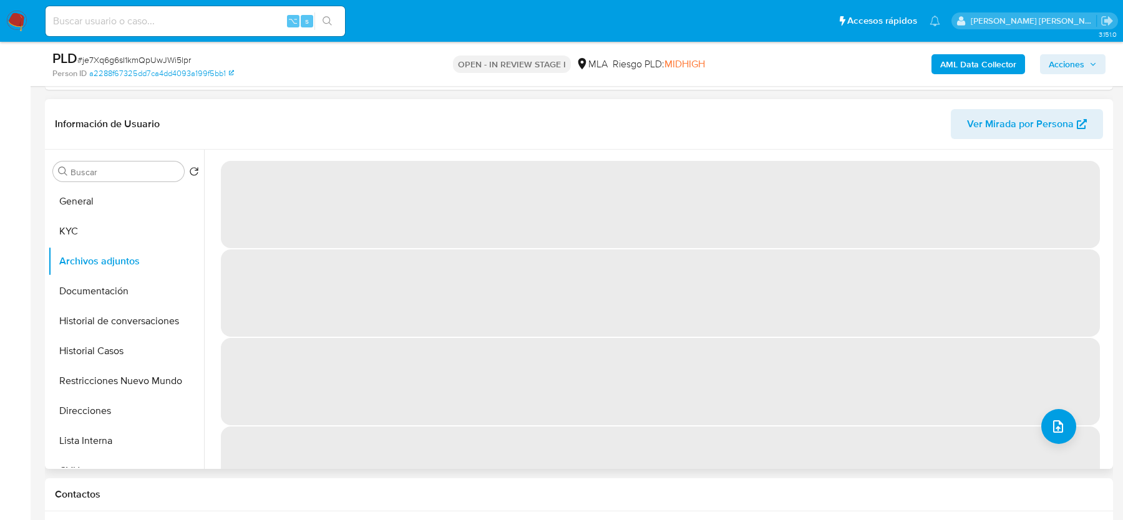
scroll to position [211, 0]
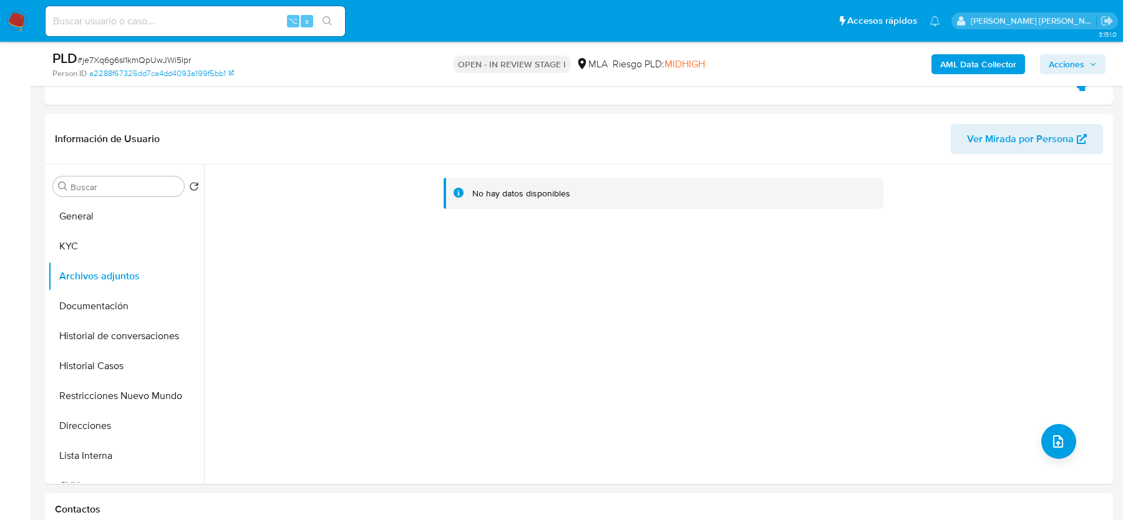
click at [956, 71] on b "AML Data Collector" at bounding box center [978, 64] width 76 height 20
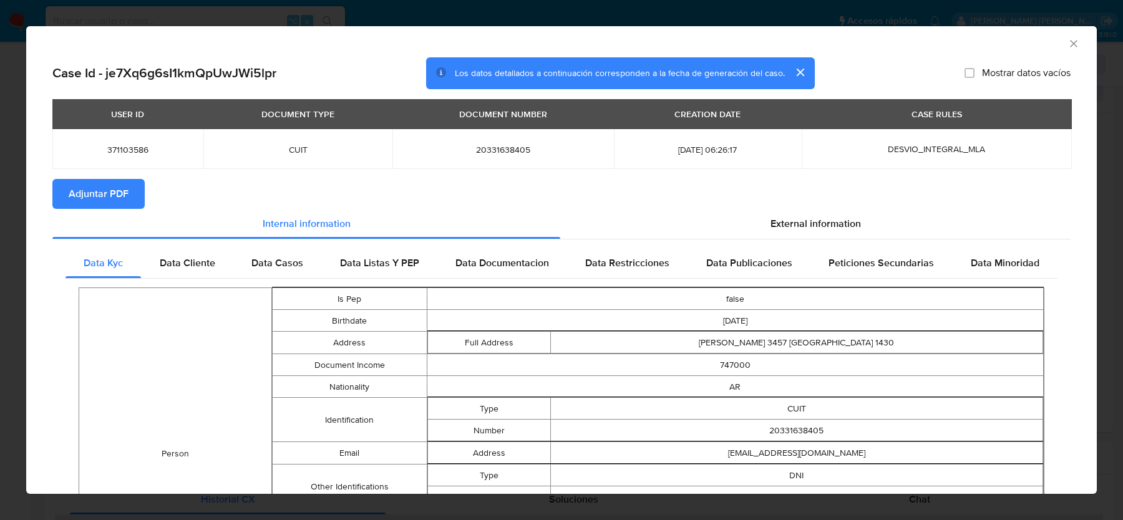
click at [120, 196] on span "Adjuntar PDF" at bounding box center [99, 193] width 60 height 27
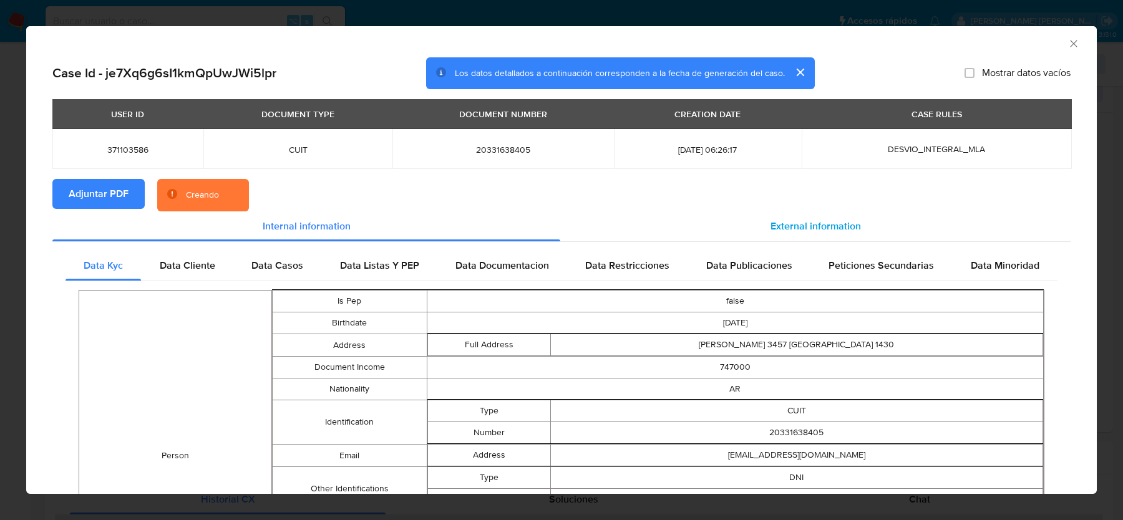
click at [804, 230] on span "External information" at bounding box center [815, 226] width 90 height 14
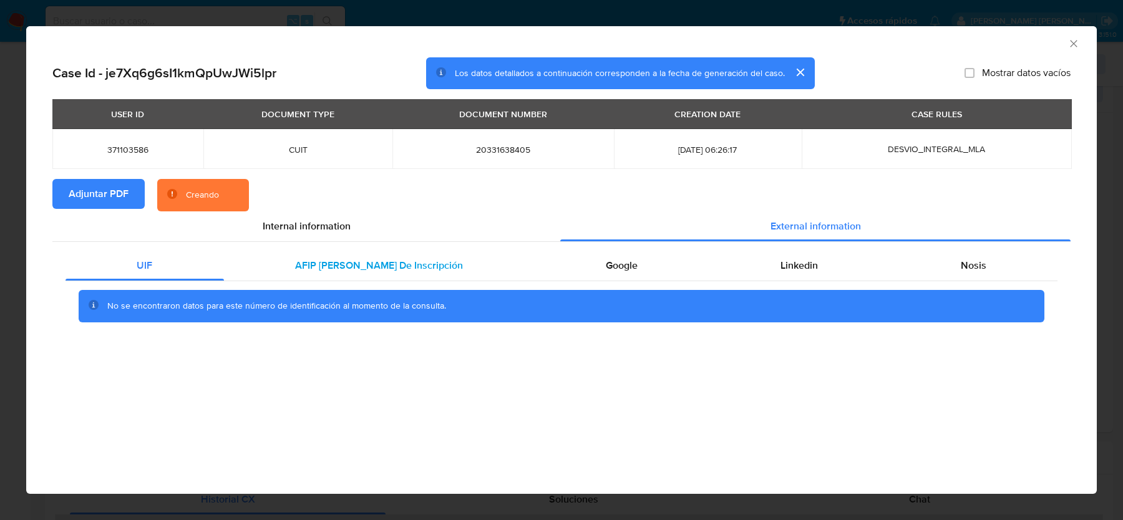
click at [331, 268] on span "AFIP Constancia De Inscripción" at bounding box center [379, 265] width 168 height 14
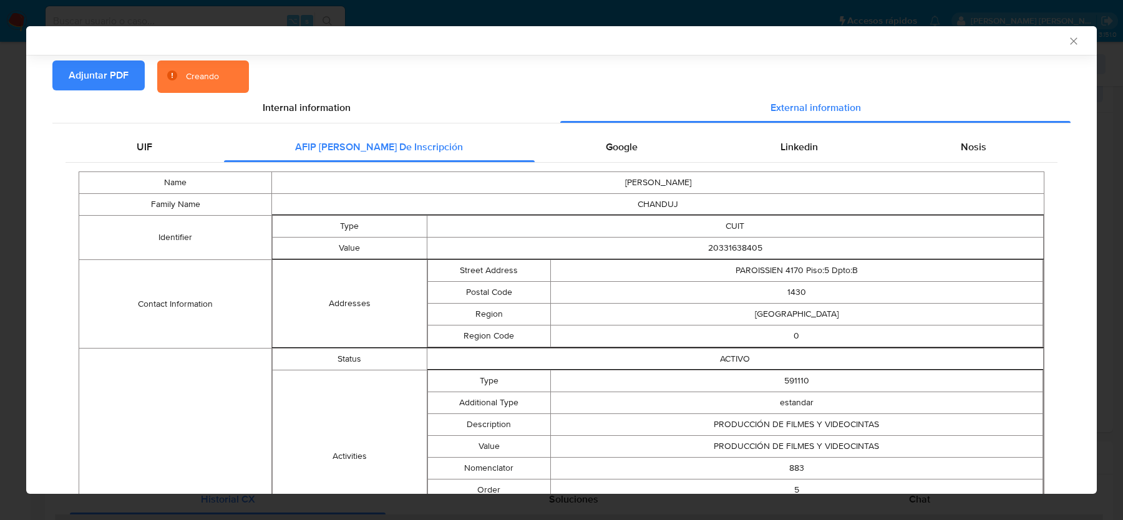
scroll to position [168, 0]
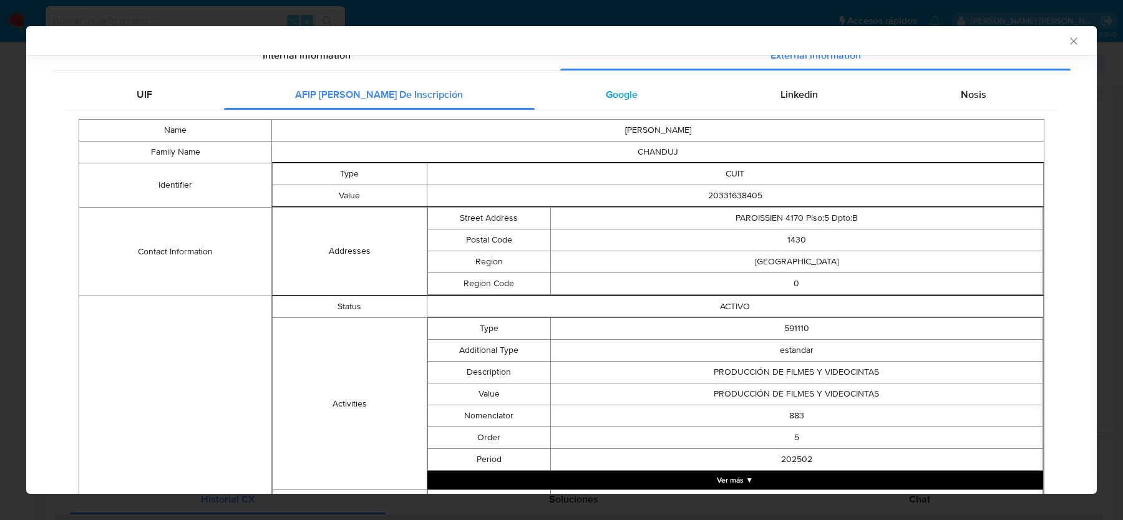
click at [634, 95] on div "Google" at bounding box center [622, 95] width 175 height 30
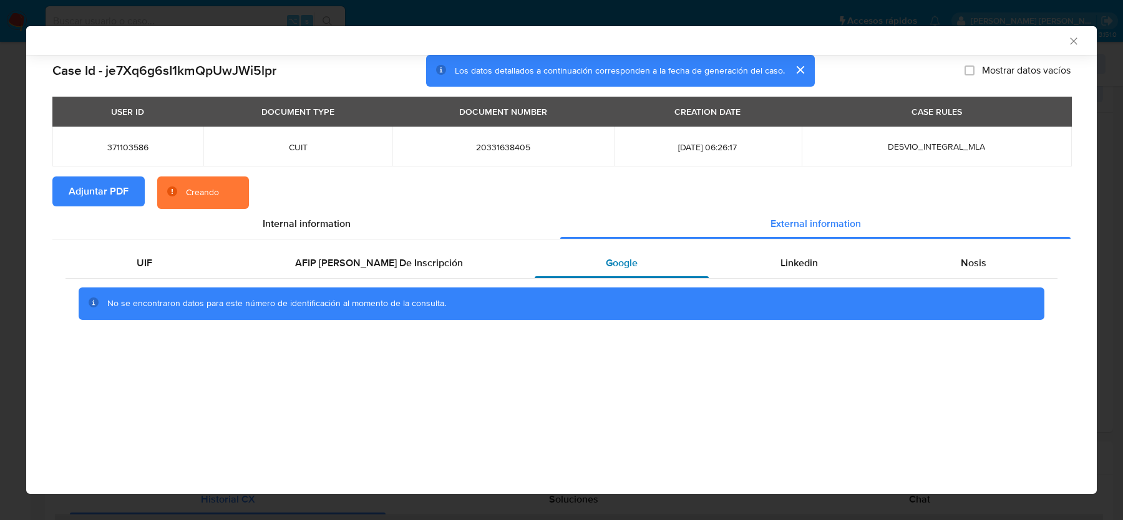
scroll to position [0, 0]
click at [805, 254] on div "Linkedin" at bounding box center [799, 263] width 180 height 30
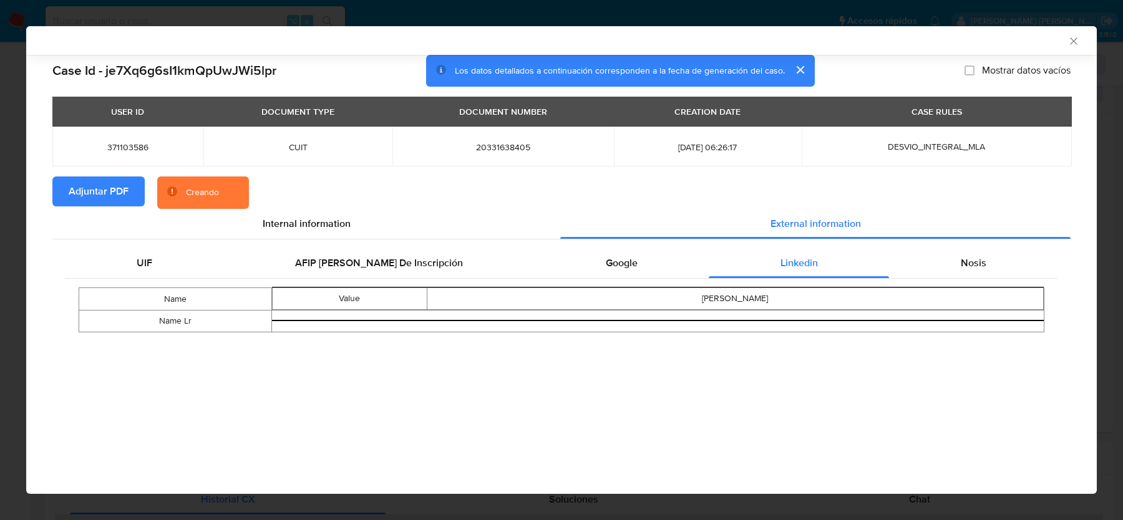
click at [960, 279] on div "Name Value alejandro suhel chanduj Name Lr" at bounding box center [561, 310] width 992 height 62
click at [961, 264] on span "Nosis" at bounding box center [974, 263] width 26 height 14
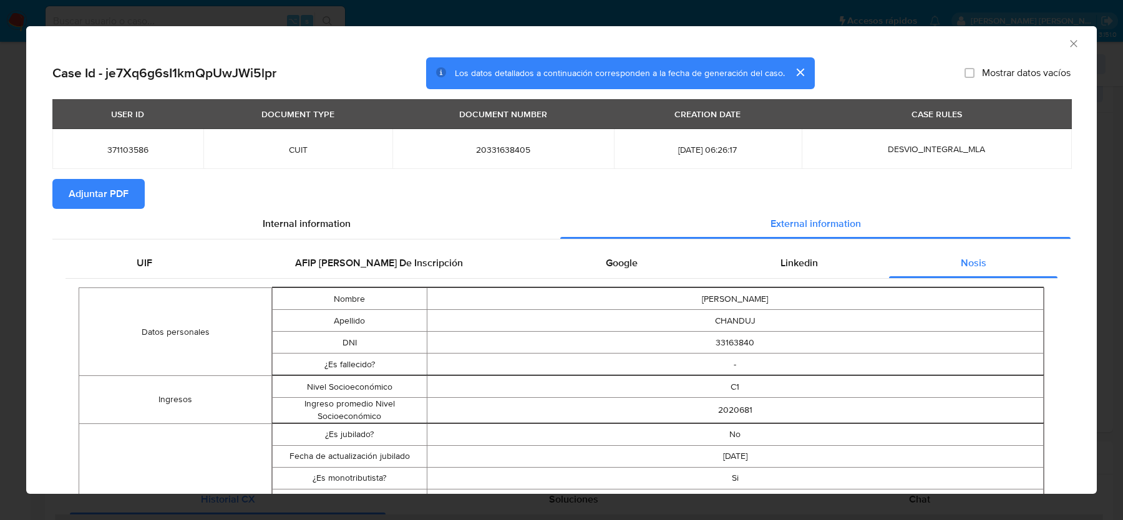
click at [1079, 46] on icon "Cerrar ventana" at bounding box center [1073, 43] width 12 height 12
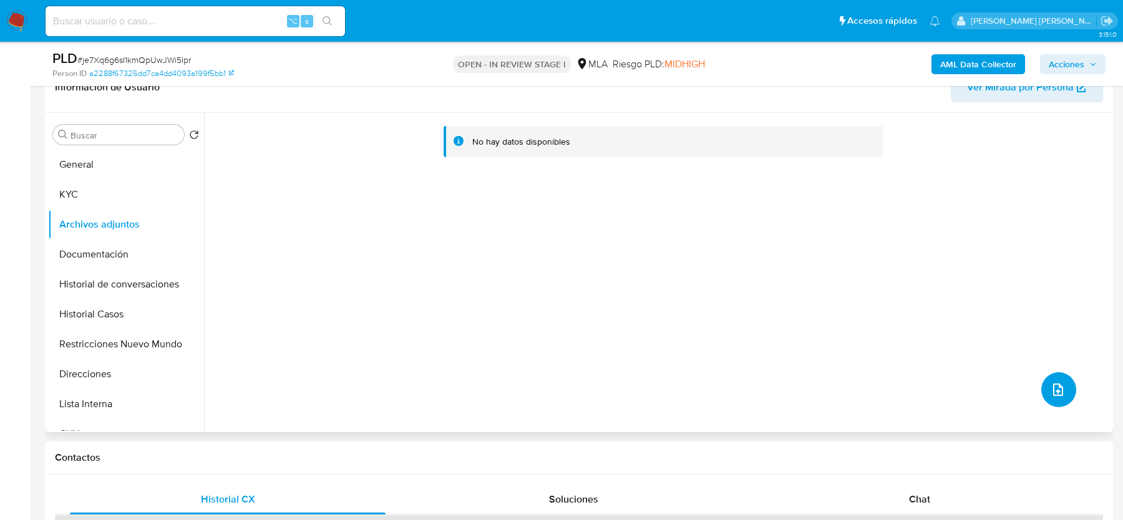
click at [1053, 392] on icon "upload-file" at bounding box center [1057, 389] width 15 height 15
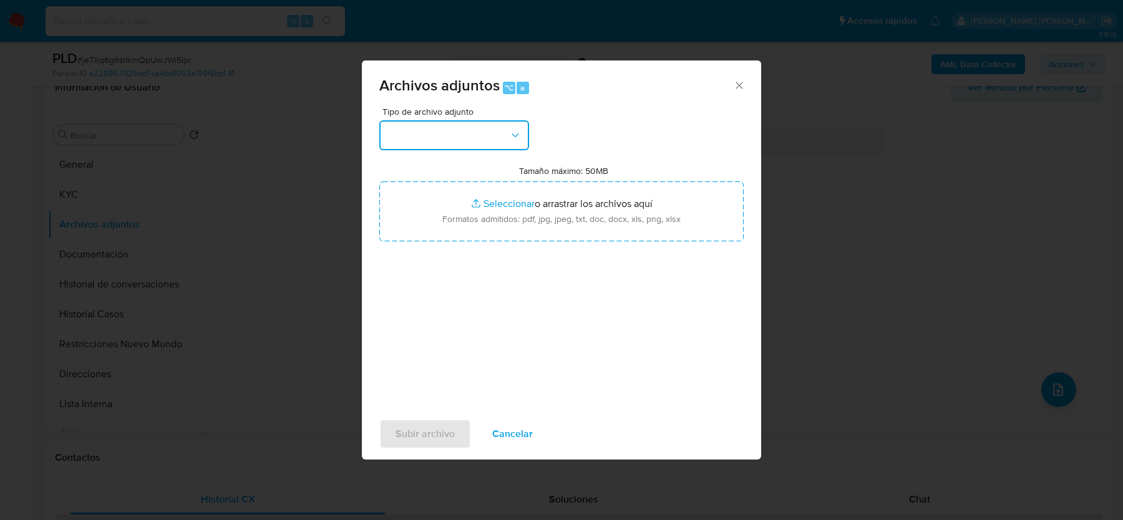
drag, startPoint x: 415, startPoint y: 131, endPoint x: 415, endPoint y: 139, distance: 8.1
click at [415, 131] on button "button" at bounding box center [454, 135] width 150 height 30
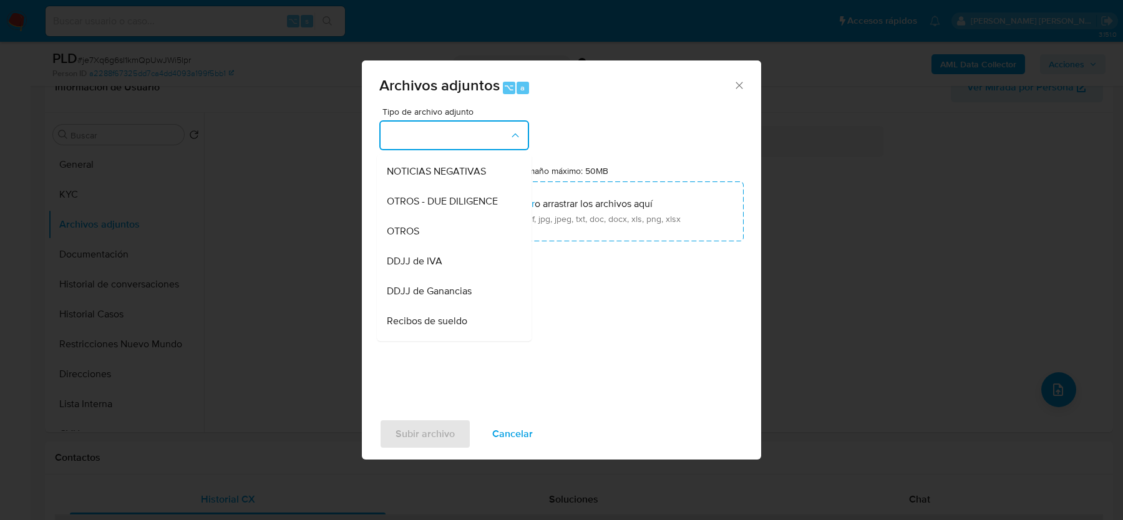
scroll to position [218, 0]
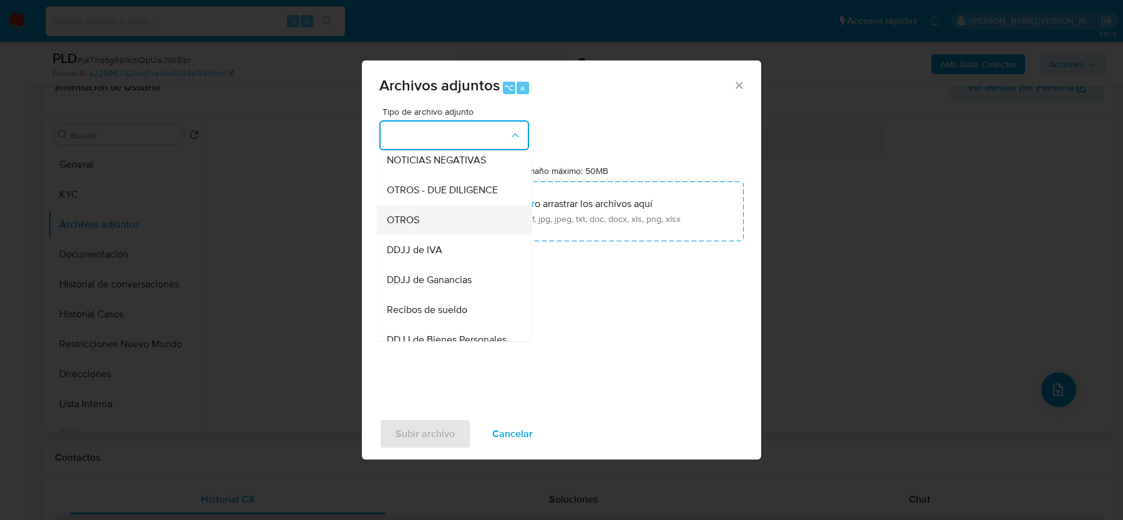
click at [413, 219] on span "OTROS" at bounding box center [403, 220] width 32 height 12
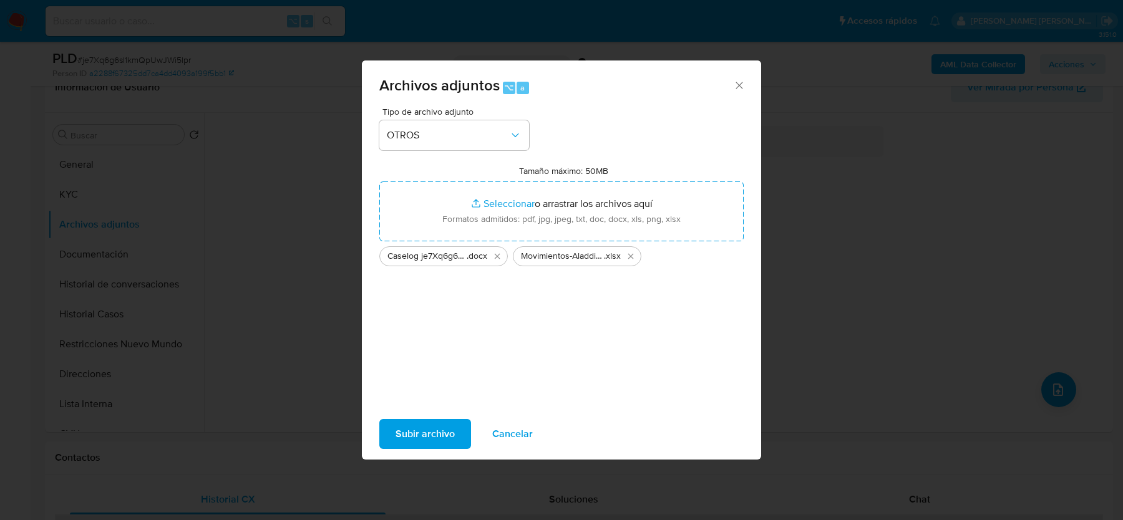
click at [414, 437] on span "Subir archivo" at bounding box center [424, 433] width 59 height 27
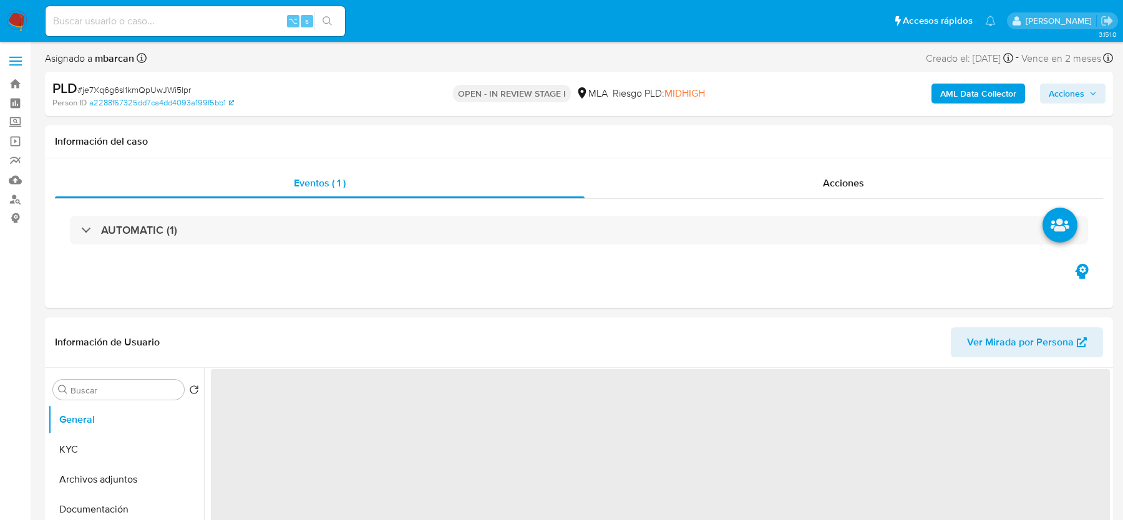
scroll to position [84, 0]
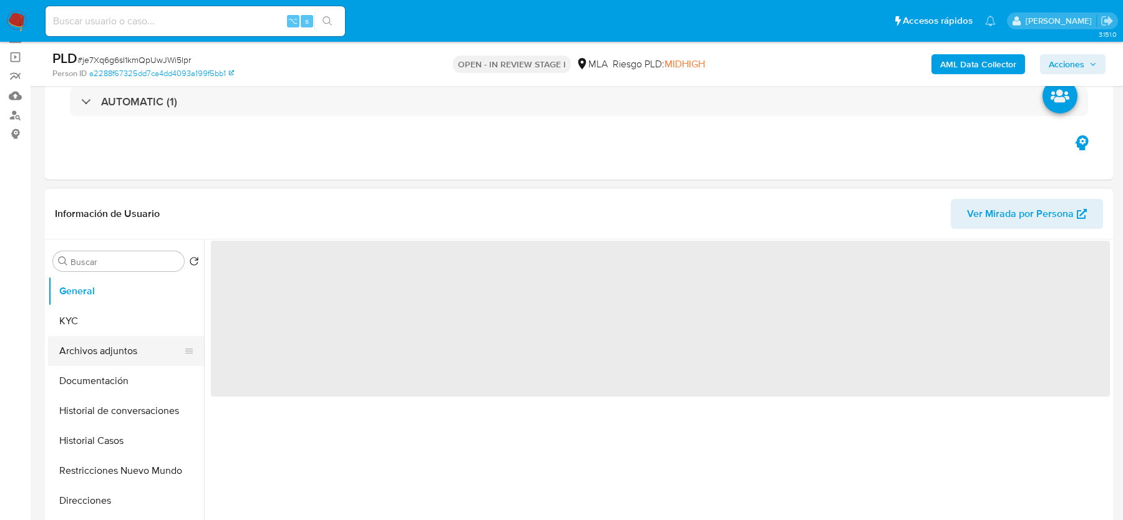
click at [87, 344] on button "Archivos adjuntos" at bounding box center [121, 351] width 146 height 30
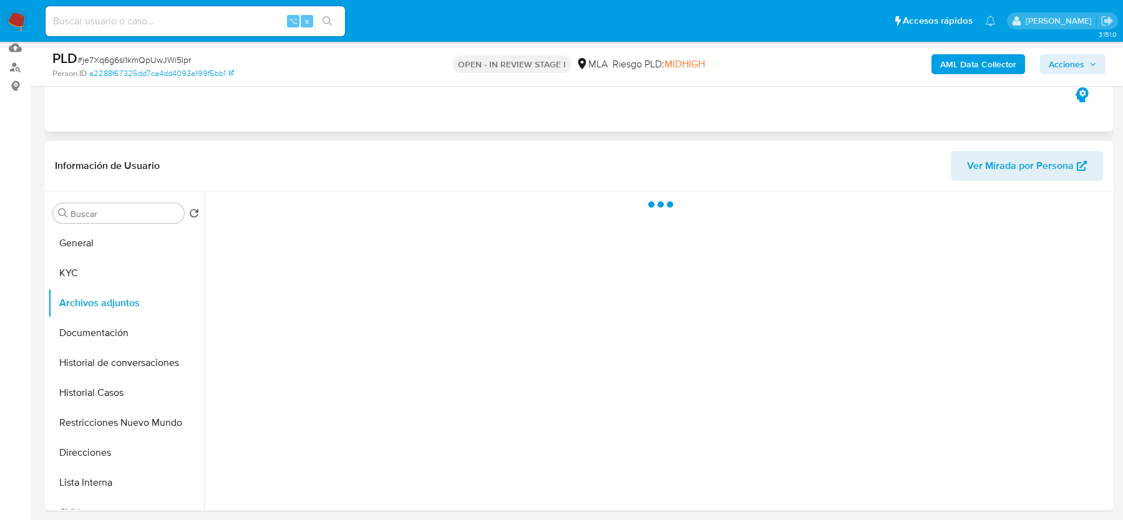
select select "10"
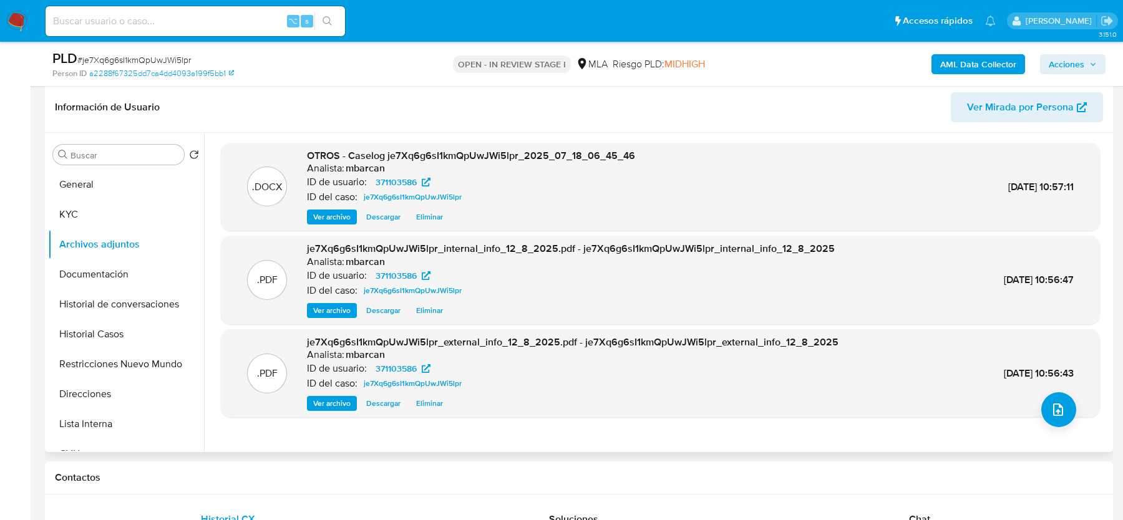
scroll to position [172, 0]
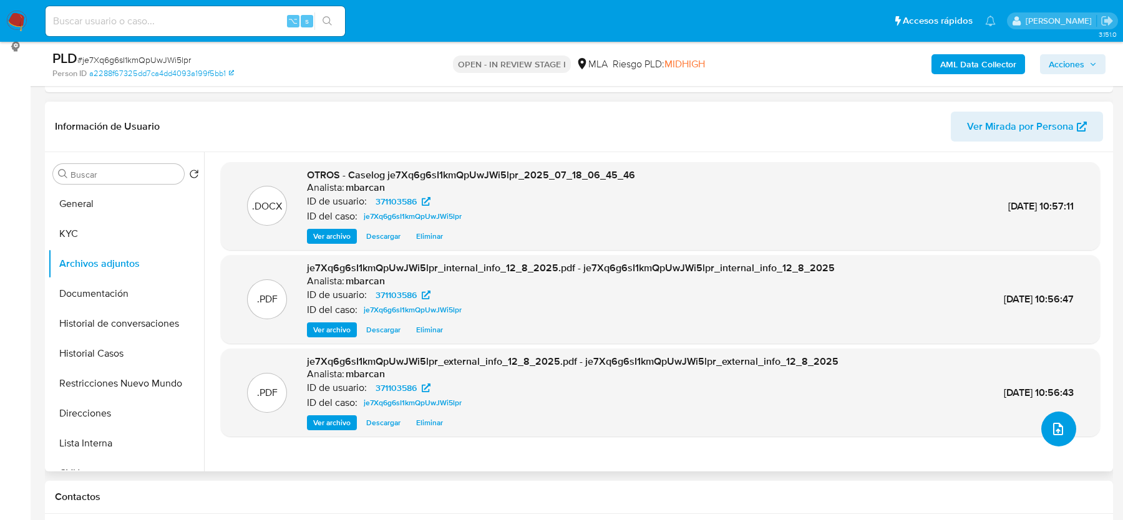
click at [1059, 437] on button "upload-file" at bounding box center [1058, 429] width 35 height 35
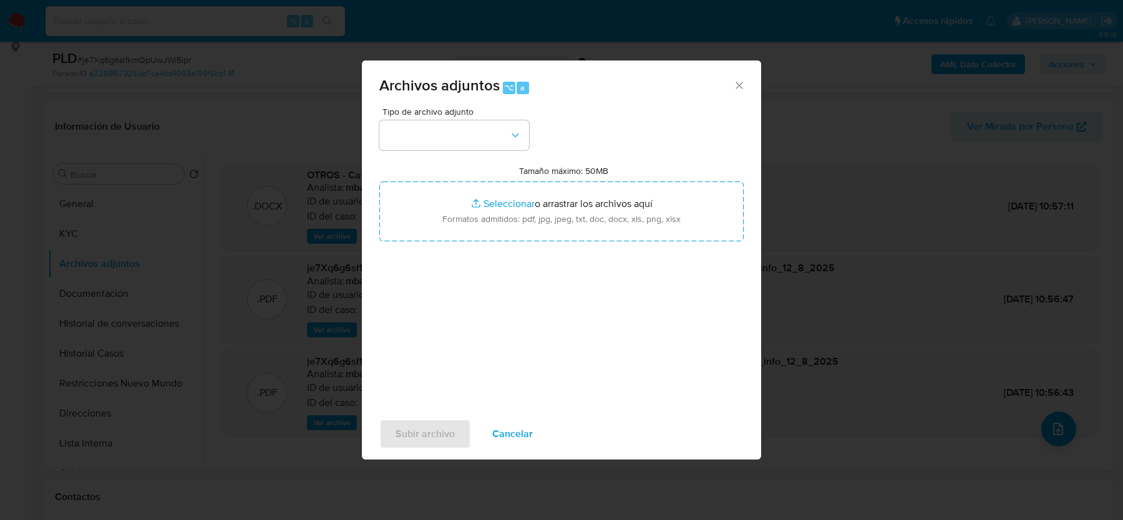
click at [467, 151] on div "Tipo de archivo adjunto Tamaño máximo: 50MB Seleccionar archivos Seleccionar o …" at bounding box center [561, 254] width 364 height 294
click at [467, 139] on button "button" at bounding box center [454, 135] width 150 height 30
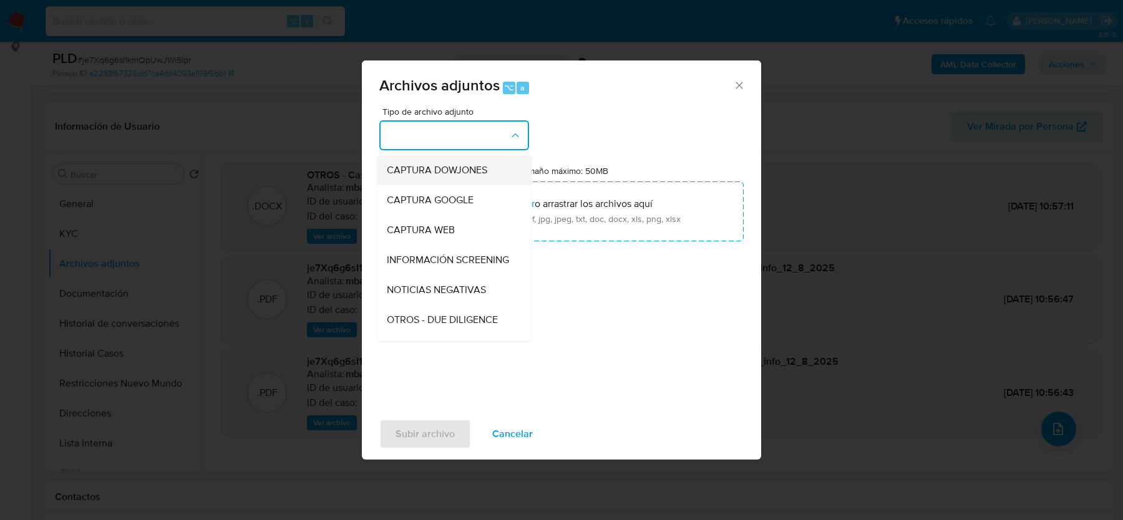
scroll to position [138, 0]
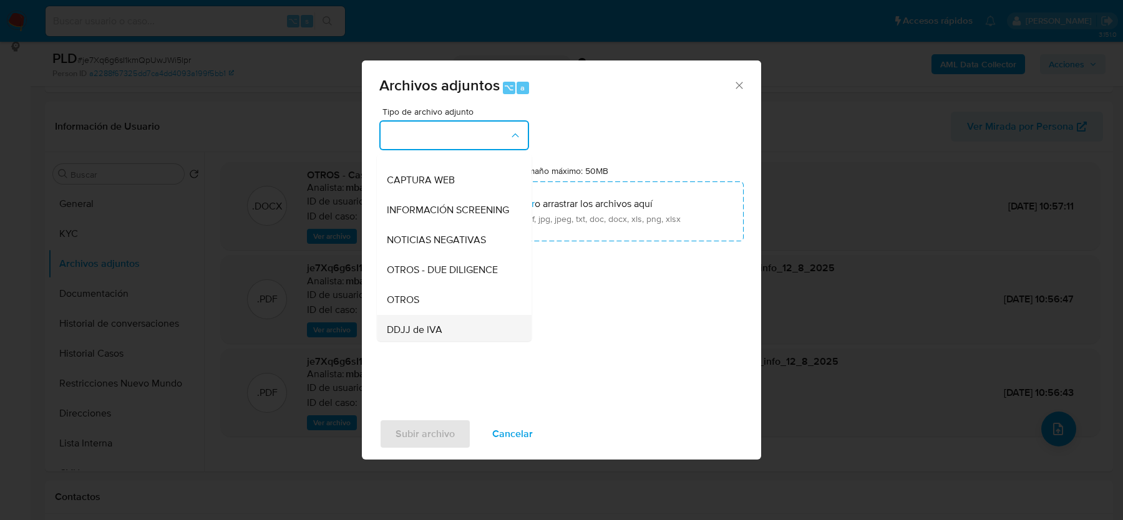
click at [403, 315] on div "DDJJ de IVA" at bounding box center [450, 330] width 127 height 30
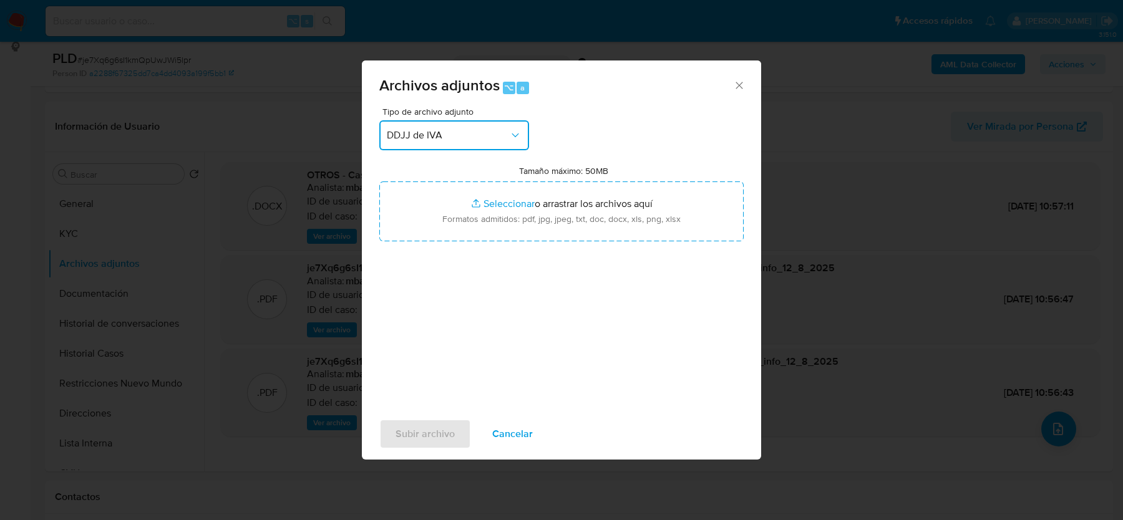
click at [443, 134] on span "DDJJ de IVA" at bounding box center [448, 135] width 122 height 12
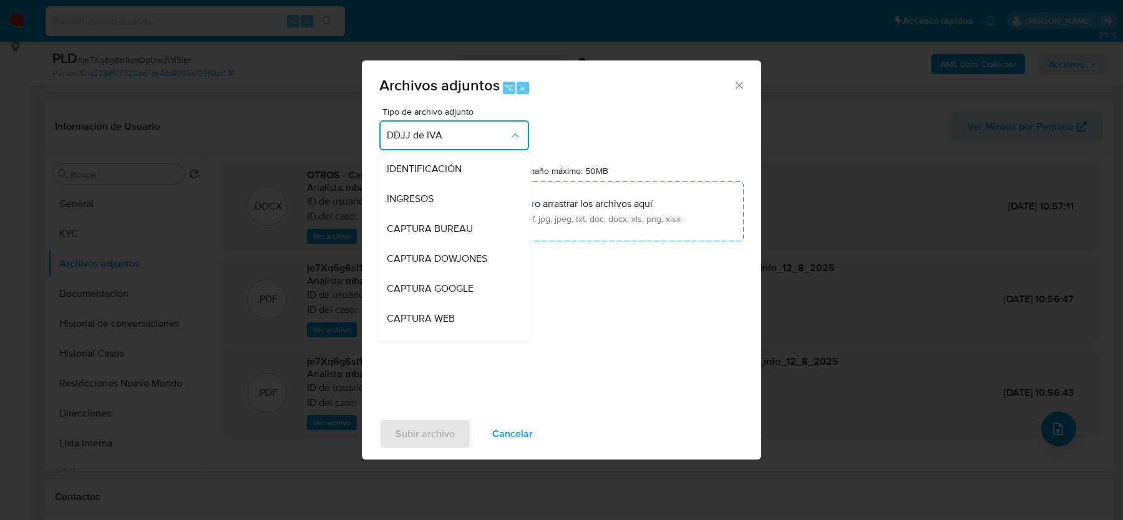
scroll to position [220, 0]
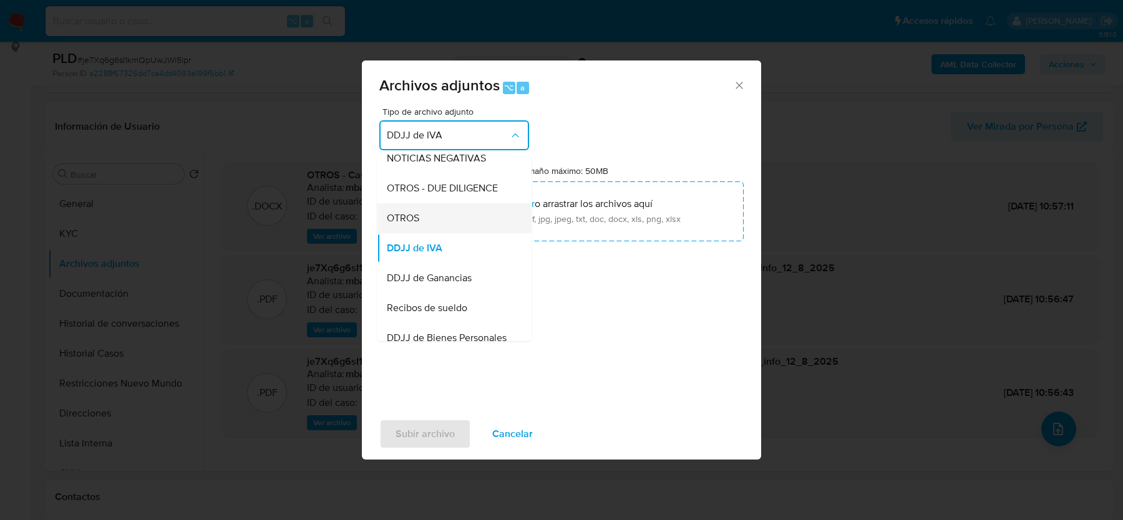
click at [414, 220] on span "OTROS" at bounding box center [403, 218] width 32 height 12
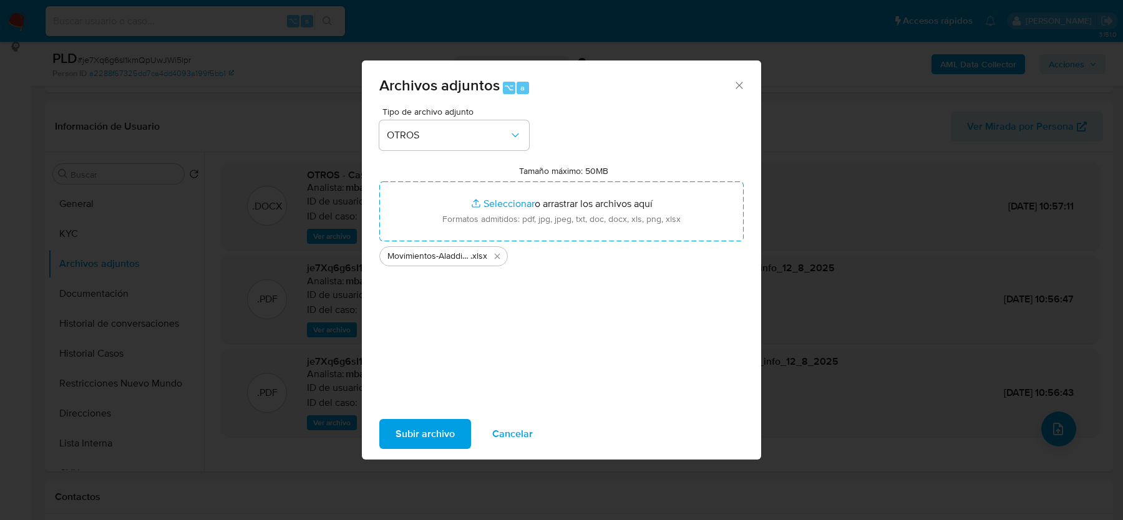
click at [412, 435] on span "Subir archivo" at bounding box center [424, 433] width 59 height 27
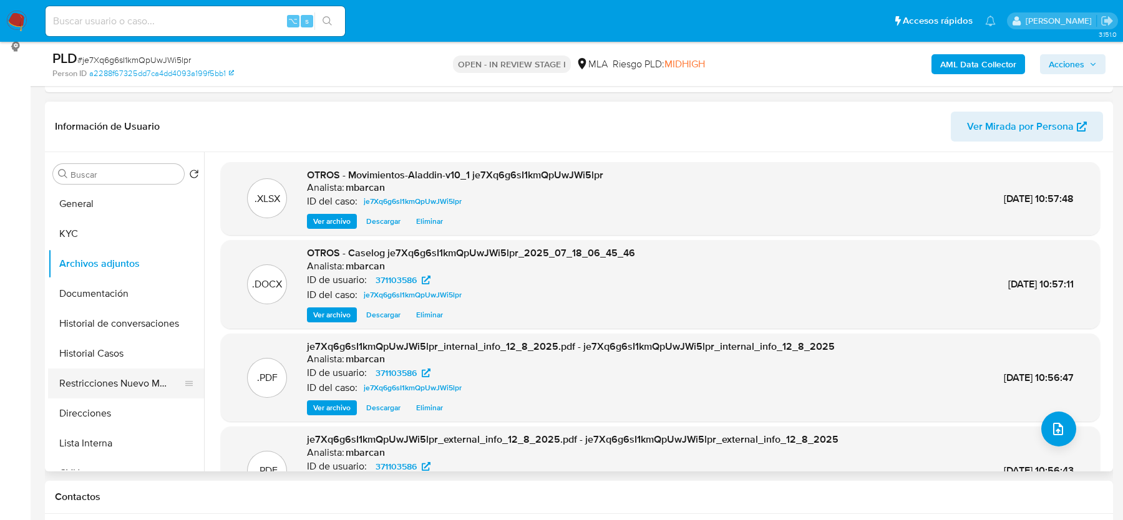
click at [98, 393] on button "Restricciones Nuevo Mundo" at bounding box center [121, 384] width 146 height 30
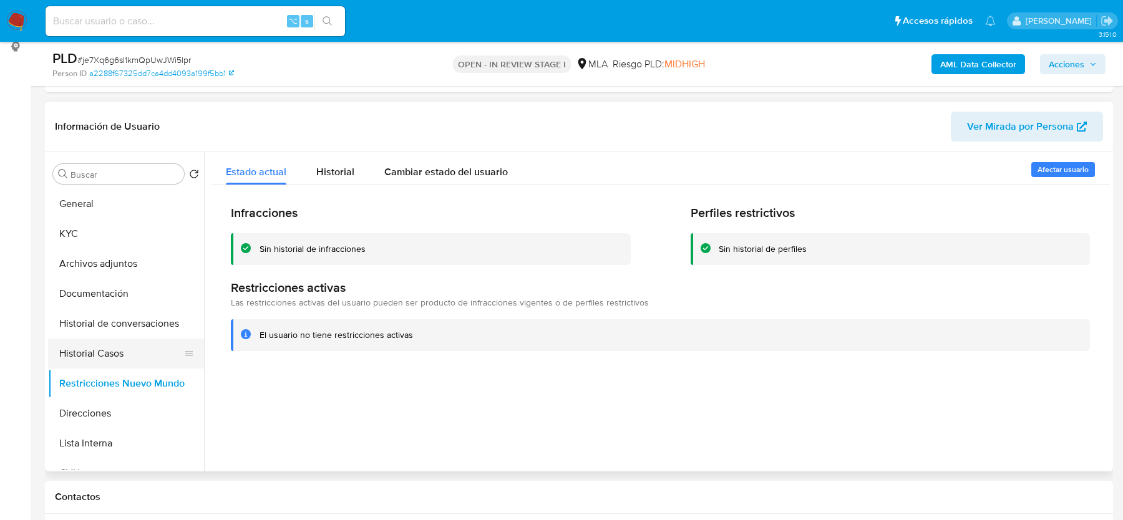
click at [96, 350] on button "Historial Casos" at bounding box center [121, 354] width 146 height 30
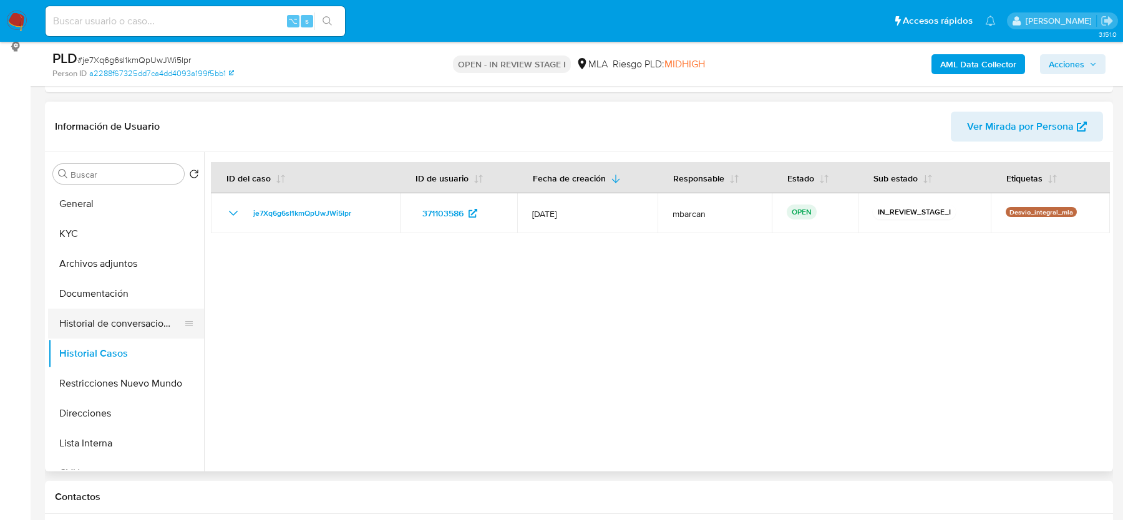
click at [109, 318] on button "Historial de conversaciones" at bounding box center [121, 324] width 146 height 30
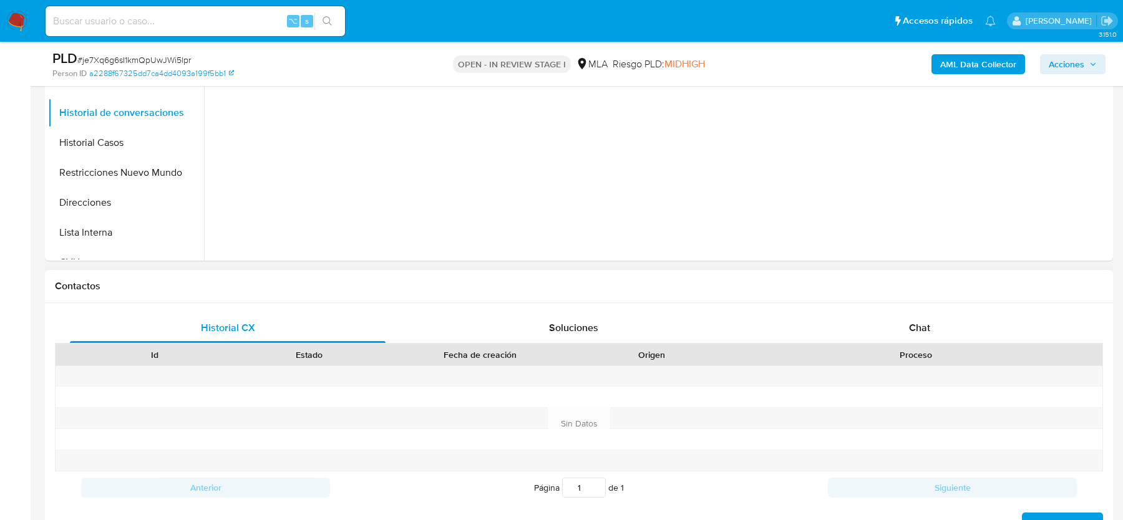
scroll to position [457, 0]
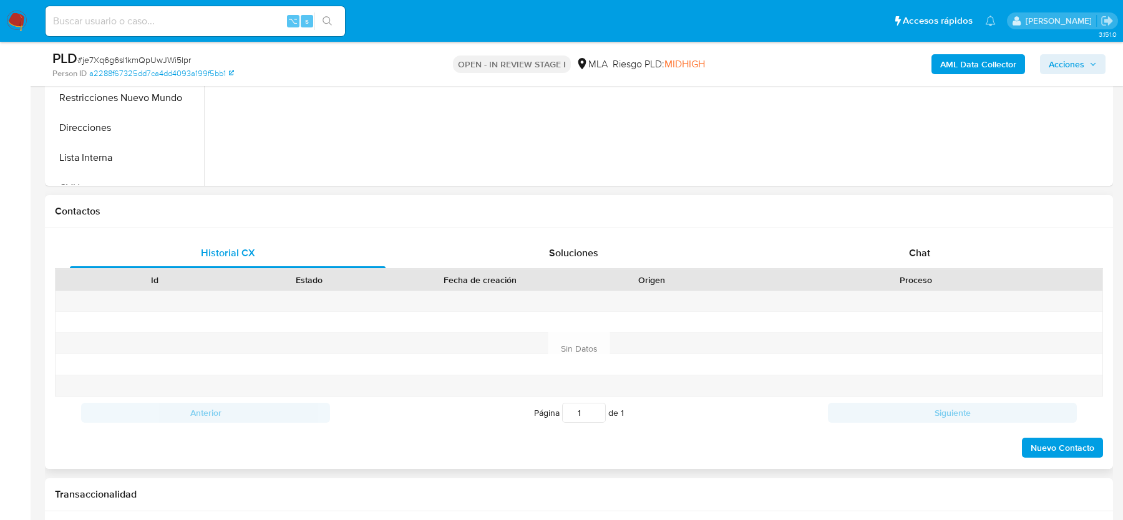
click at [880, 269] on div "Proceso" at bounding box center [916, 279] width 374 height 21
click at [916, 225] on div "Contactos" at bounding box center [579, 211] width 1068 height 33
click at [916, 251] on span "Chat" at bounding box center [919, 253] width 21 height 14
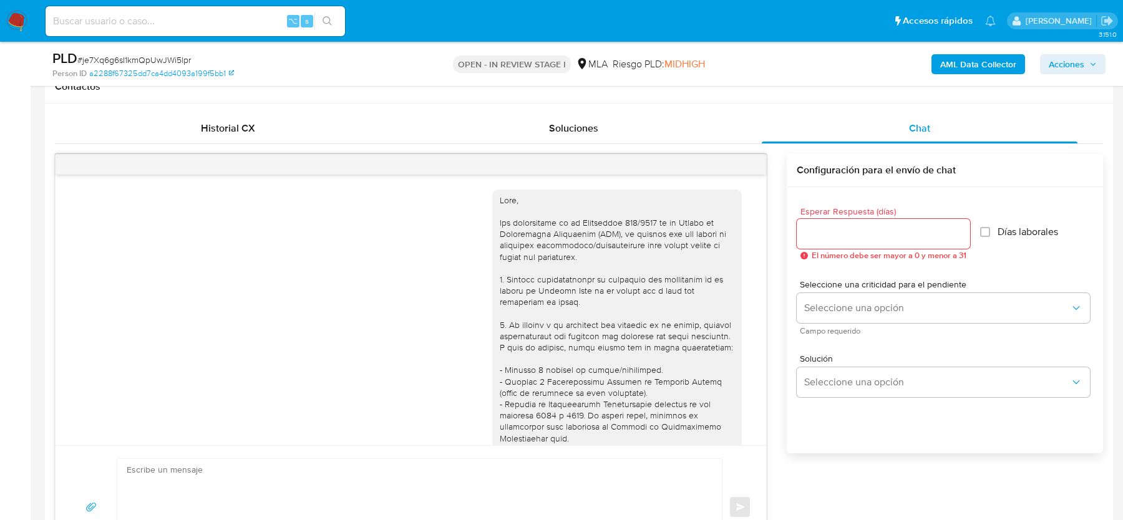
scroll to position [1571, 0]
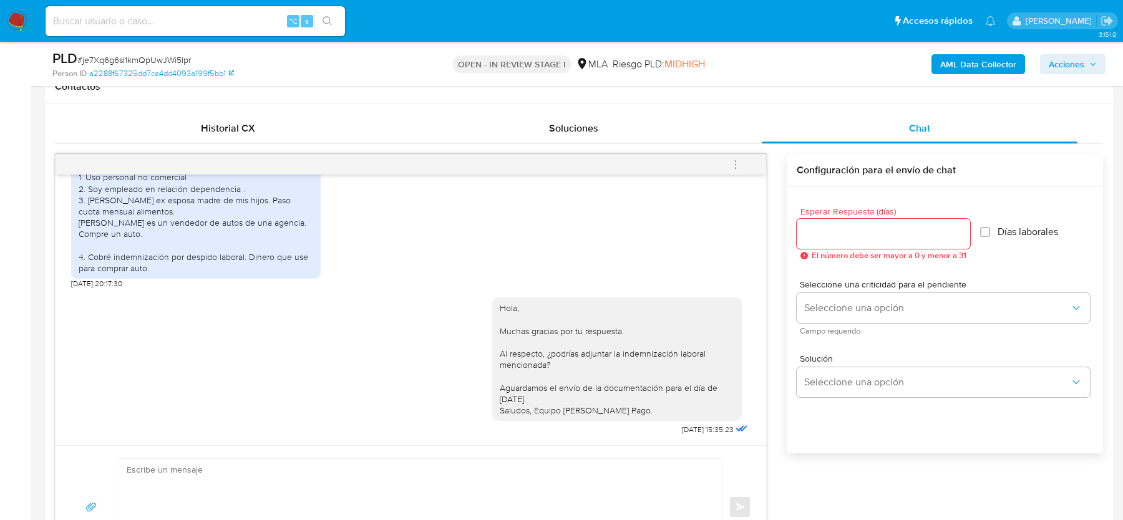
click at [737, 170] on span "menu-action" at bounding box center [735, 165] width 11 height 30
click at [650, 136] on li "Cerrar conversación" at bounding box center [652, 139] width 128 height 22
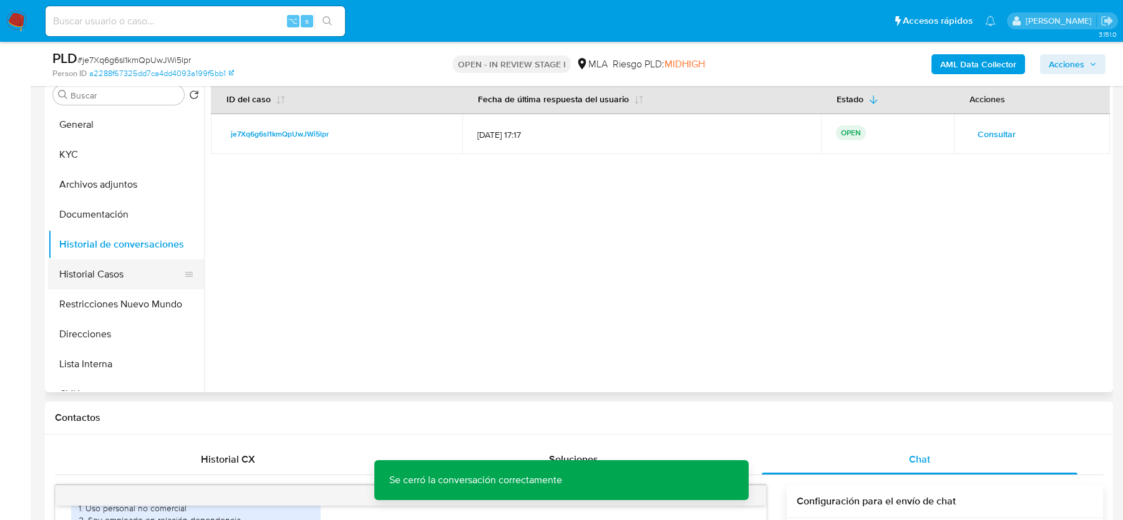
scroll to position [219, 0]
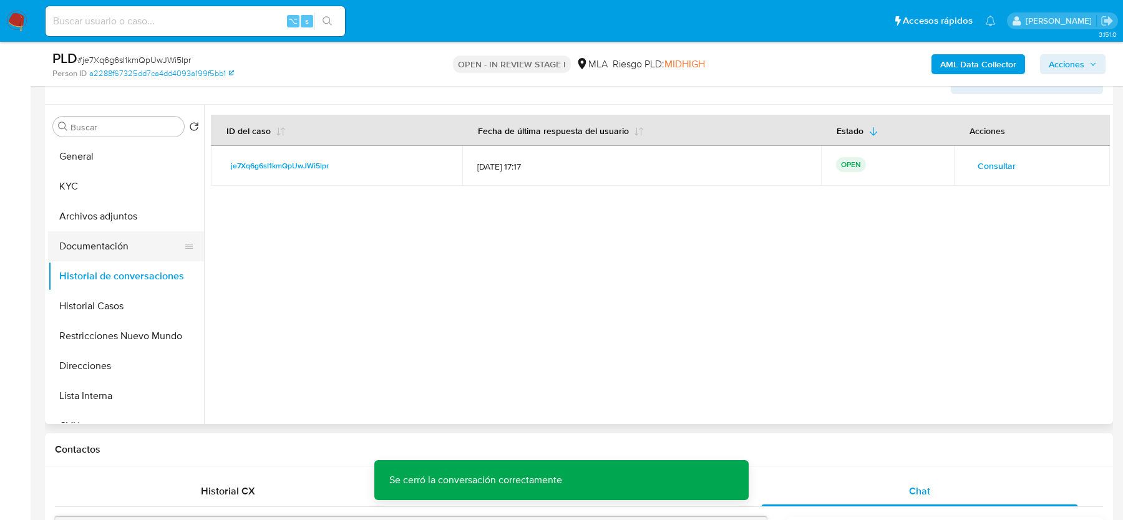
click at [108, 253] on button "Documentación" at bounding box center [121, 246] width 146 height 30
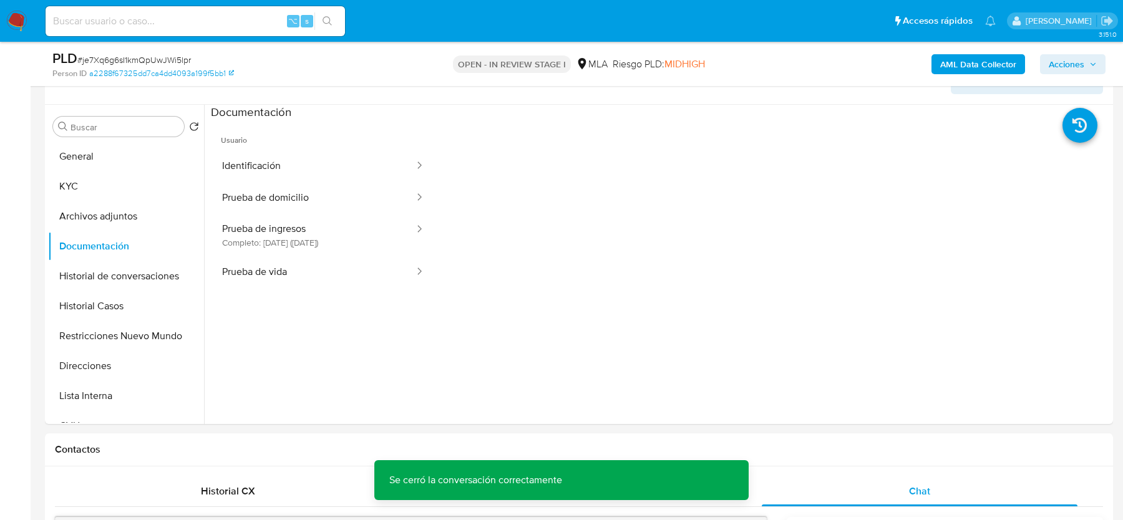
click at [1070, 69] on span "Acciones" at bounding box center [1067, 64] width 36 height 20
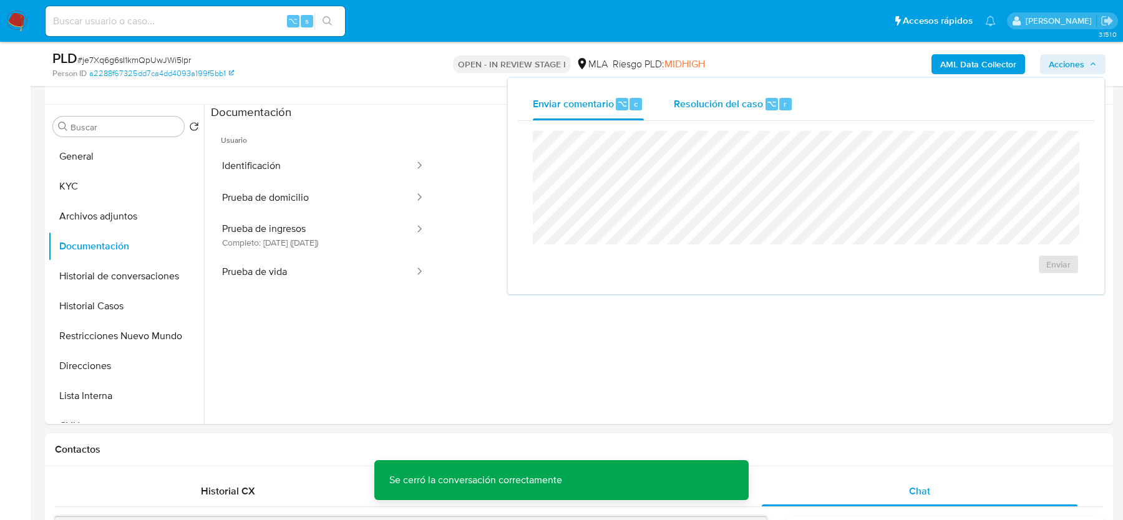
click at [741, 93] on div "Resolución del caso ⌥ r" at bounding box center [733, 104] width 119 height 32
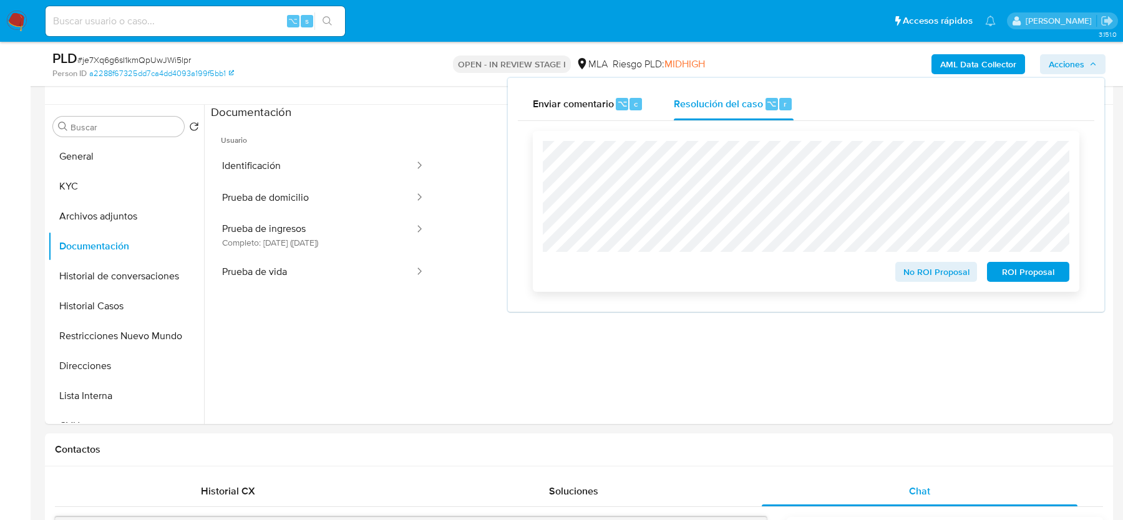
click at [909, 280] on span "No ROI Proposal" at bounding box center [936, 271] width 65 height 17
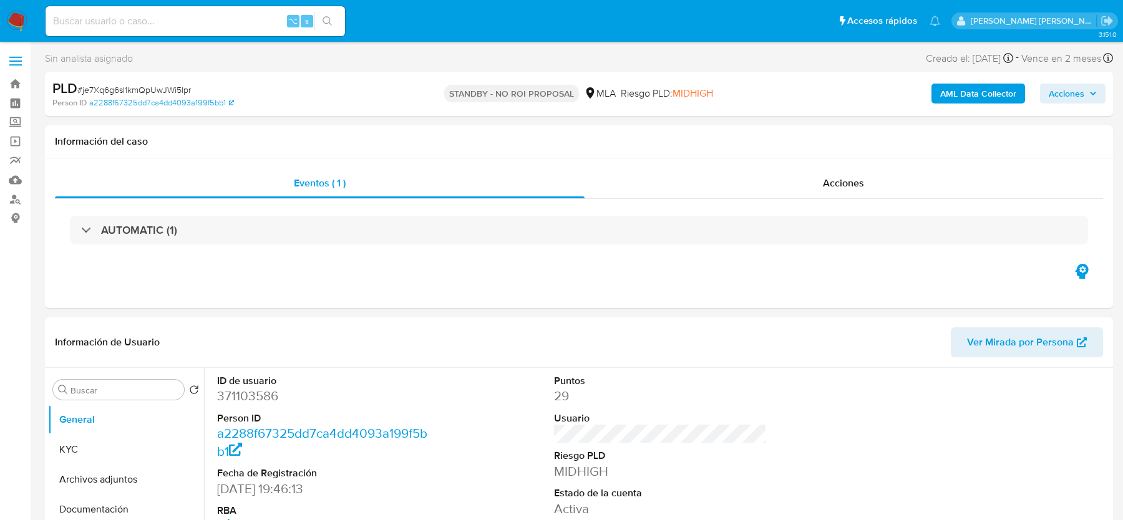
select select "10"
click at [88, 25] on input at bounding box center [195, 21] width 299 height 16
paste input "SUH9yJdjaJoIRanCNFhE4kK6"
type input "SUH9yJdjaJoIRanCNFhE4kK6"
select select "10"
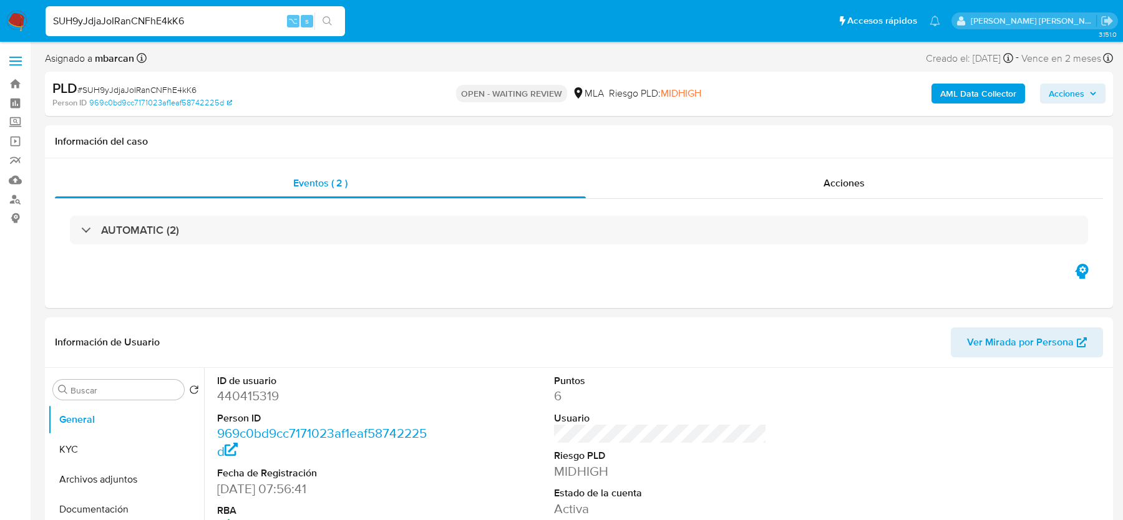
click at [159, 90] on span "# SUH9yJdjaJoIRanCNFhE4kK6" at bounding box center [136, 90] width 119 height 12
click at [22, 16] on img at bounding box center [16, 21] width 21 height 21
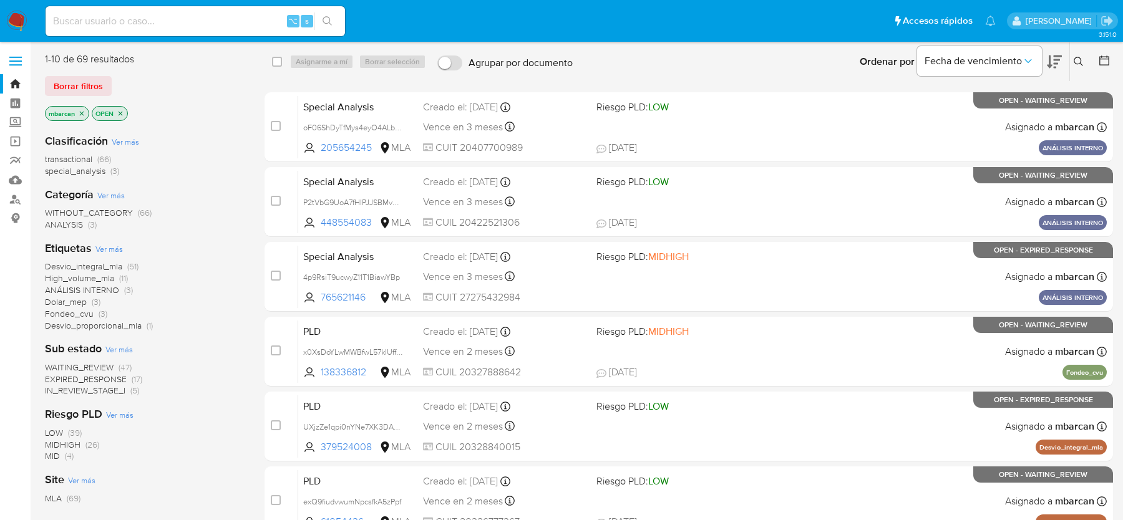
click at [1079, 68] on button at bounding box center [1080, 61] width 21 height 15
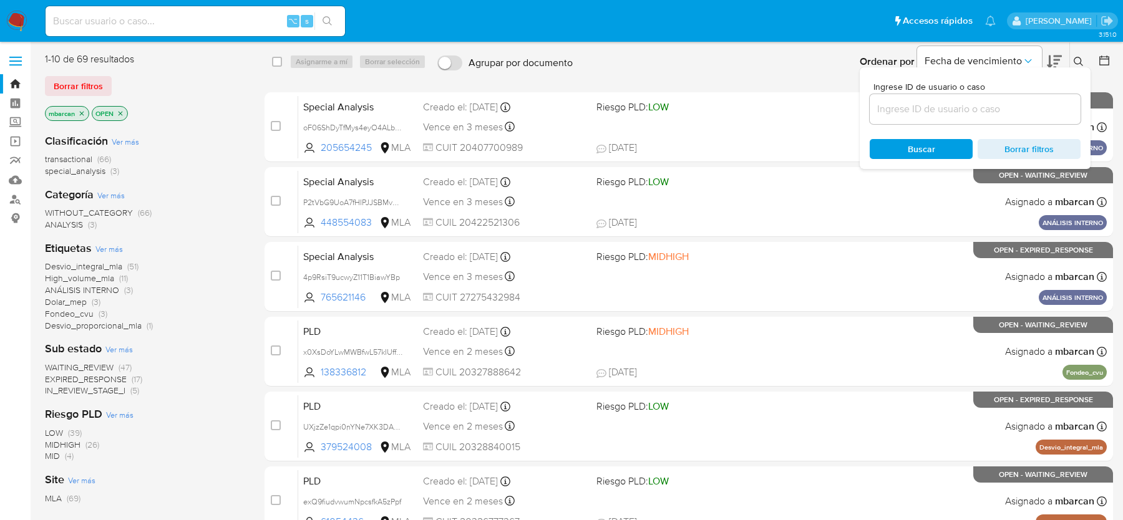
click at [992, 115] on input at bounding box center [975, 109] width 211 height 16
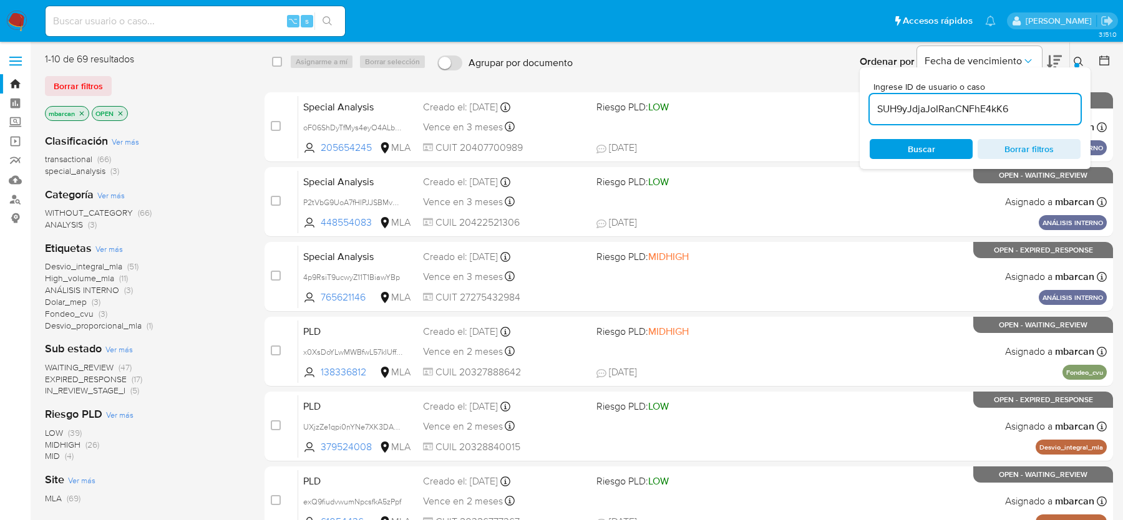
type input "SUH9yJdjaJoIRanCNFhE4kK6"
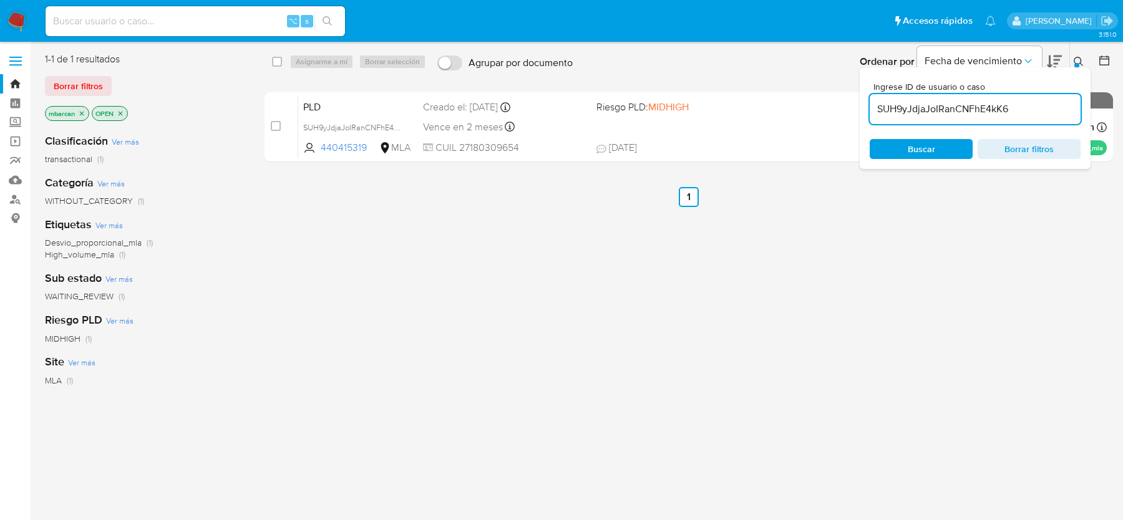
click at [1077, 62] on icon at bounding box center [1079, 62] width 10 height 10
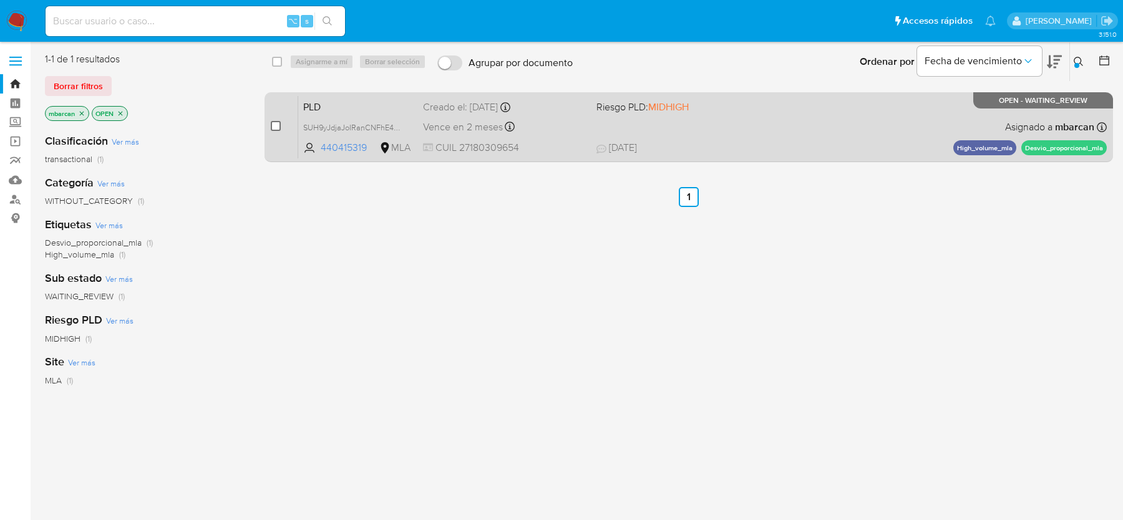
click at [274, 129] on input "checkbox" at bounding box center [276, 126] width 10 height 10
checkbox input "true"
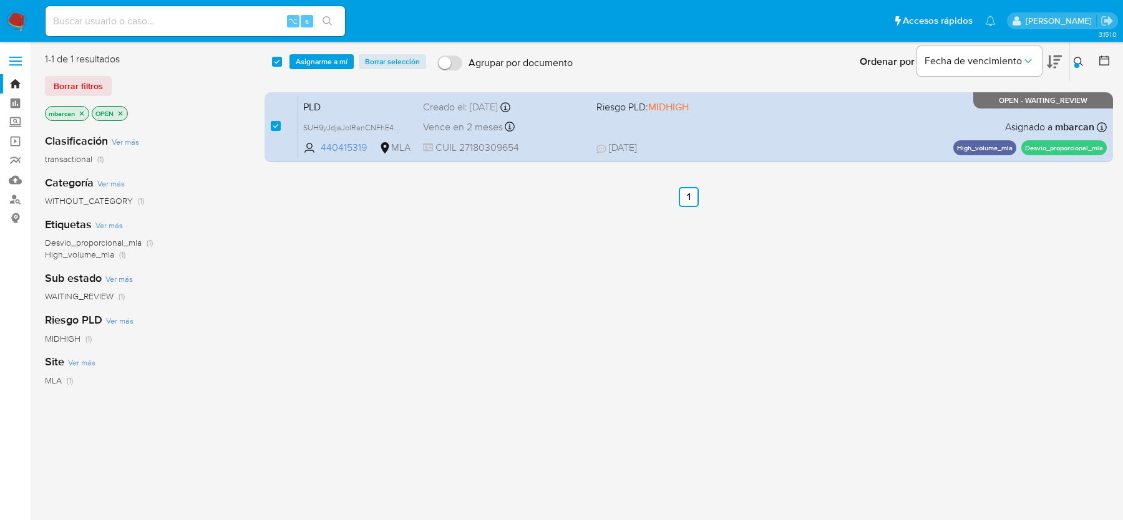
click at [308, 73] on div "select-all-cases-checkbox Asignarme a mí Borrar selección Agrupar por documento…" at bounding box center [688, 61] width 848 height 39
click at [308, 61] on span "Asignarme a mí" at bounding box center [322, 62] width 52 height 12
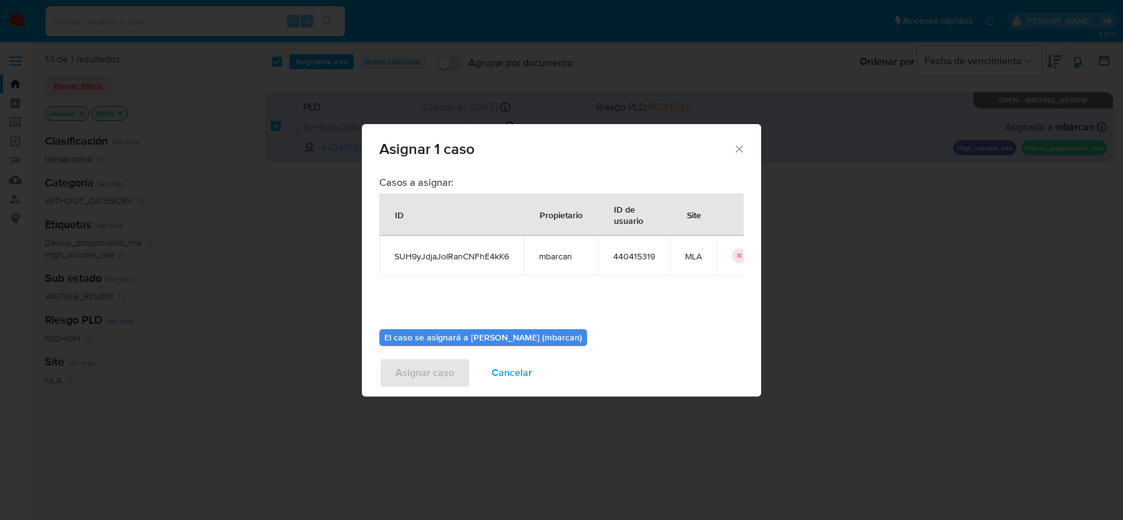
scroll to position [64, 0]
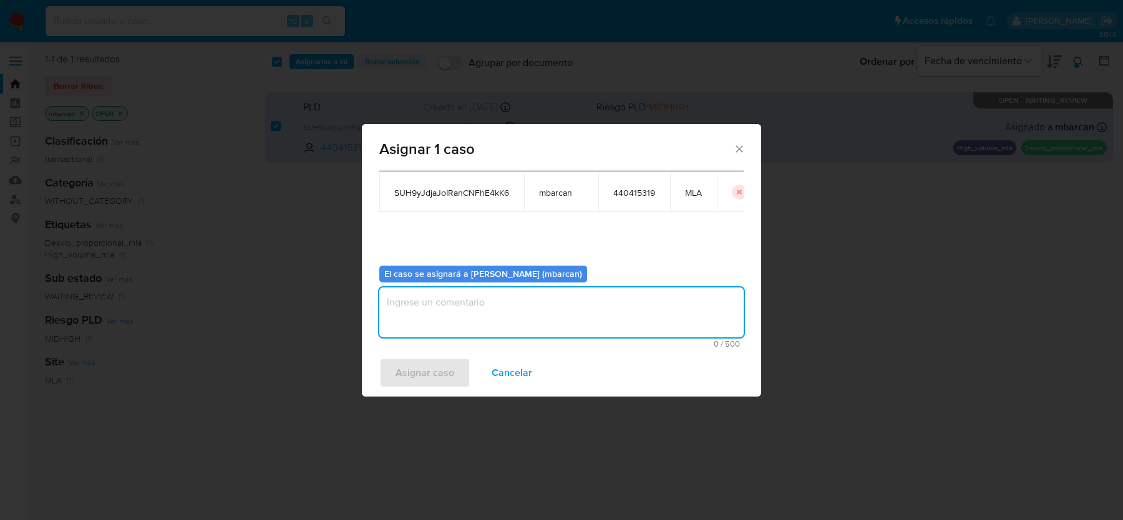
click at [440, 313] on textarea "assign-modal" at bounding box center [561, 313] width 364 height 50
type textarea "análisis"
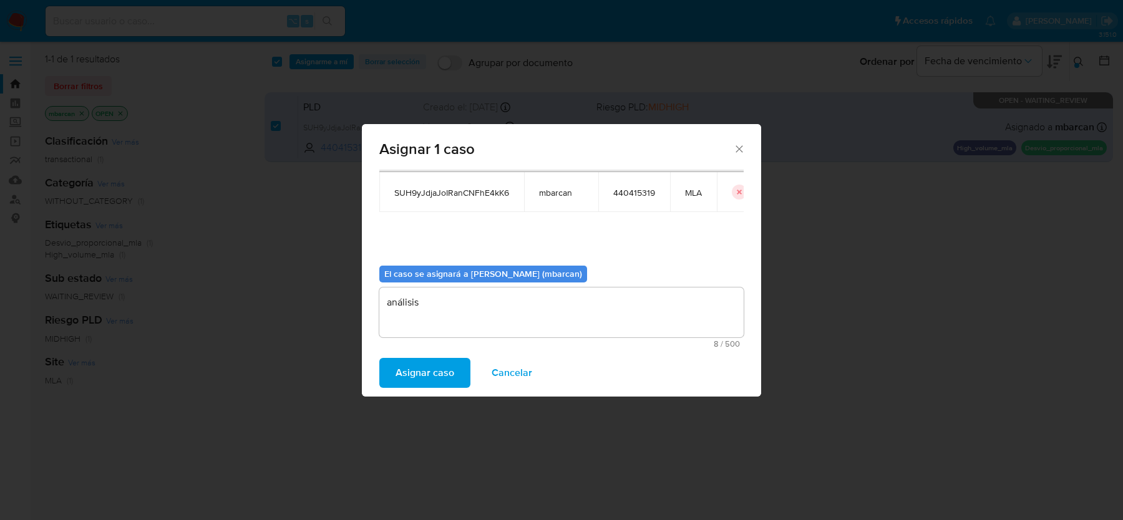
click at [404, 368] on span "Asignar caso" at bounding box center [424, 372] width 59 height 27
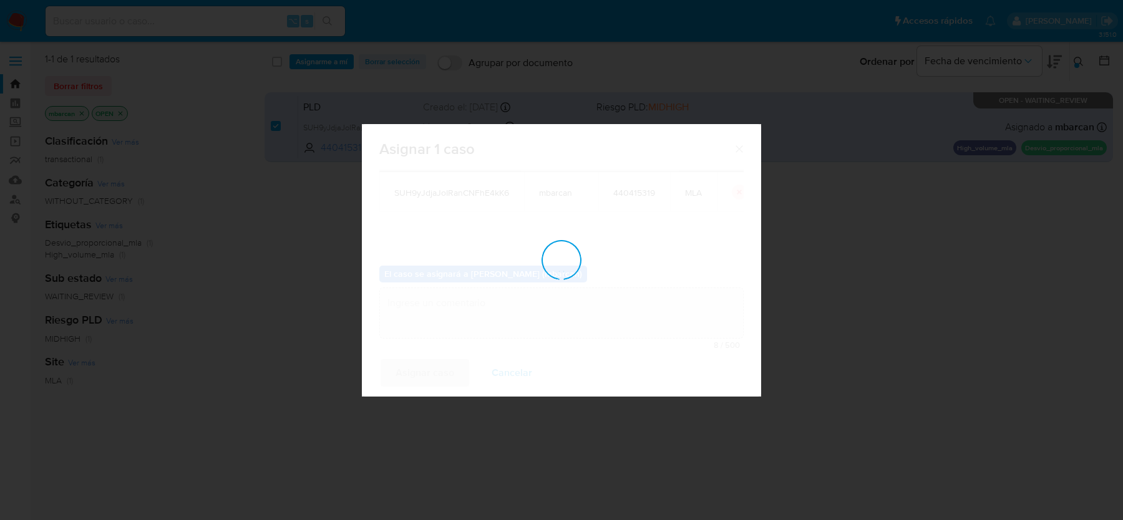
checkbox input "false"
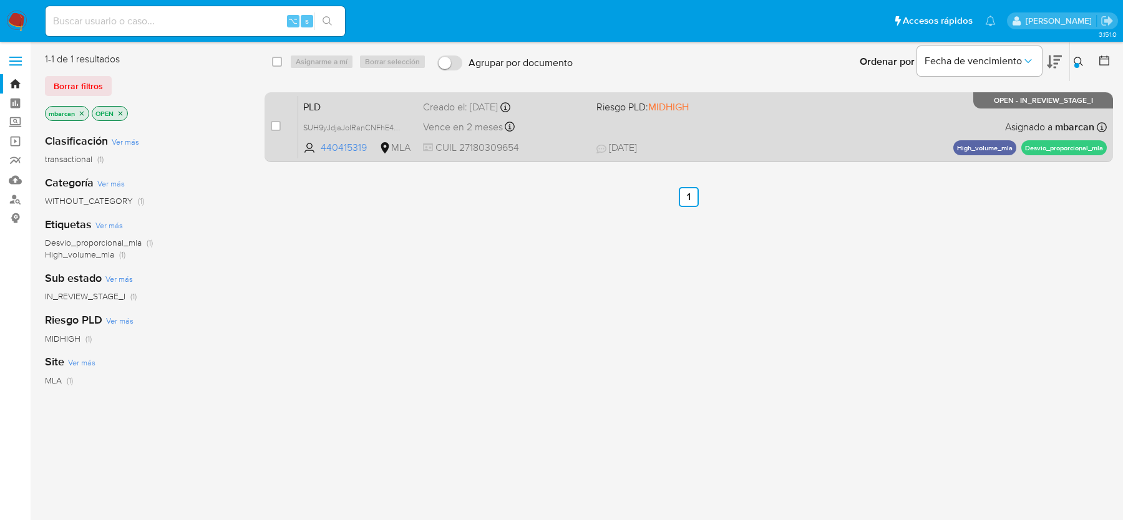
click at [321, 109] on span "PLD" at bounding box center [358, 106] width 110 height 16
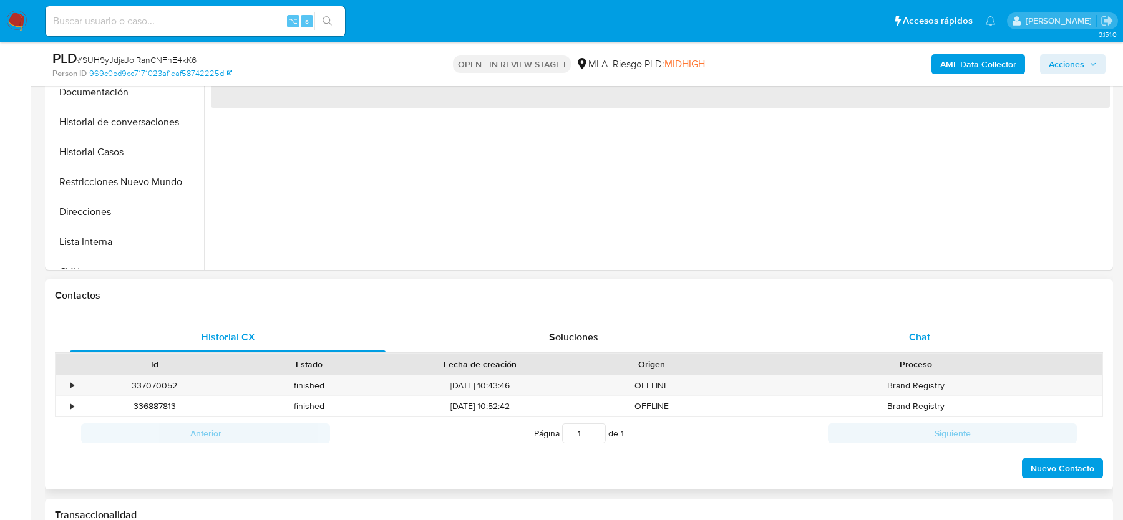
click at [913, 346] on div "Chat" at bounding box center [920, 338] width 316 height 30
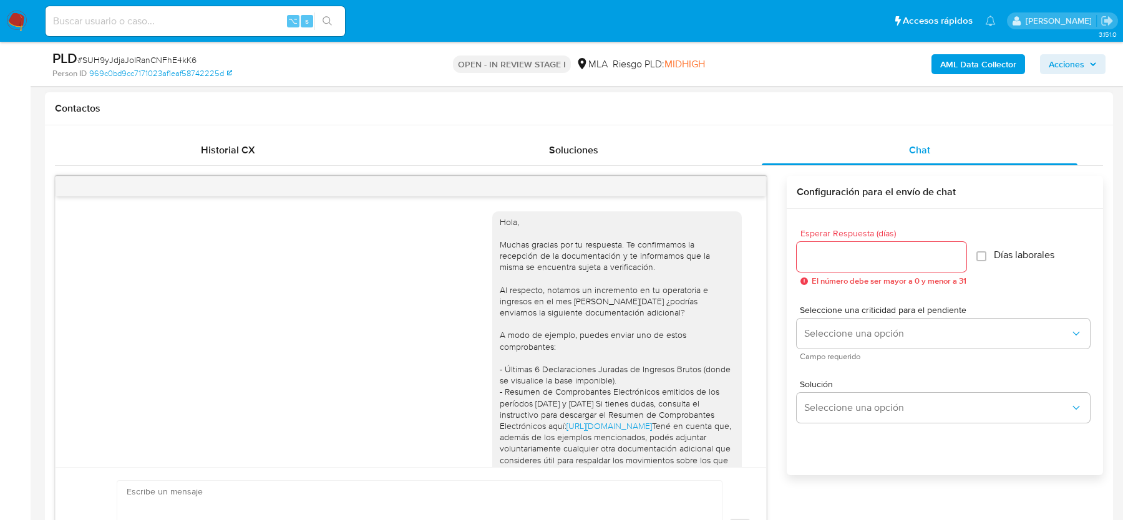
scroll to position [948, 0]
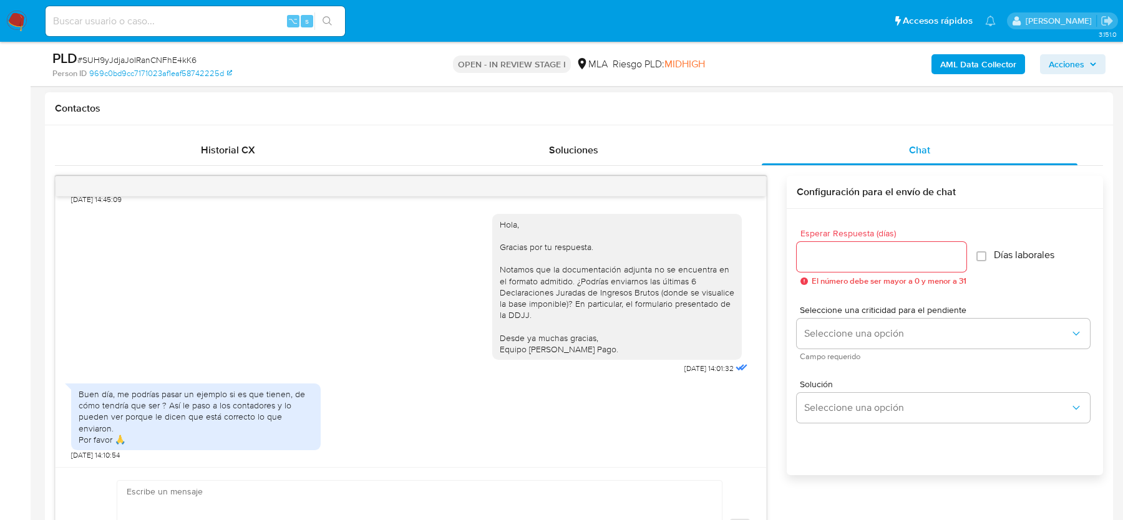
select select "10"
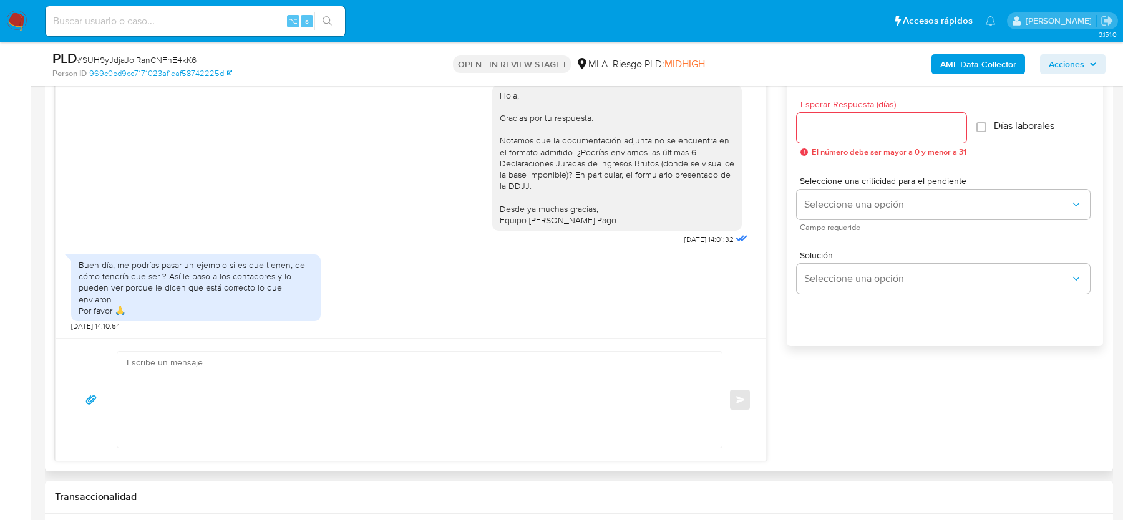
scroll to position [690, 0]
click at [339, 404] on textarea at bounding box center [417, 399] width 580 height 96
paste textarea "Hola, Hemos revisado nuevamente la documentación enviada. La misma ya se encuen…"
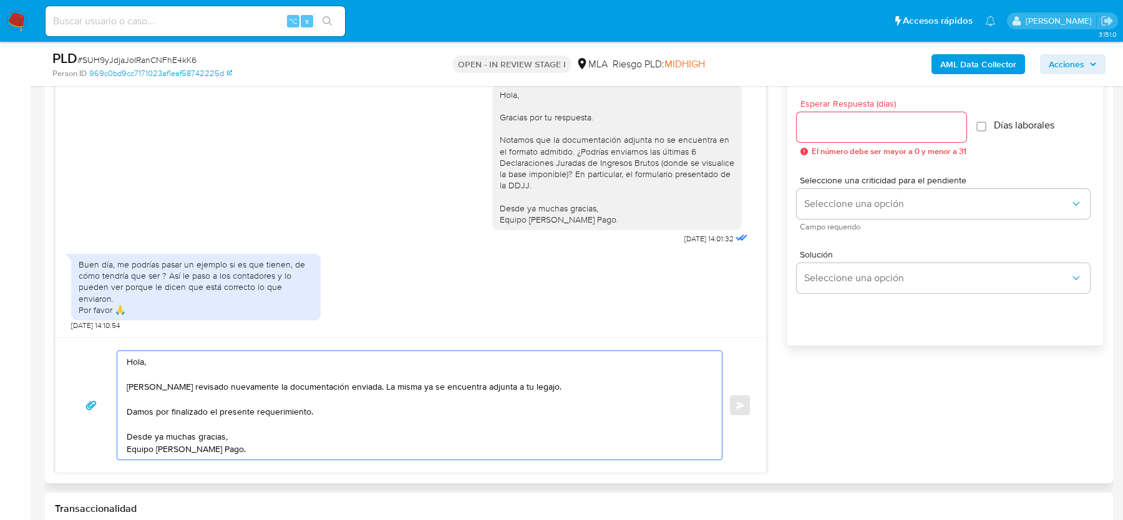
click at [125, 385] on div "Hola, Hemos revisado nuevamente la documentación enviada. La misma ya se encuen…" at bounding box center [416, 405] width 598 height 109
click at [130, 387] on textarea "Hola, Hemos revisado nuevamente la documentación enviada. La misma ya se encuen…" at bounding box center [417, 405] width 580 height 109
click at [127, 387] on textarea "Hola, Hemos revisado nuevamente la documentación enviada. La misma ya se encuen…" at bounding box center [417, 405] width 580 height 109
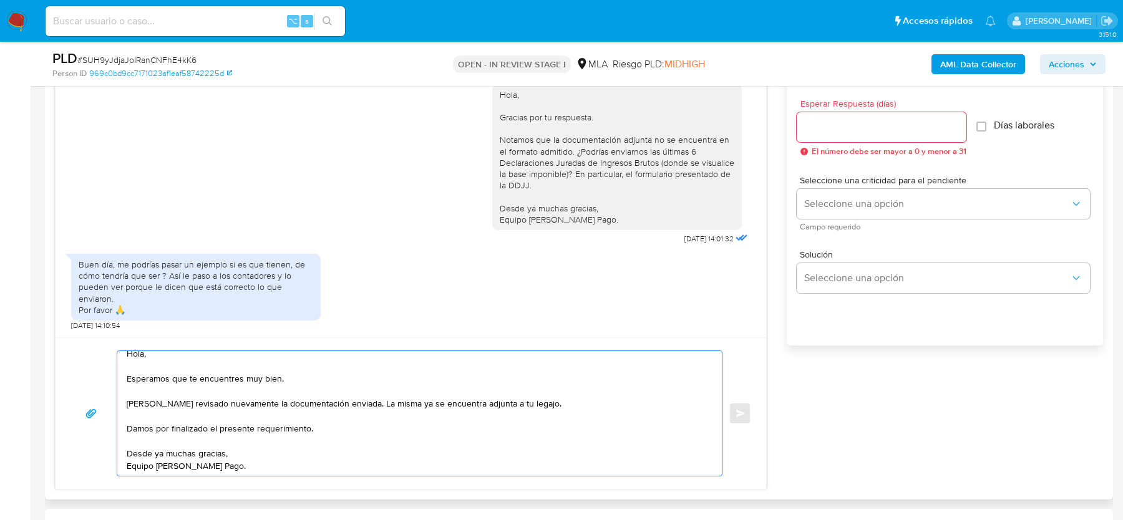
scroll to position [0, 0]
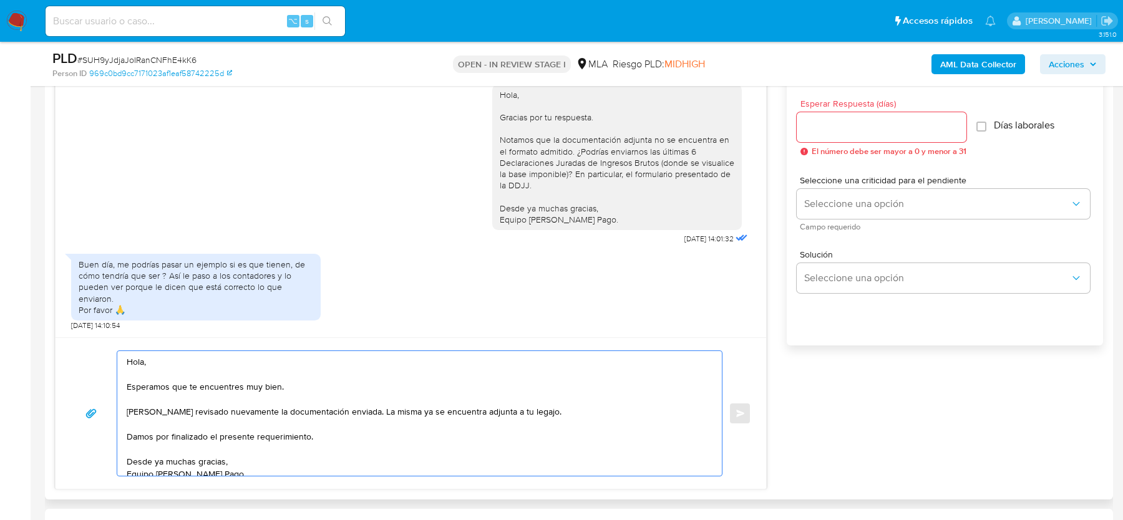
click at [341, 412] on textarea "Hola, Esperamos que te encuentres muy bien. Hemos revisado nuevamente la docume…" at bounding box center [417, 413] width 580 height 125
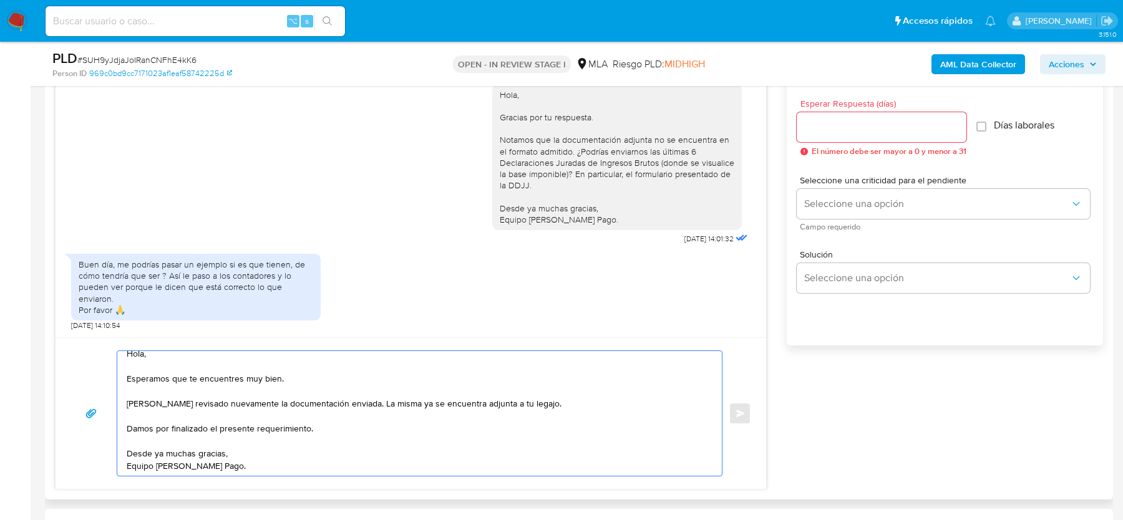
click at [349, 401] on textarea "Hola, Esperamos que te encuentres muy bien. Hemos revisado nuevamente la docume…" at bounding box center [417, 413] width 580 height 125
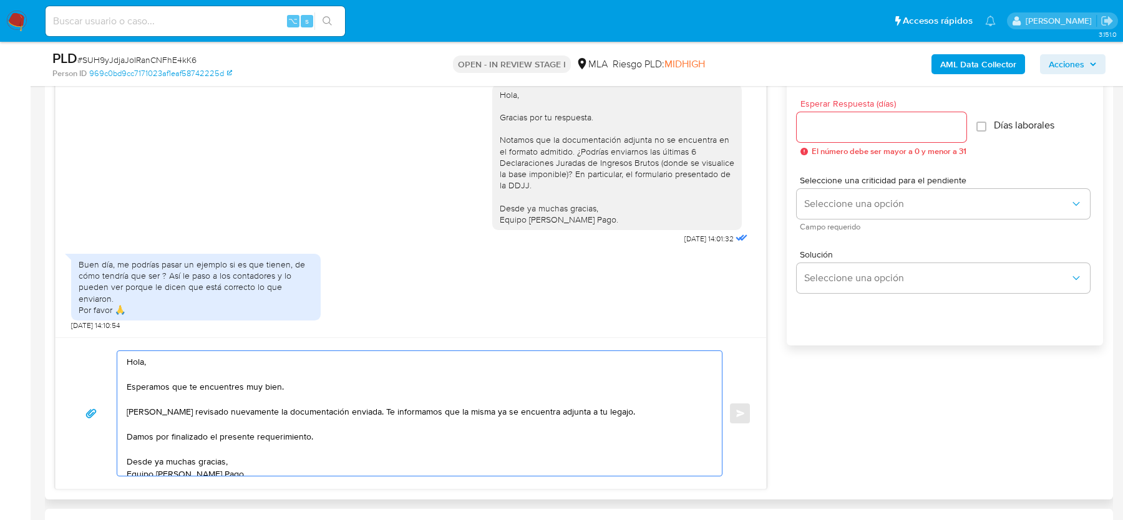
click at [349, 411] on textarea "Hola, Esperamos que te encuentres muy bien. Hemos revisado nuevamente la docume…" at bounding box center [417, 413] width 580 height 125
click at [440, 428] on textarea "Hola, Esperamos que te encuentres muy bien. [PERSON_NAME] revisado nuevamente l…" at bounding box center [417, 413] width 580 height 125
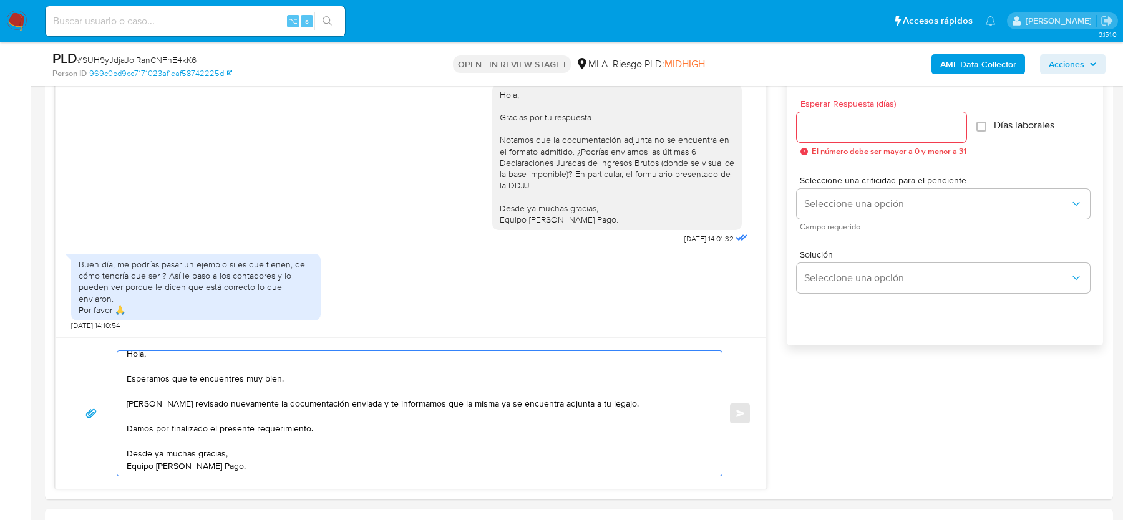
type textarea "Hola, Esperamos que te encuentres muy bien. [PERSON_NAME] revisado nuevamente l…"
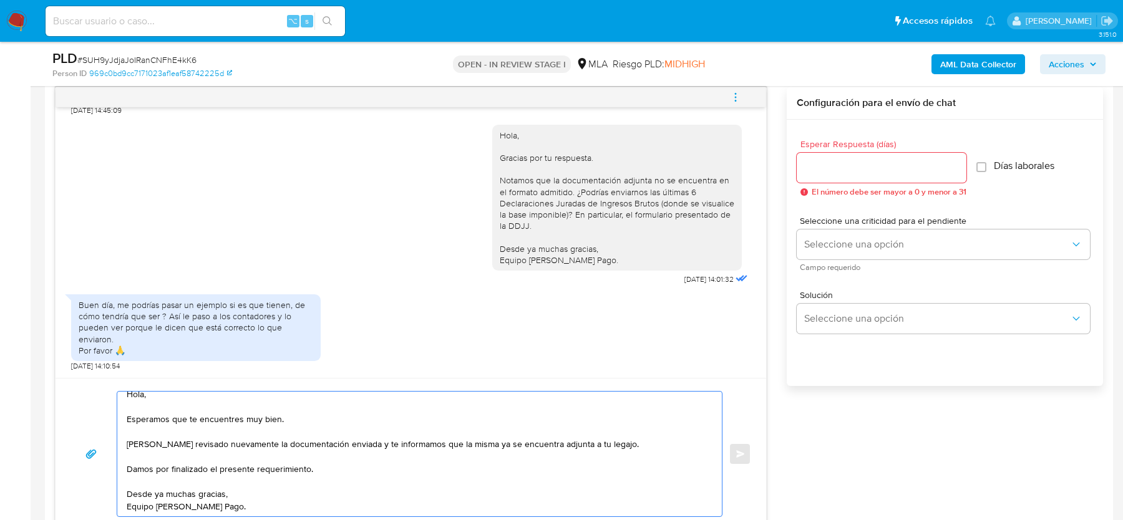
scroll to position [634, 0]
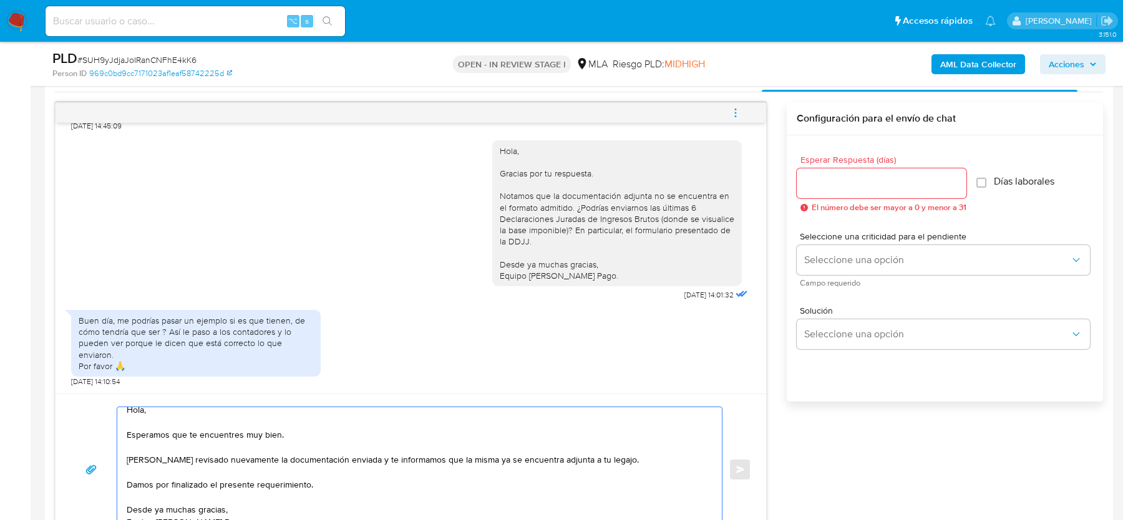
click at [840, 192] on div at bounding box center [882, 183] width 170 height 30
click at [840, 186] on input "Esperar Respuesta (días)" at bounding box center [882, 183] width 170 height 16
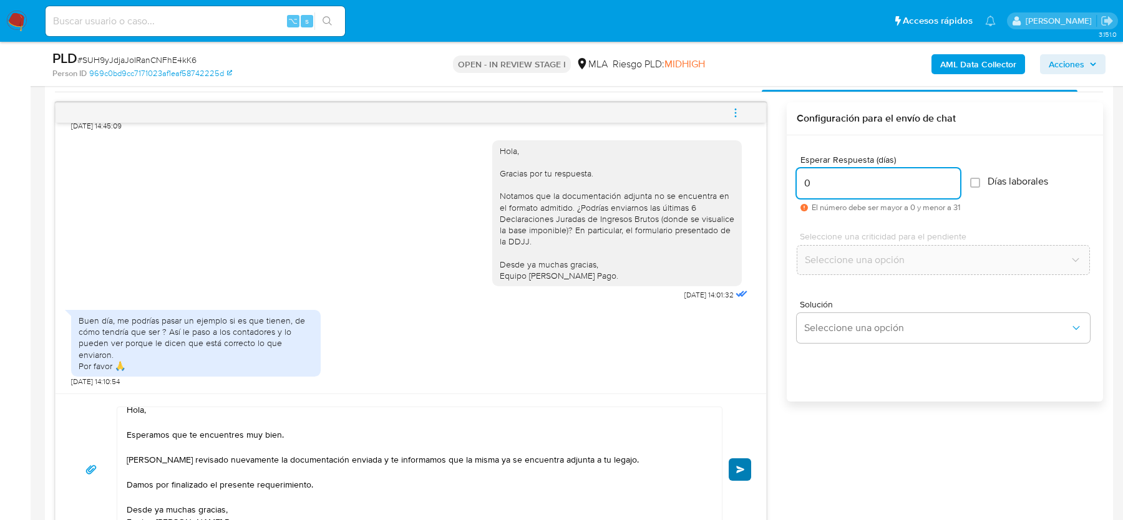
type input "0"
click at [739, 466] on span "Enviar" at bounding box center [740, 469] width 9 height 7
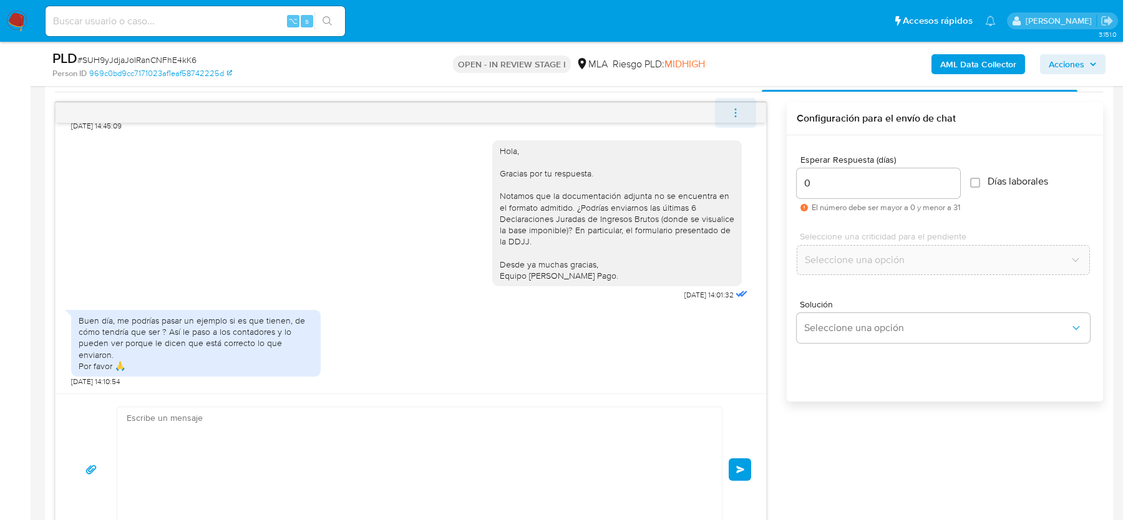
scroll to position [1109, 0]
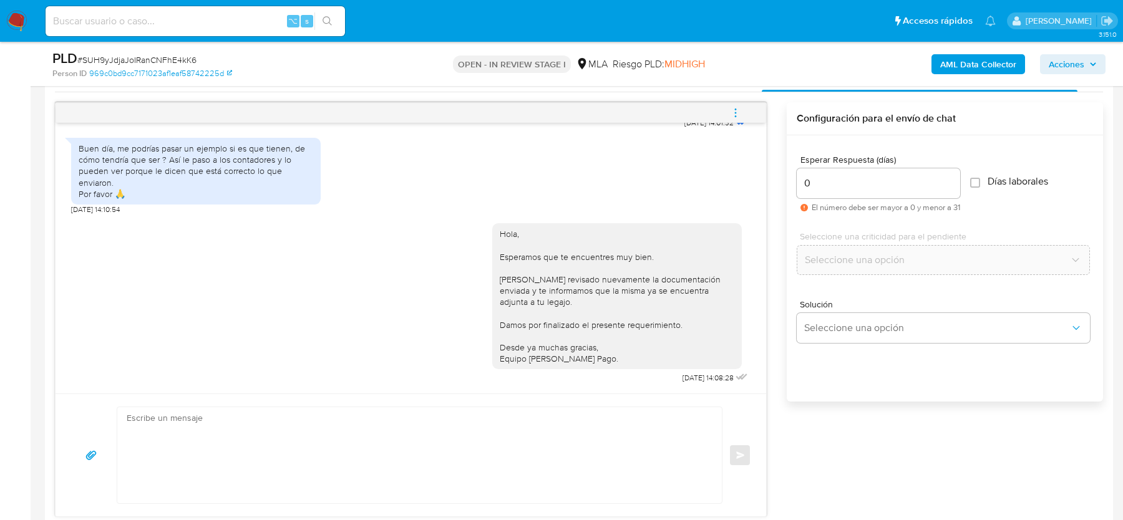
click at [736, 110] on icon "menu-action" at bounding box center [735, 112] width 11 height 11
click at [555, 113] on li "Cerrar conversación" at bounding box center [563, 113] width 92 height 15
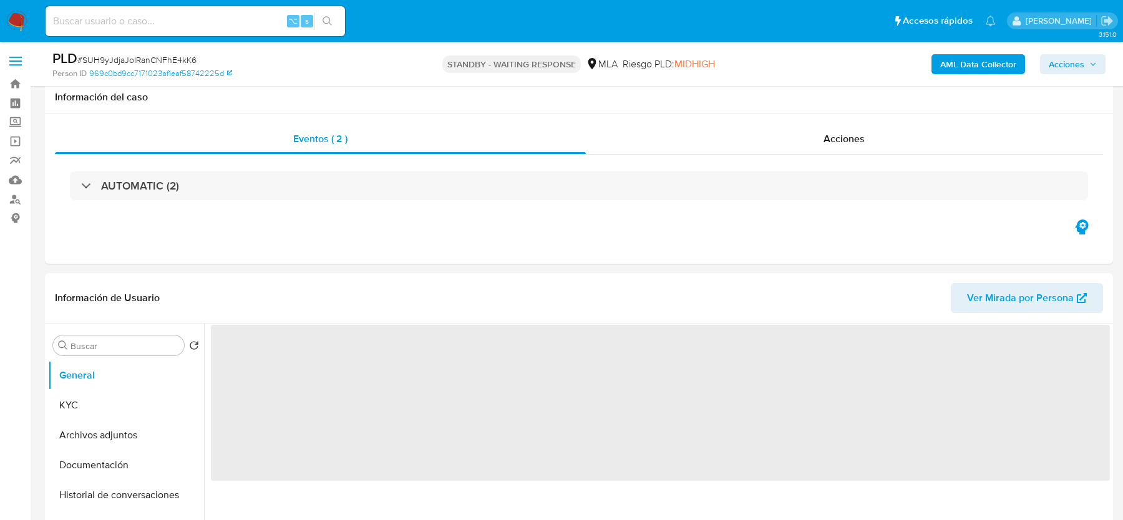
scroll to position [307, 0]
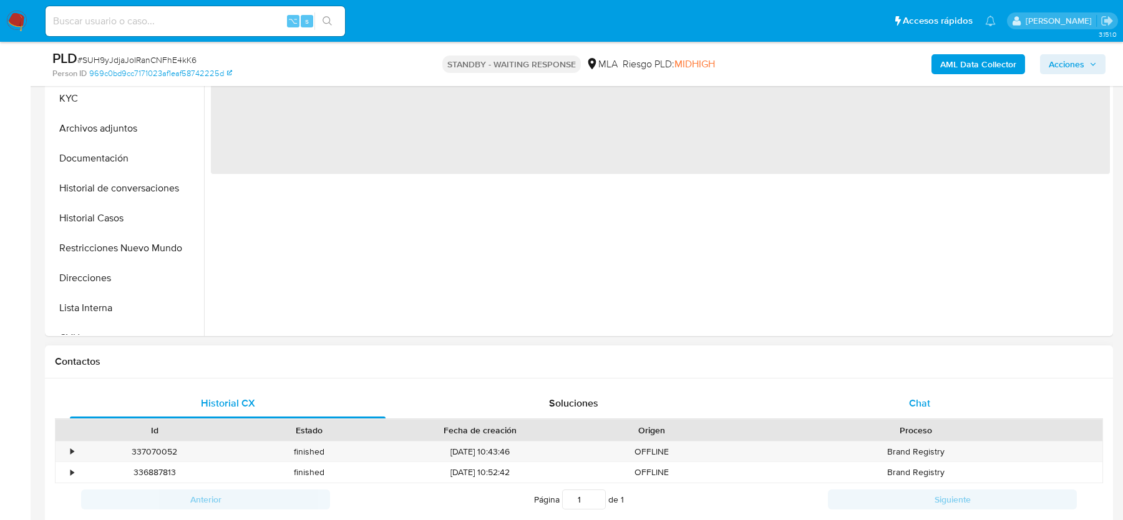
click at [909, 404] on span "Chat" at bounding box center [919, 403] width 21 height 14
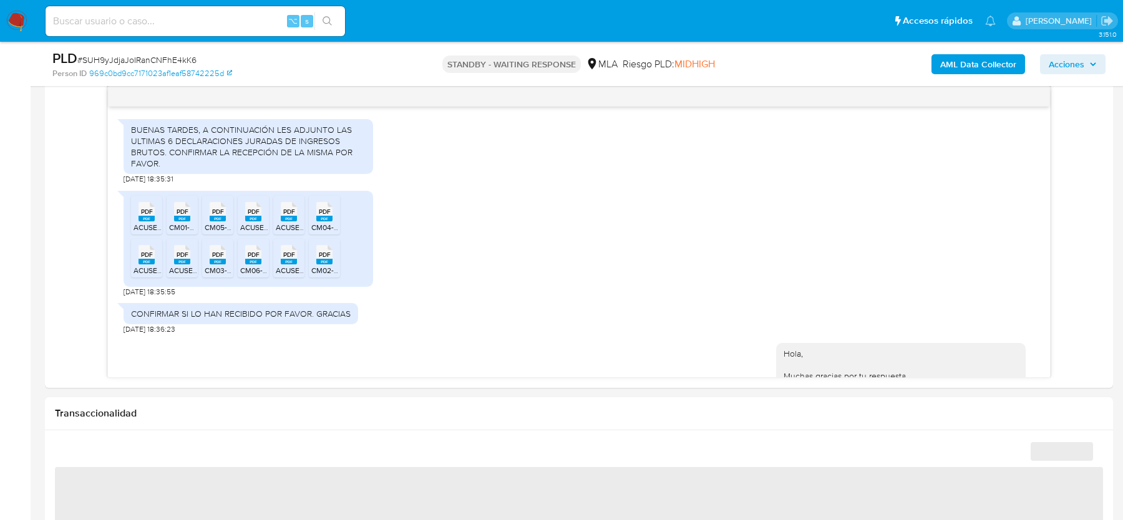
scroll to position [755, 0]
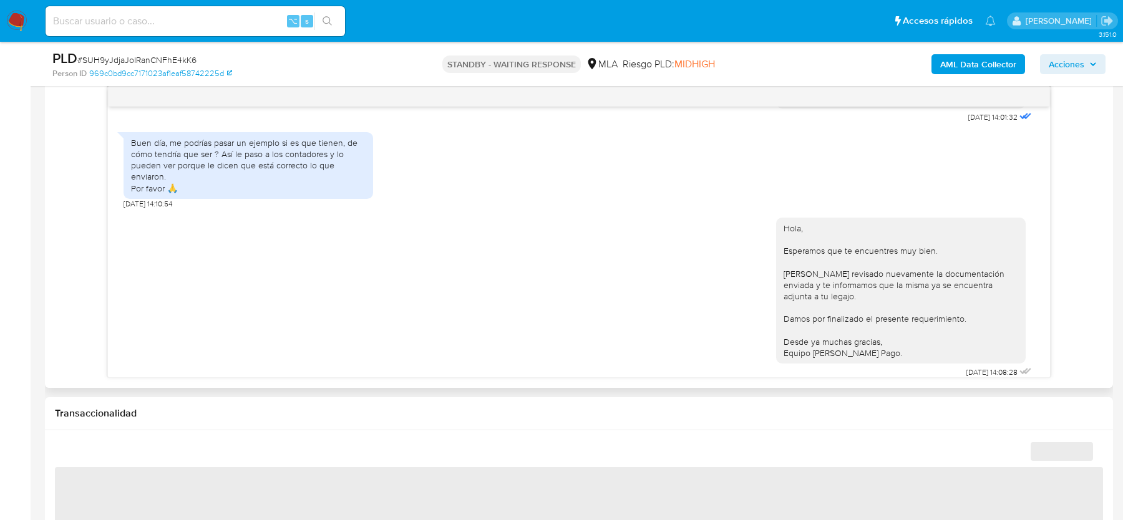
select select "10"
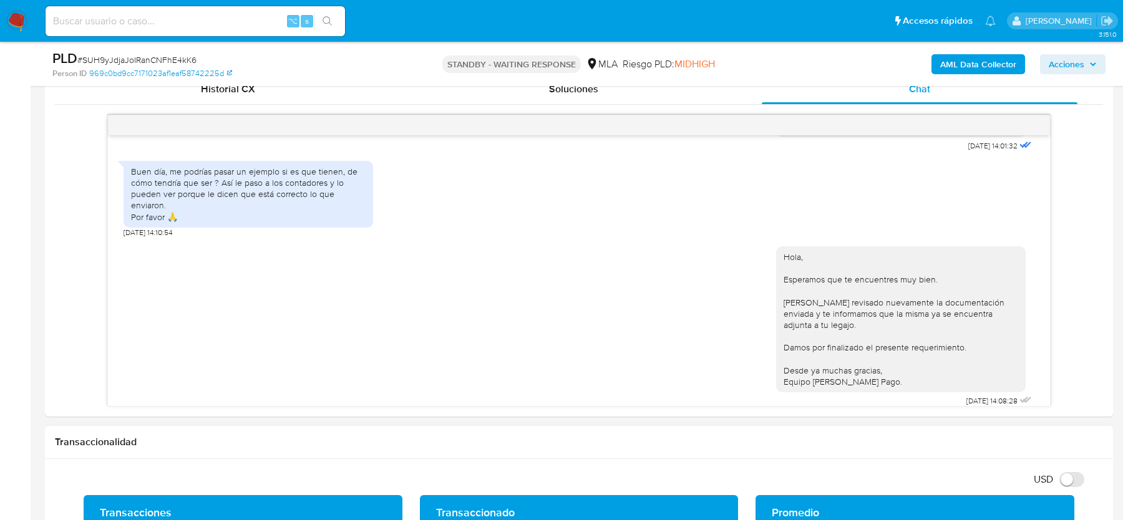
scroll to position [619, 0]
